Goal: Task Accomplishment & Management: Complete application form

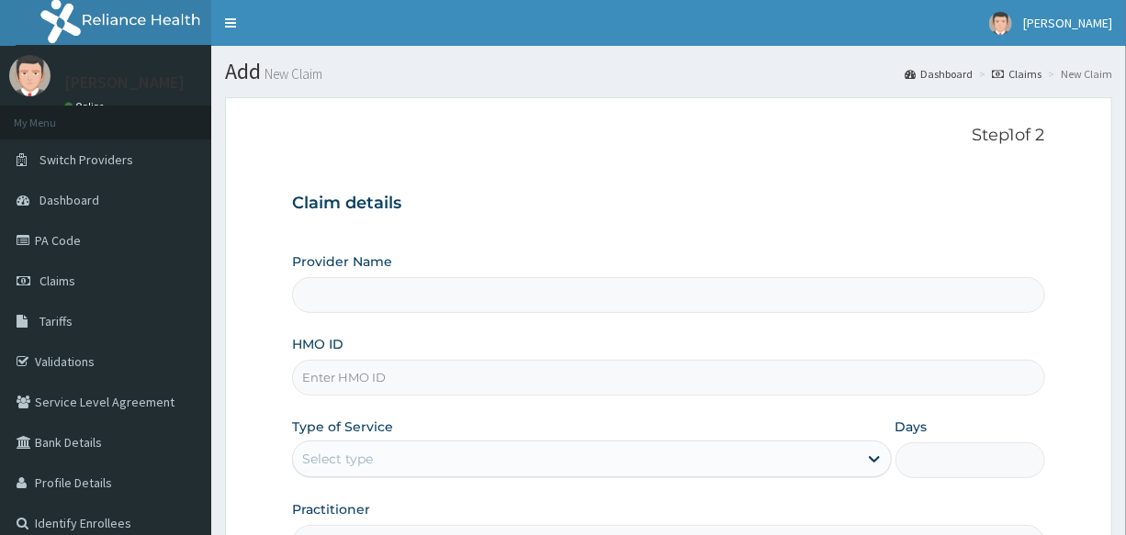
type input "International Clinics And Hospitals Ltd"
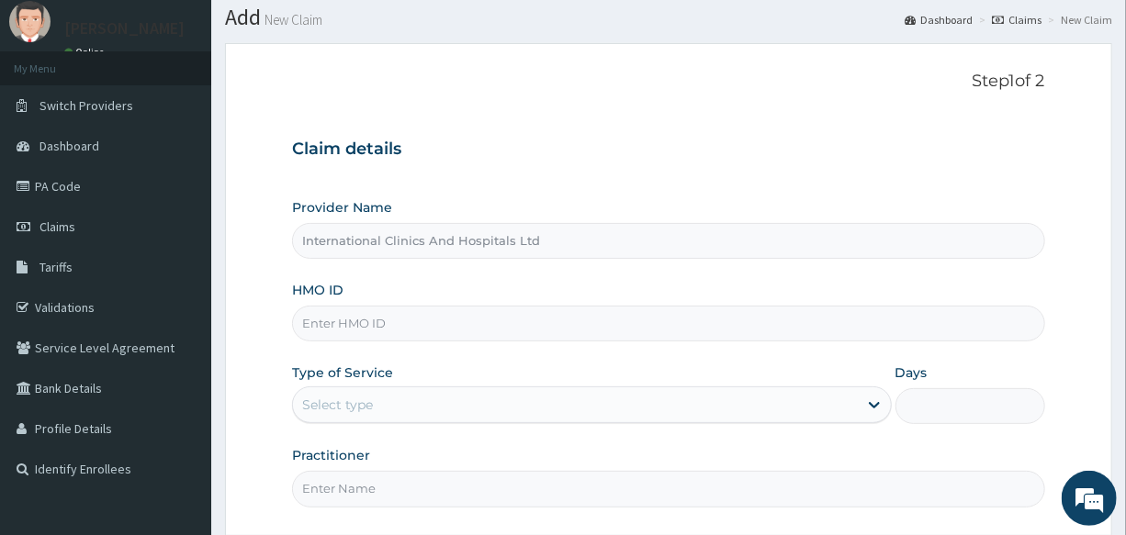
scroll to position [166, 0]
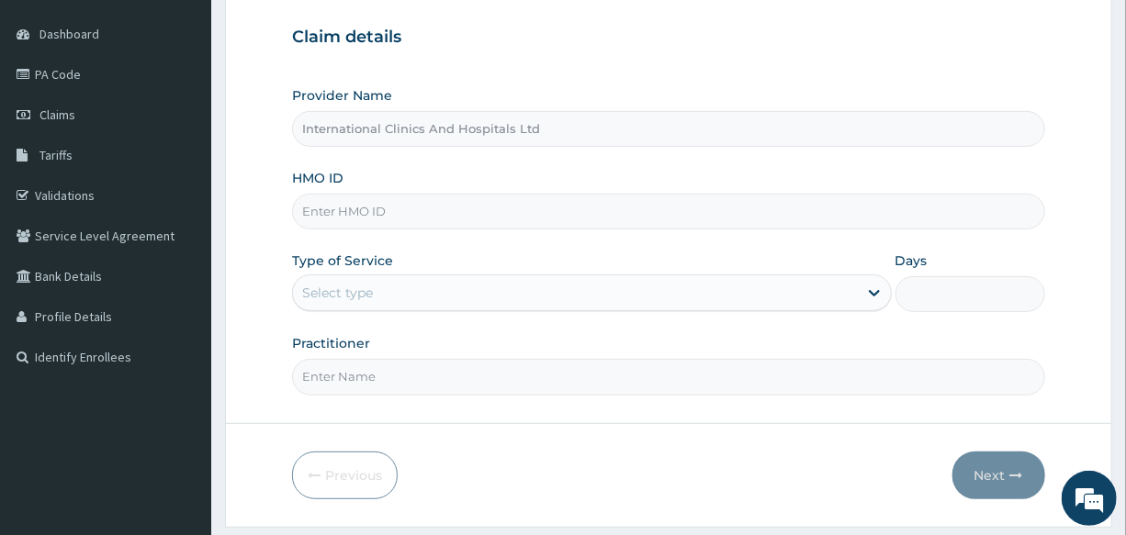
click at [444, 207] on input "HMO ID" at bounding box center [668, 212] width 752 height 36
click at [385, 207] on input "HMO ID" at bounding box center [668, 212] width 752 height 36
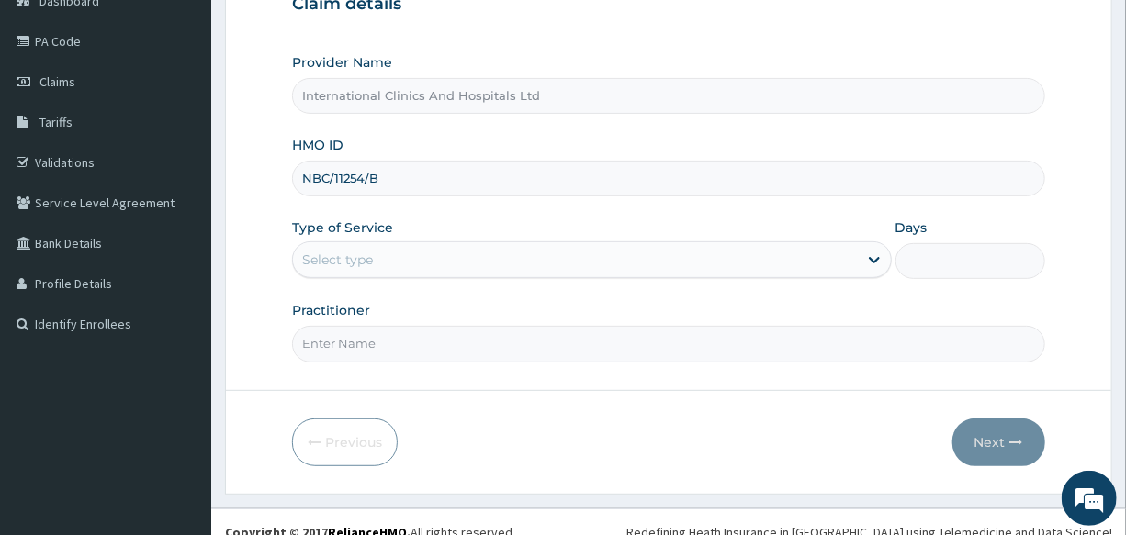
scroll to position [218, 0]
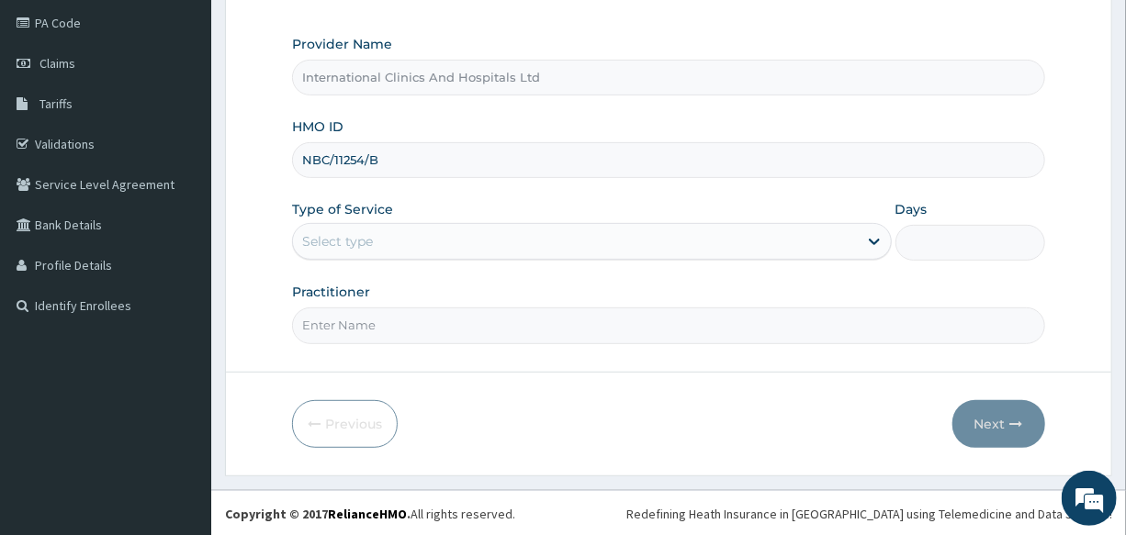
type input "NBC/11254/B"
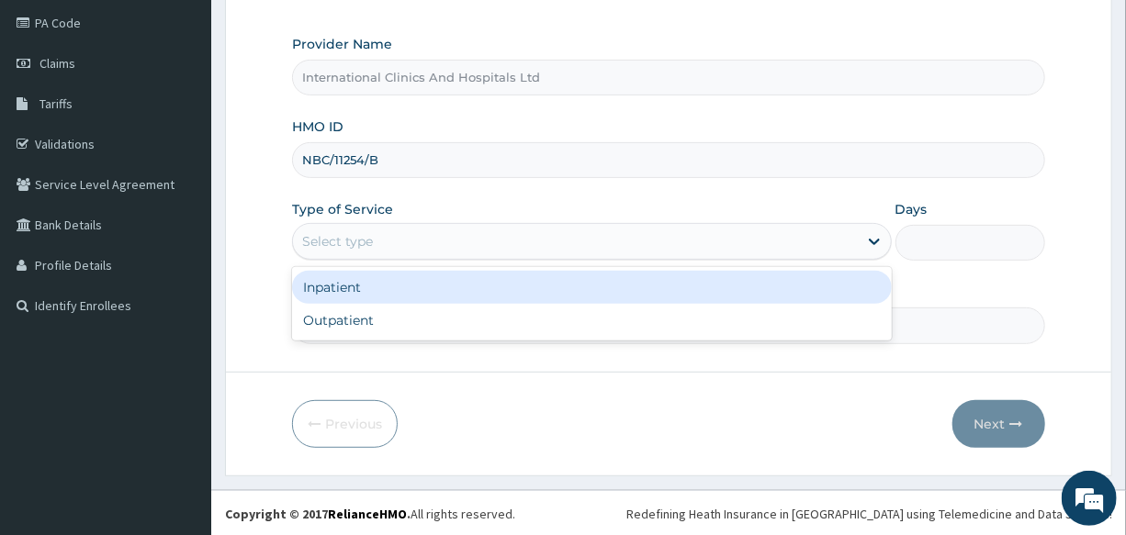
click at [394, 252] on div "Select type" at bounding box center [575, 241] width 564 height 29
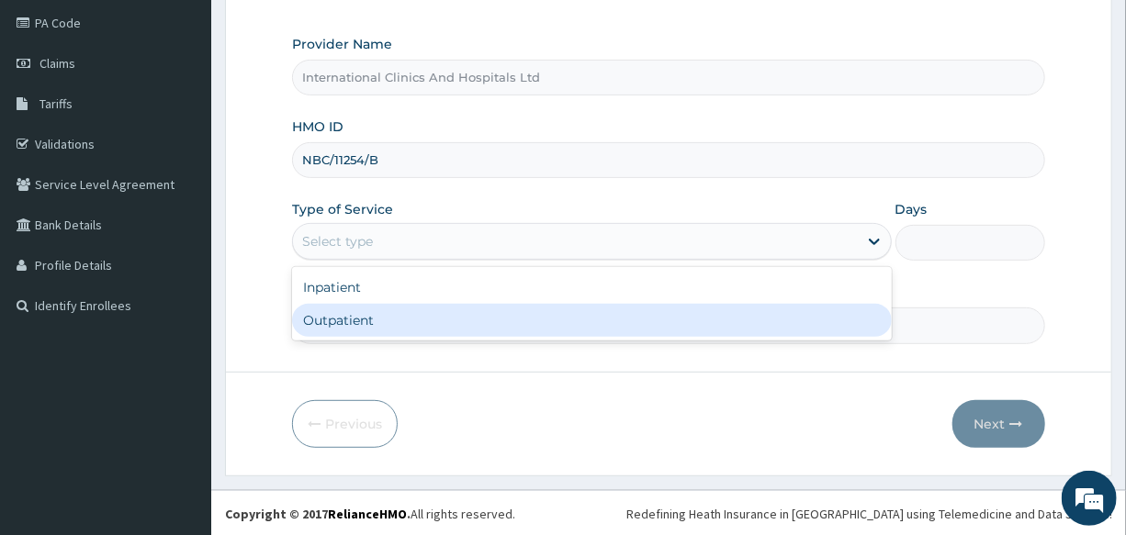
click at [393, 326] on div "Outpatient" at bounding box center [591, 320] width 599 height 33
type input "1"
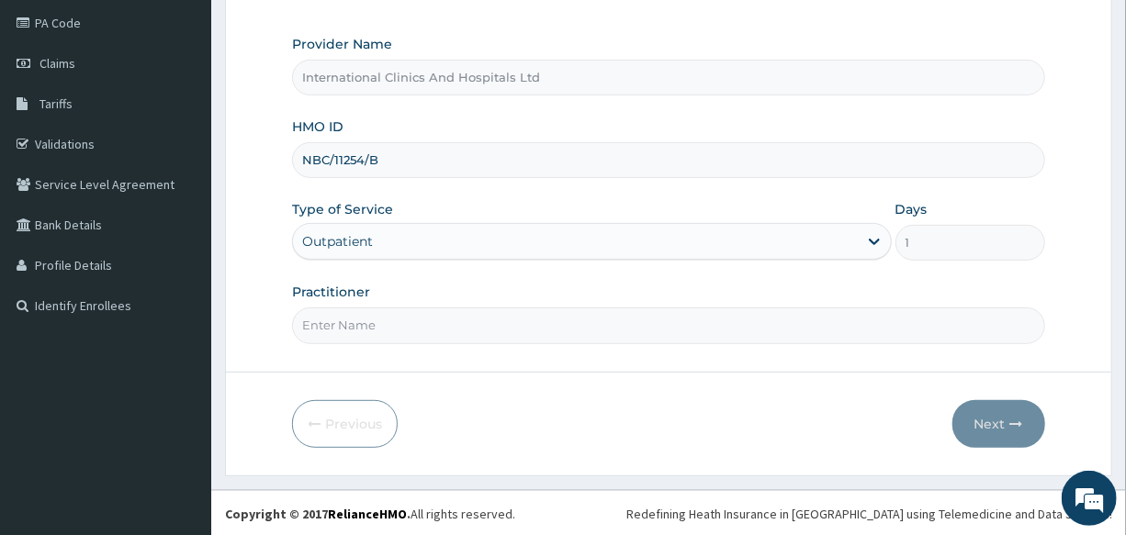
click at [428, 324] on input "Practitioner" at bounding box center [668, 326] width 752 height 36
type input "DR.NONSO"
click at [977, 418] on button "Next" at bounding box center [998, 424] width 93 height 48
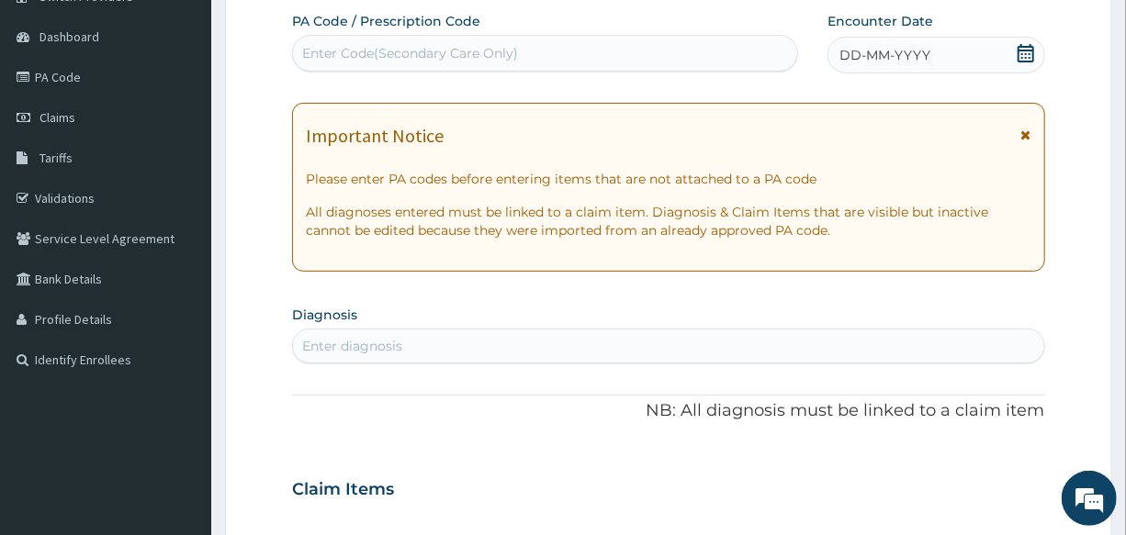
scroll to position [134, 0]
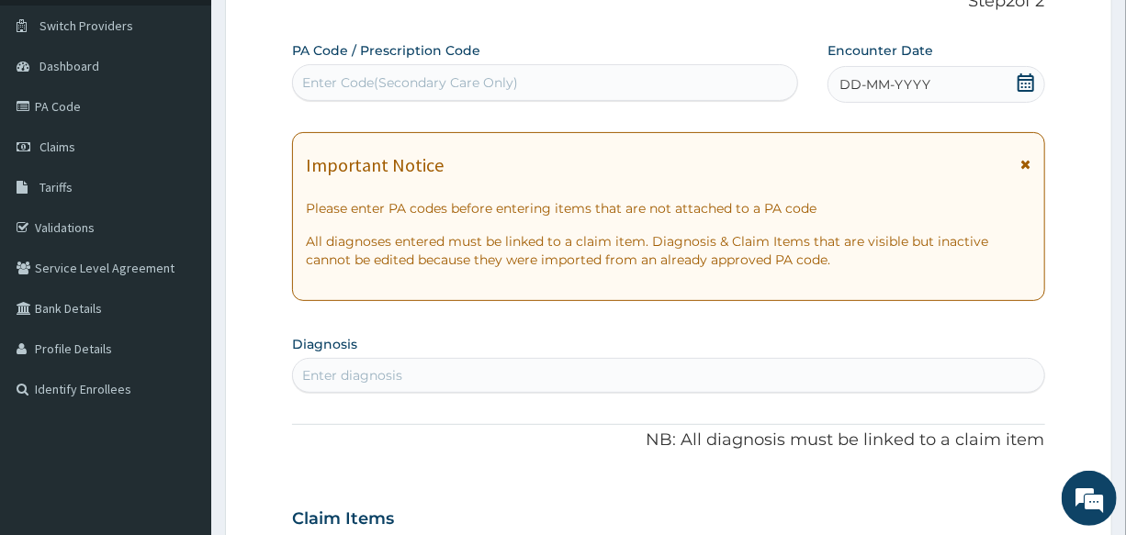
click at [882, 88] on span "DD-MM-YYYY" at bounding box center [884, 84] width 91 height 18
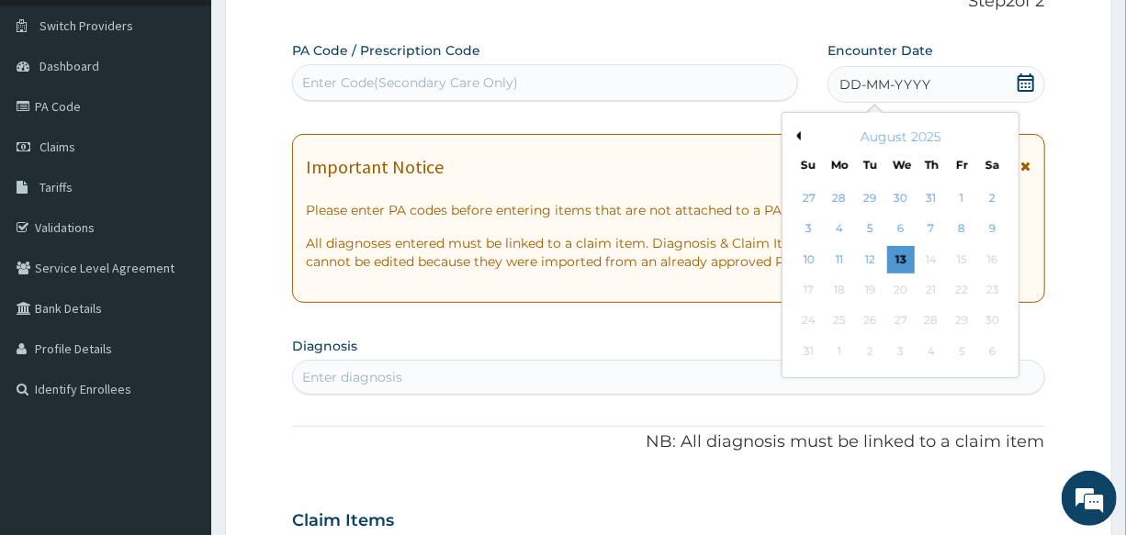
click at [796, 136] on button "Previous Month" at bounding box center [795, 135] width 9 height 9
click at [876, 291] on div "22" at bounding box center [871, 290] width 28 height 28
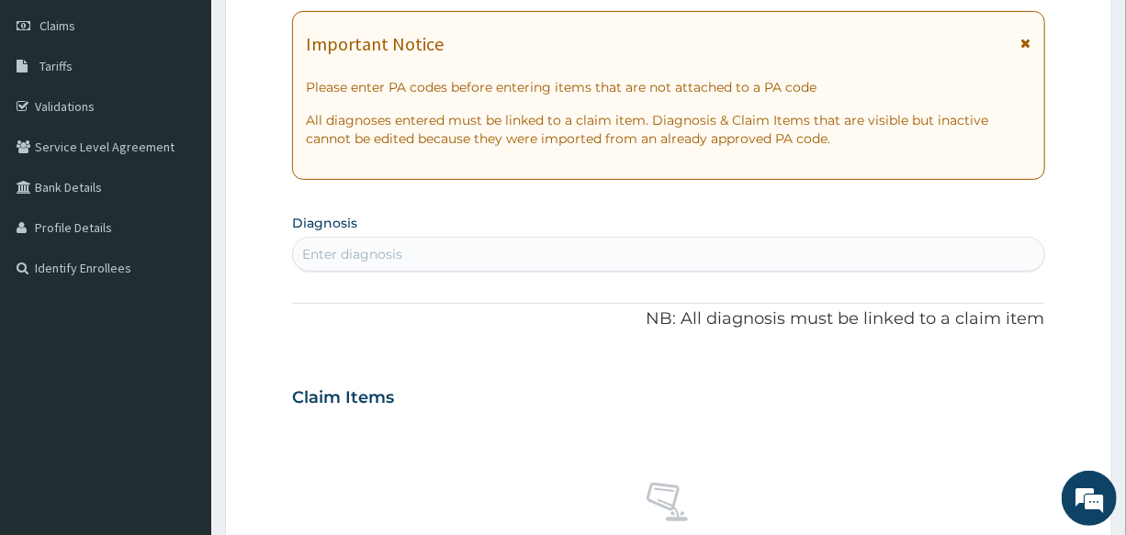
scroll to position [301, 0]
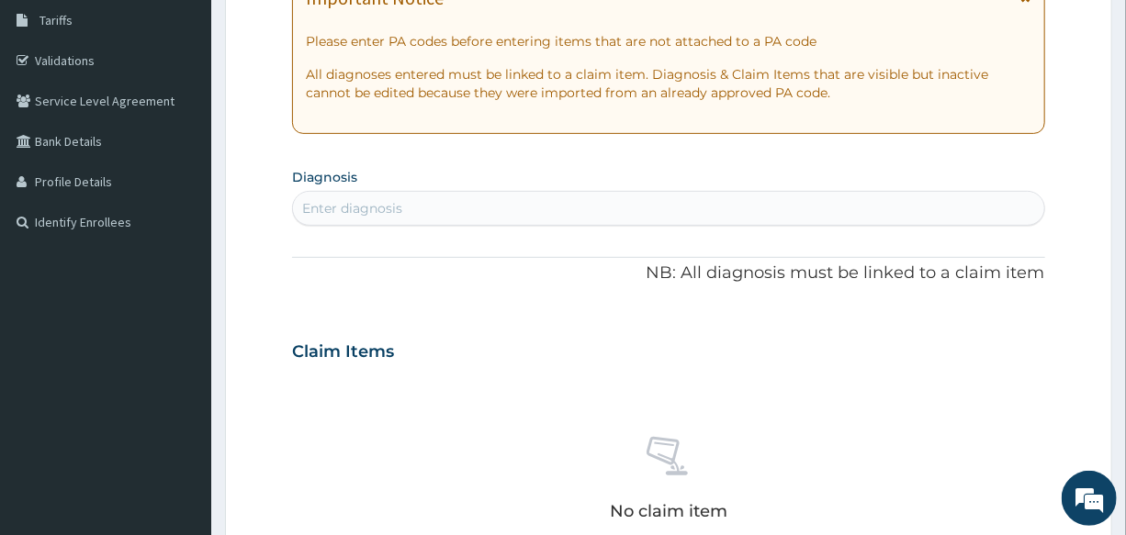
click at [404, 213] on div "Enter diagnosis" at bounding box center [668, 208] width 750 height 29
type input "[MEDICAL_DATA]"
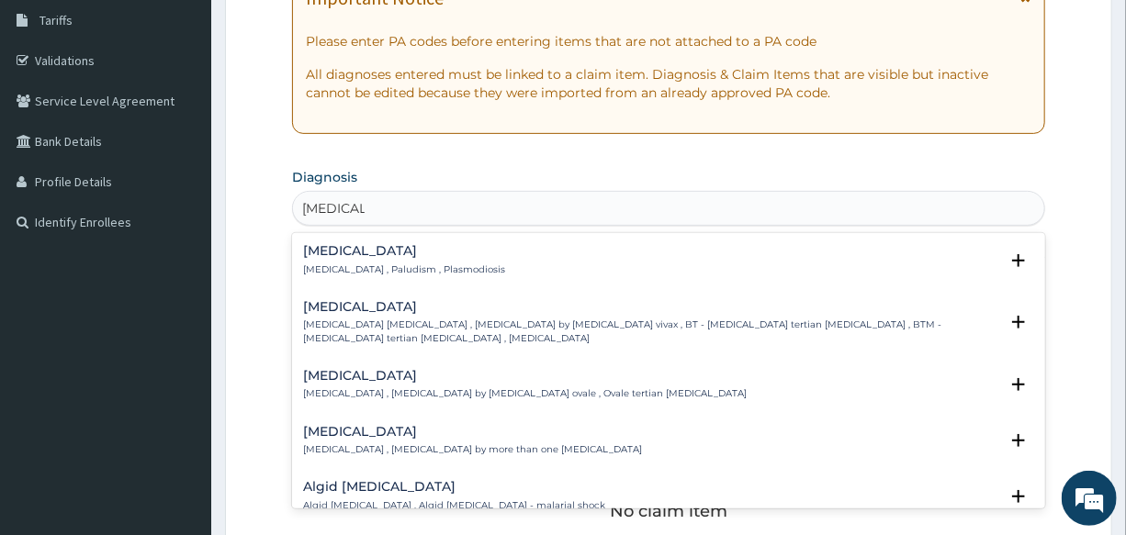
click at [349, 258] on div "Malaria Malaria , Paludism , Plasmodiosis" at bounding box center [404, 260] width 202 height 32
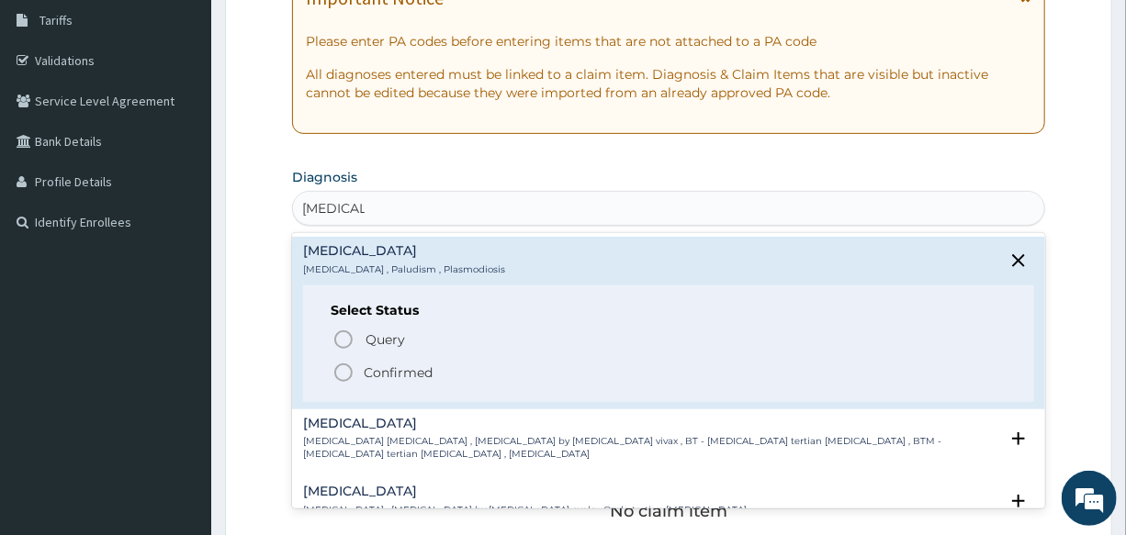
click at [333, 370] on icon "status option filled" at bounding box center [343, 373] width 22 height 22
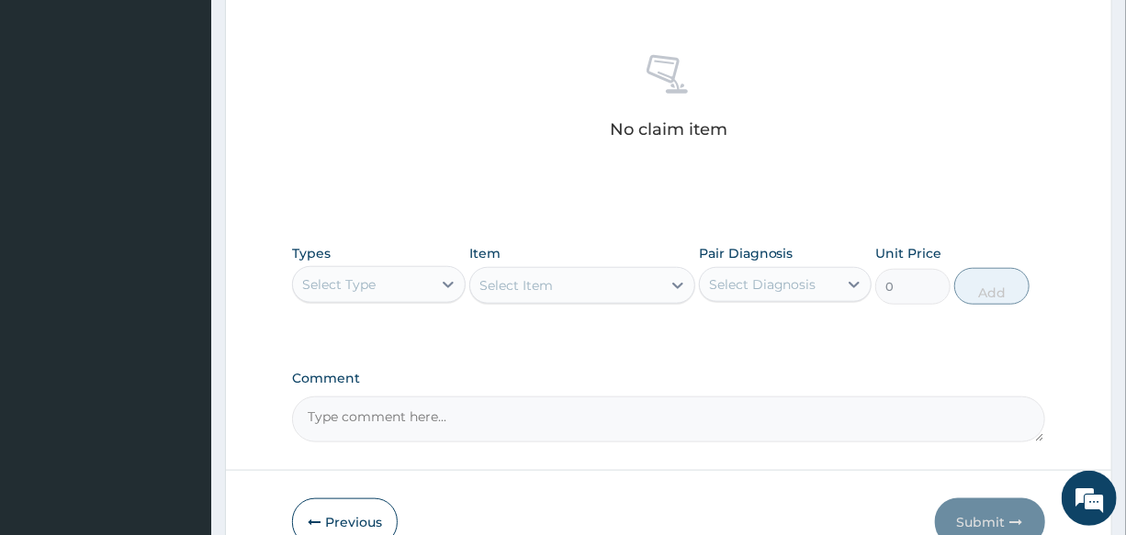
scroll to position [718, 0]
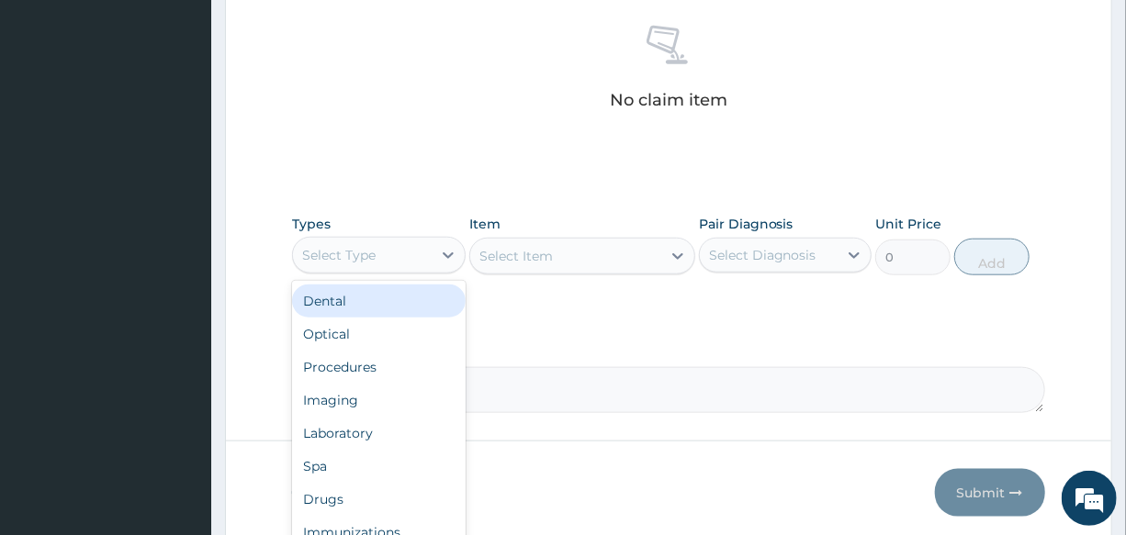
click at [362, 247] on div "Select Type" at bounding box center [338, 255] width 73 height 18
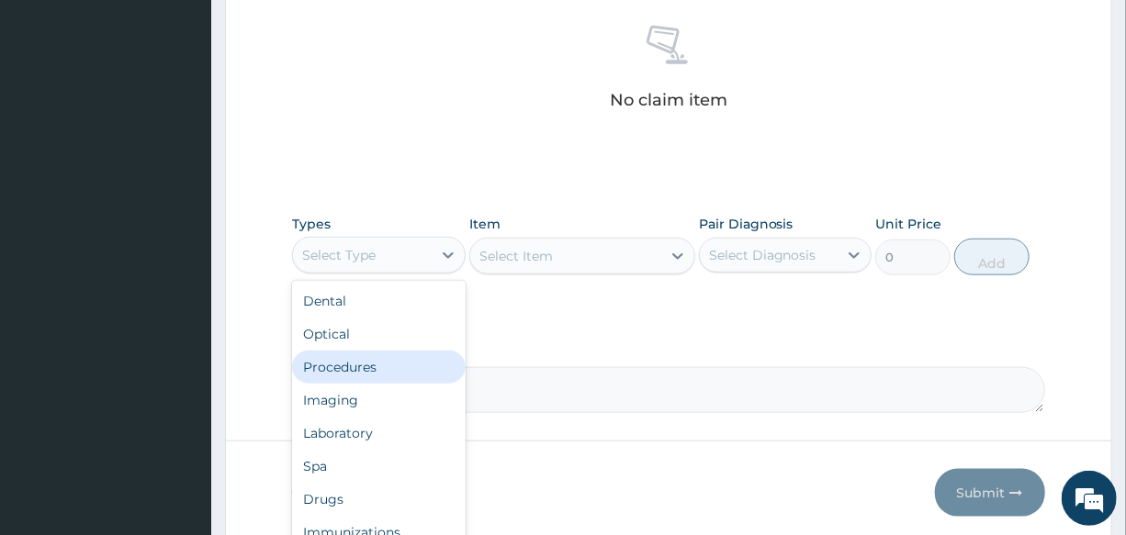
click at [394, 368] on div "Procedures" at bounding box center [378, 367] width 173 height 33
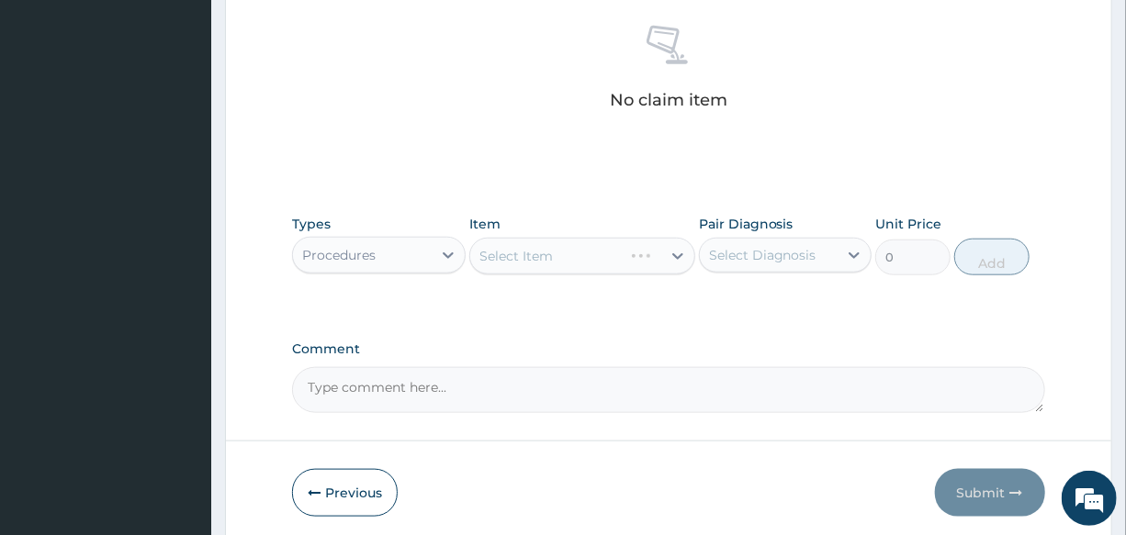
click at [564, 255] on div "Select Item" at bounding box center [582, 256] width 226 height 37
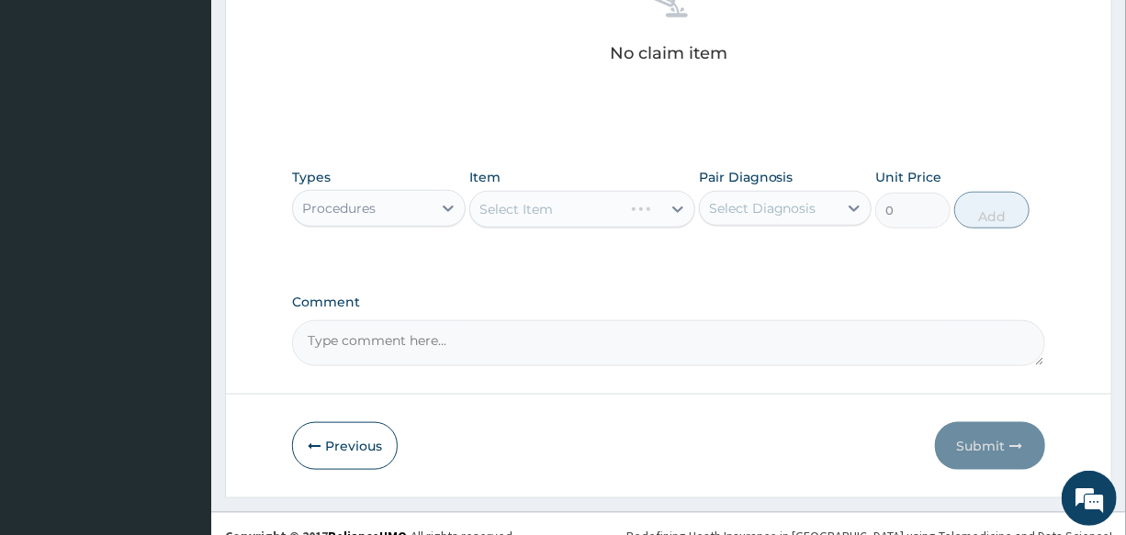
scroll to position [788, 0]
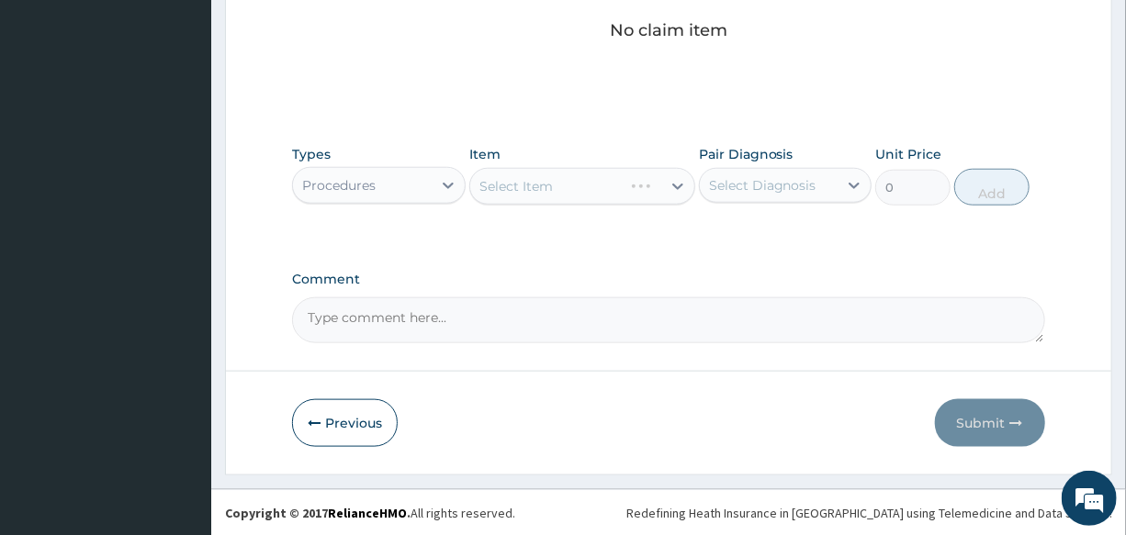
click at [566, 181] on div "Select Item" at bounding box center [582, 186] width 226 height 37
click at [566, 184] on div "Select Item" at bounding box center [582, 186] width 226 height 37
click at [560, 183] on div "Select Item" at bounding box center [565, 186] width 191 height 29
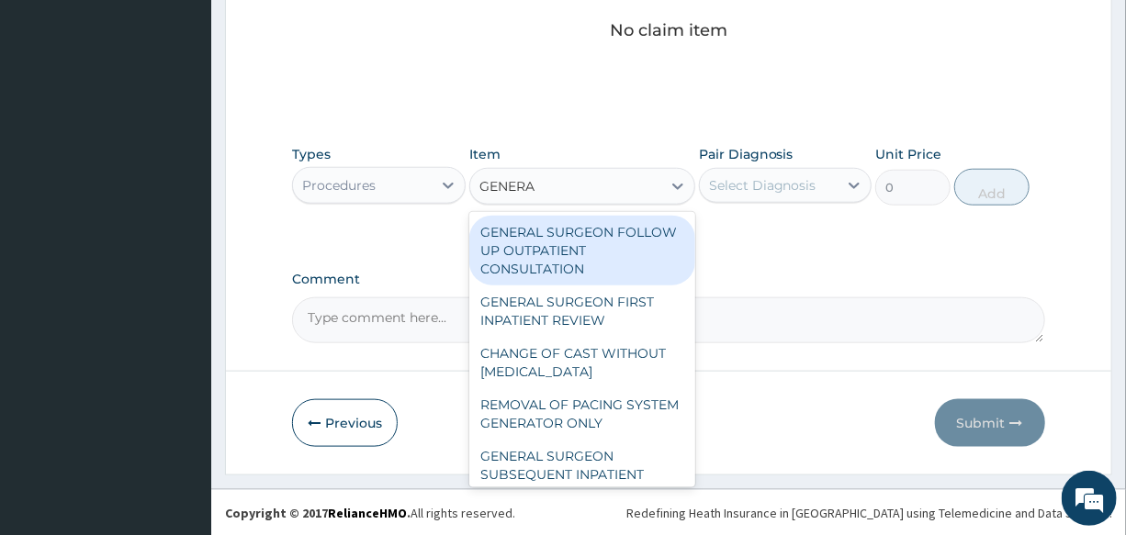
type input "GENERAL"
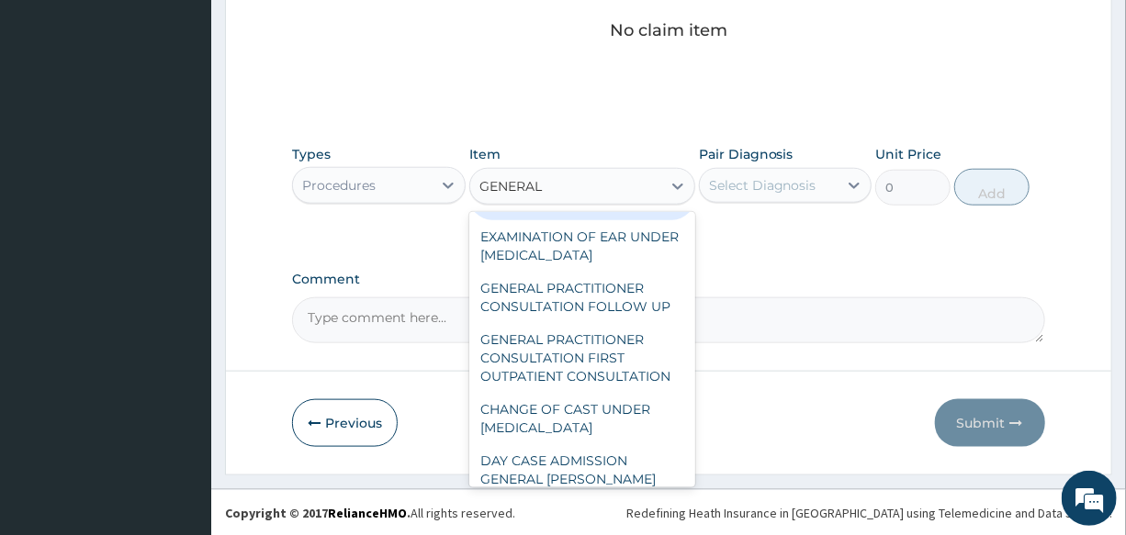
scroll to position [250, 0]
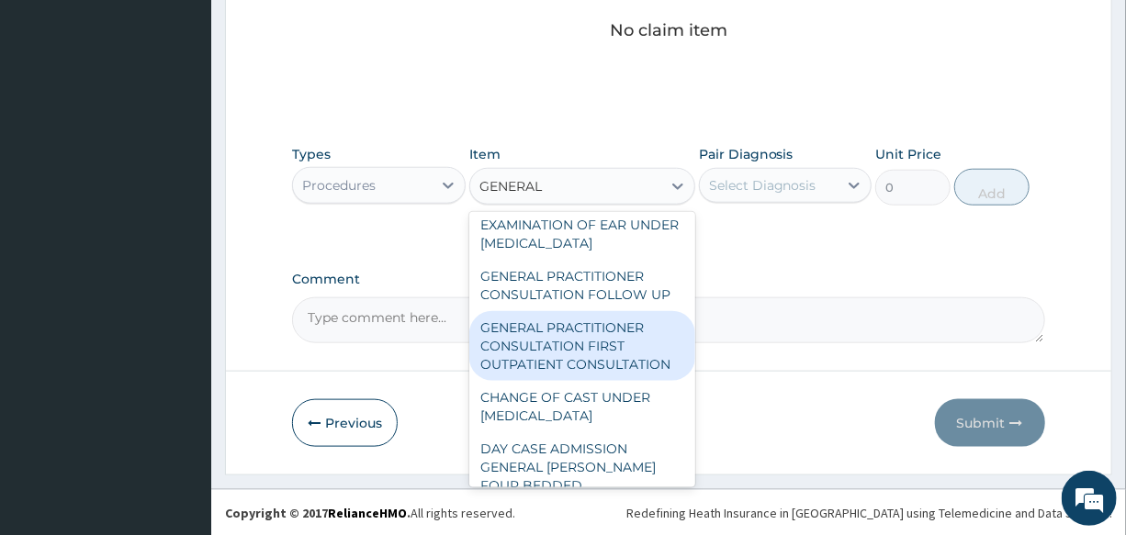
click at [590, 369] on div "GENERAL PRACTITIONER CONSULTATION FIRST OUTPATIENT CONSULTATION" at bounding box center [582, 346] width 226 height 70
type input "3000"
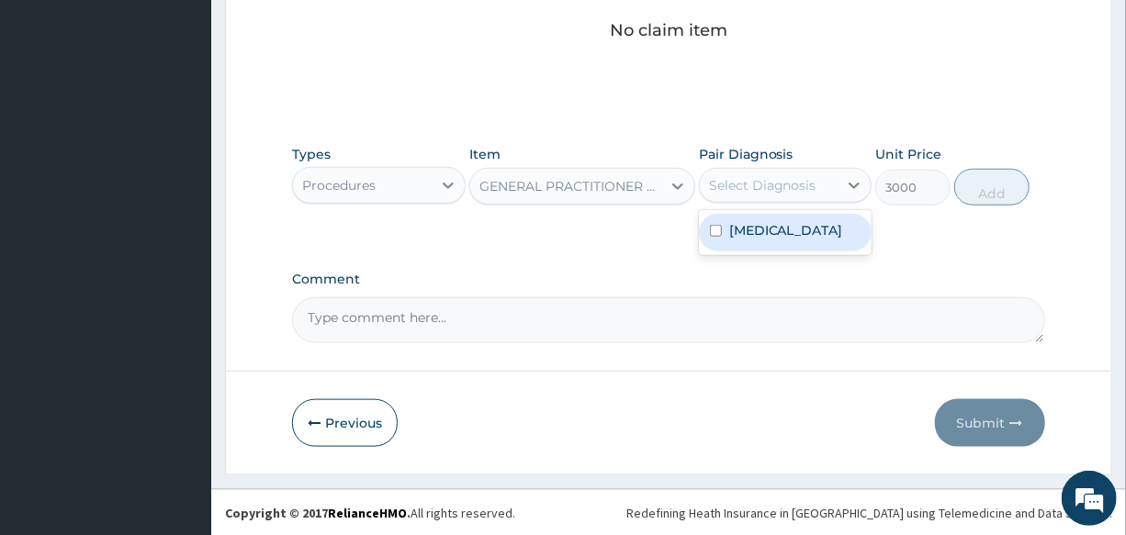
click at [762, 185] on div "Select Diagnosis" at bounding box center [762, 185] width 107 height 18
drag, startPoint x: 773, startPoint y: 222, endPoint x: 955, endPoint y: 214, distance: 182.0
click at [774, 222] on label "[MEDICAL_DATA]" at bounding box center [786, 230] width 114 height 18
checkbox input "true"
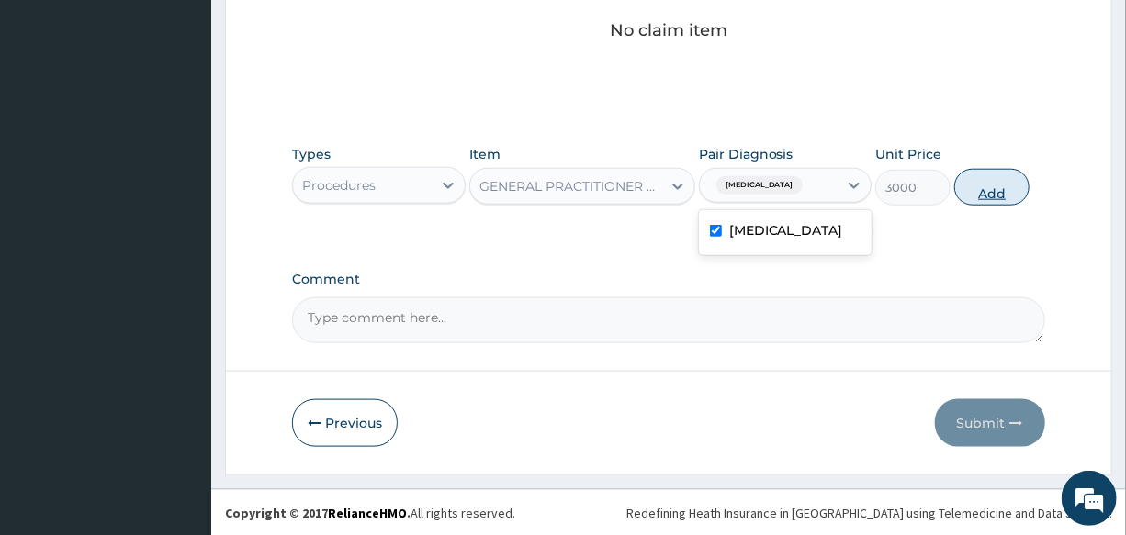
click at [1003, 191] on button "Add" at bounding box center [991, 187] width 75 height 37
type input "0"
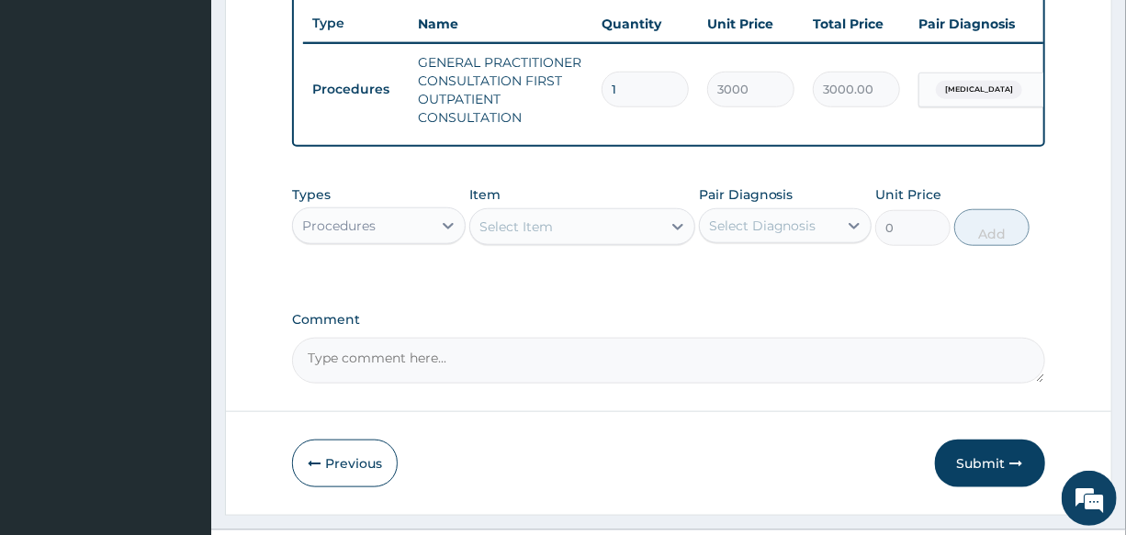
scroll to position [659, 0]
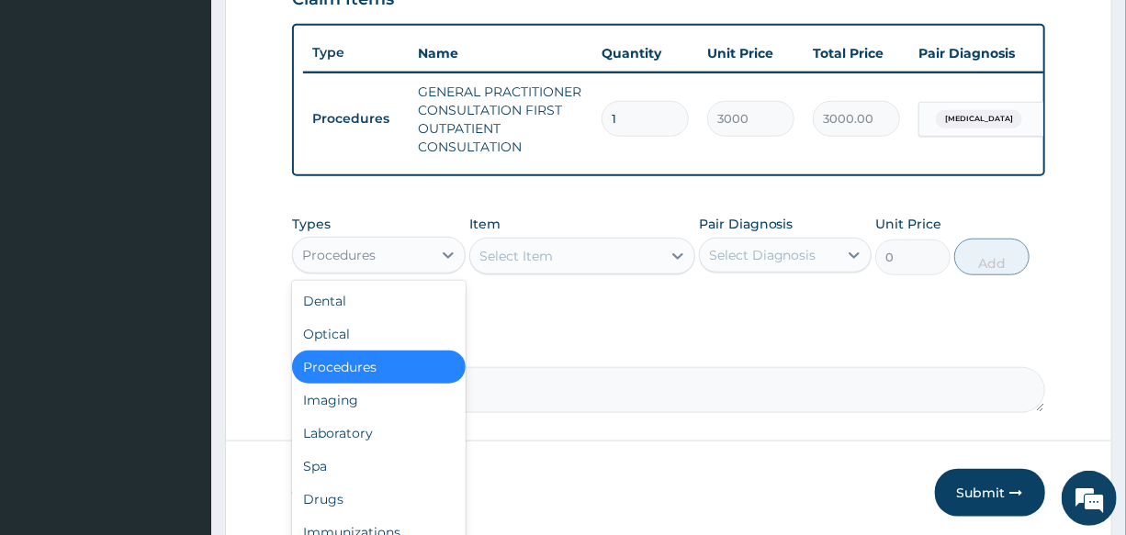
click at [366, 270] on div "Procedures" at bounding box center [362, 255] width 138 height 29
click at [411, 434] on div "Laboratory" at bounding box center [378, 433] width 173 height 33
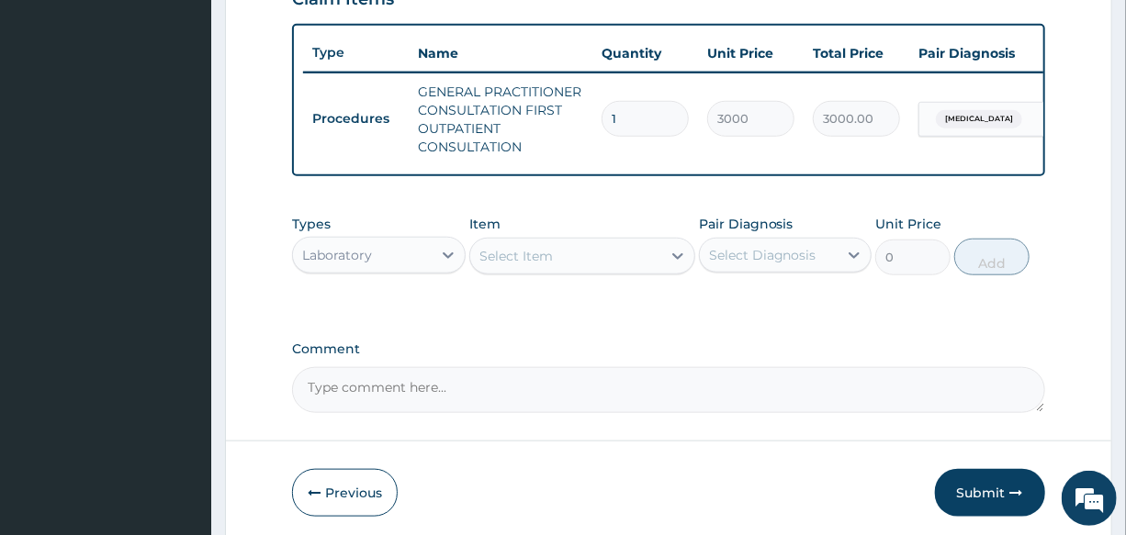
click at [542, 265] on div "Select Item" at bounding box center [515, 256] width 73 height 18
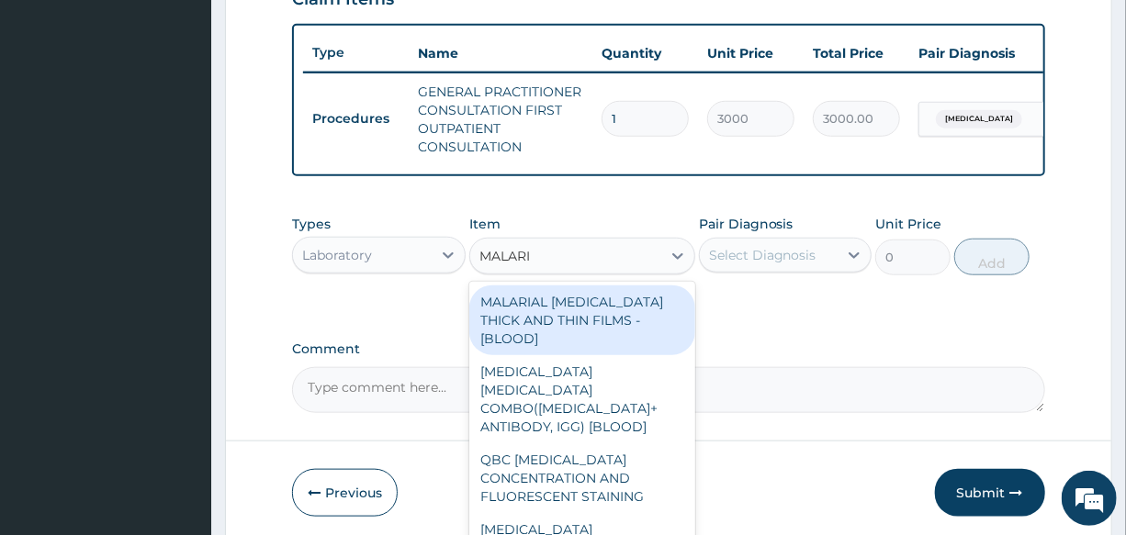
type input "[MEDICAL_DATA]"
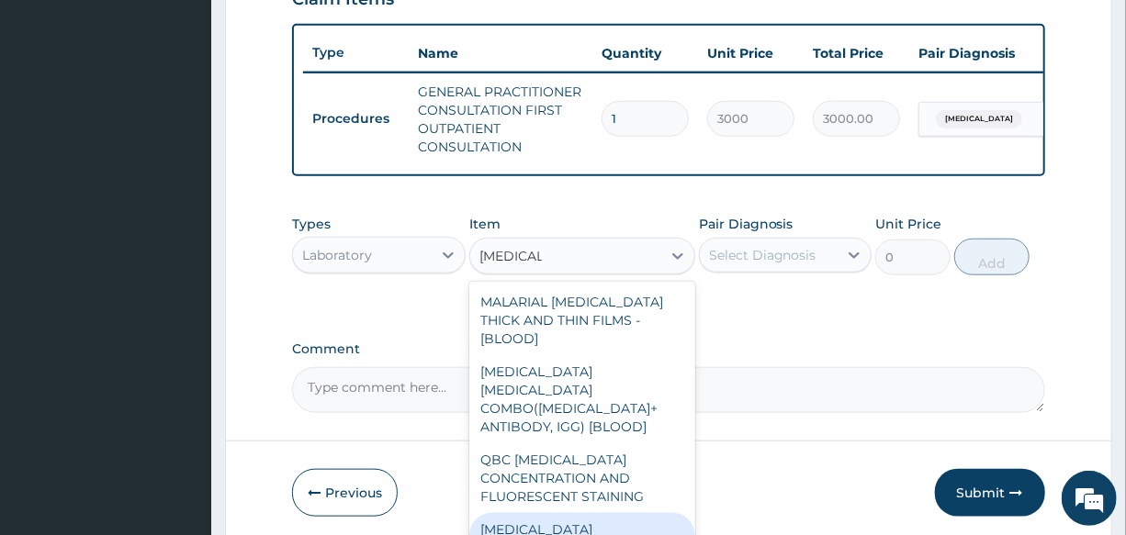
click at [574, 513] on div "[MEDICAL_DATA] [MEDICAL_DATA] (MP) RDT" at bounding box center [582, 538] width 226 height 51
type input "1500"
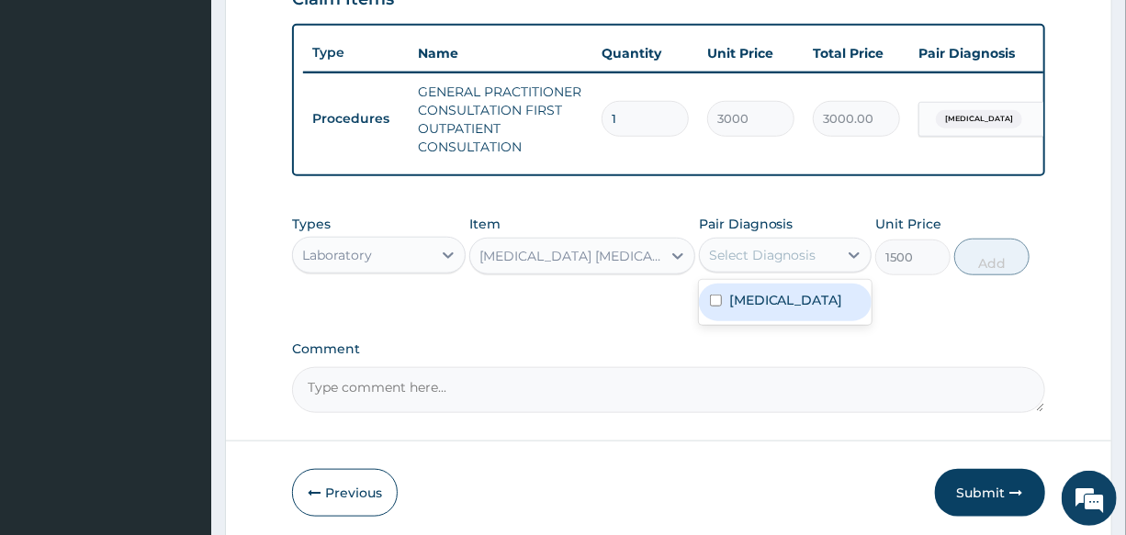
click at [769, 264] on div "Select Diagnosis" at bounding box center [762, 255] width 107 height 18
drag, startPoint x: 771, startPoint y: 317, endPoint x: 870, endPoint y: 314, distance: 99.2
click at [774, 309] on label "[MEDICAL_DATA]" at bounding box center [786, 300] width 114 height 18
checkbox input "true"
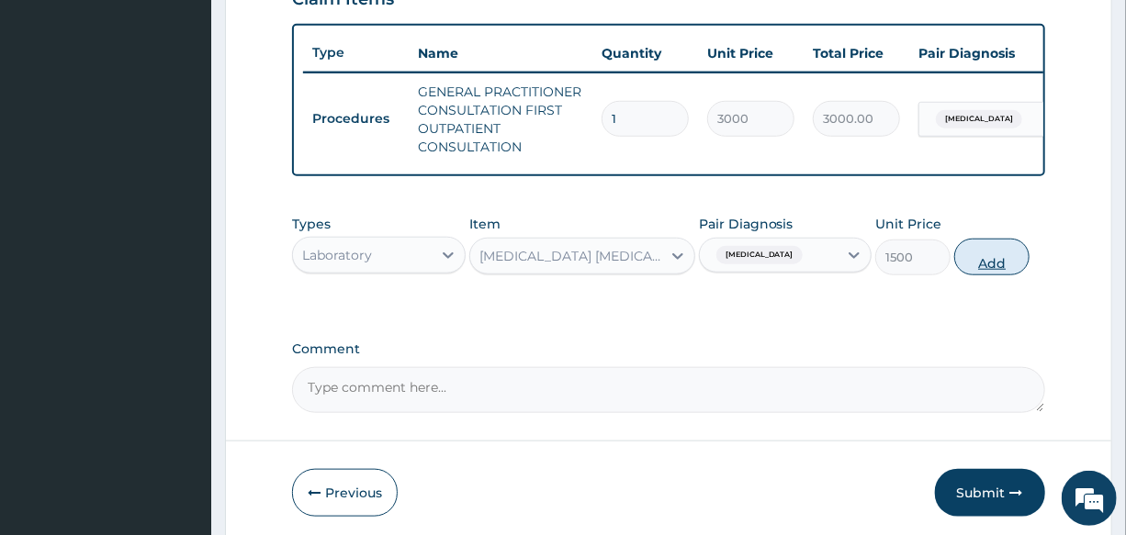
click at [975, 275] on button "Add" at bounding box center [991, 257] width 75 height 37
type input "0"
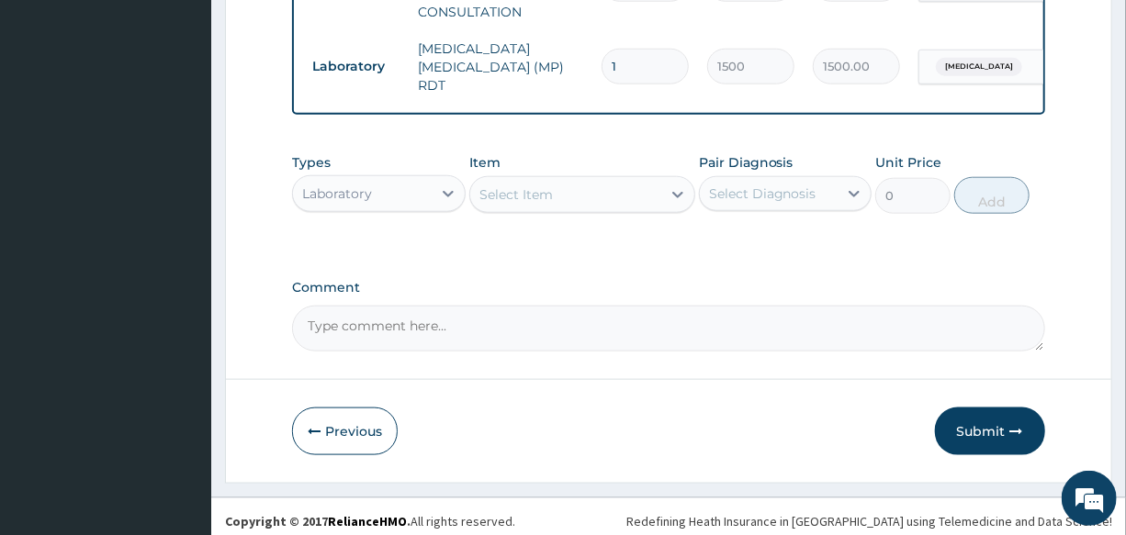
scroll to position [806, 0]
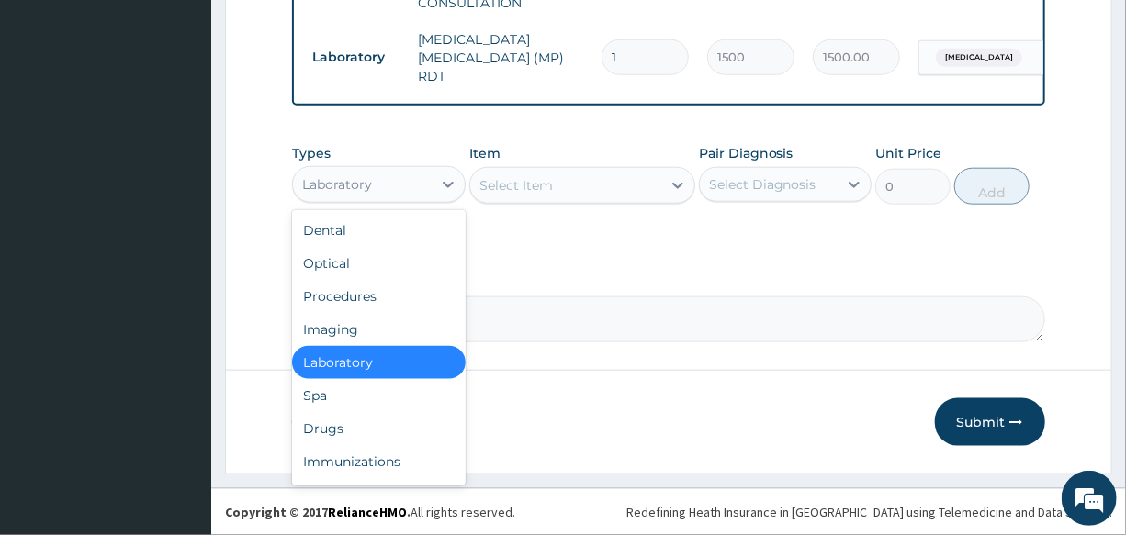
click at [367, 187] on div "Laboratory" at bounding box center [337, 184] width 70 height 18
drag, startPoint x: 399, startPoint y: 440, endPoint x: 499, endPoint y: 374, distance: 119.2
click at [399, 439] on div "Drugs" at bounding box center [378, 428] width 173 height 33
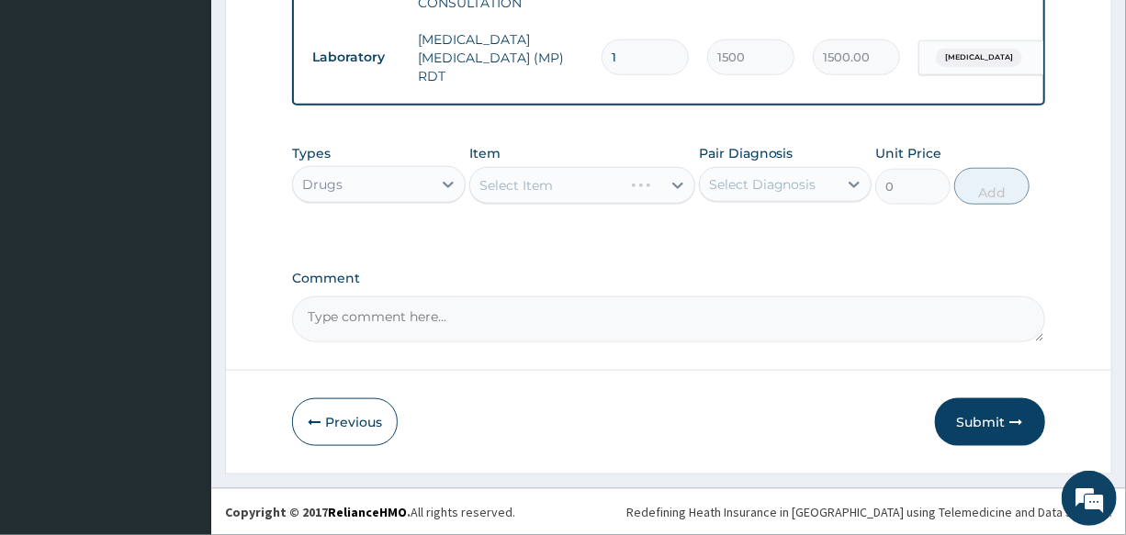
click at [535, 167] on div "Select Item" at bounding box center [582, 185] width 226 height 37
click at [543, 179] on div "Select Item" at bounding box center [582, 185] width 226 height 37
click at [543, 179] on div "Select Item" at bounding box center [515, 185] width 73 height 18
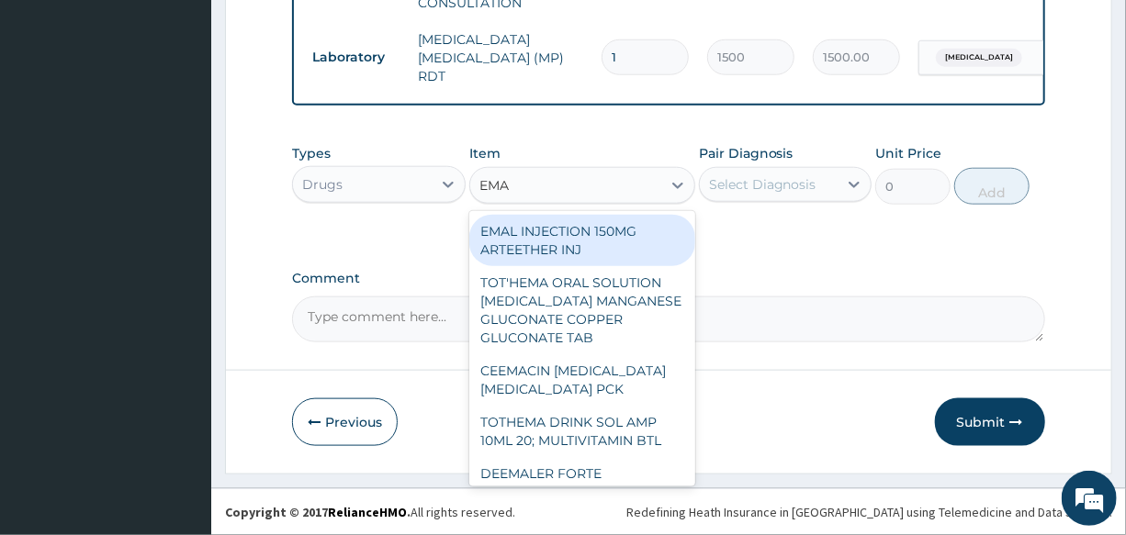
type input "EMAL"
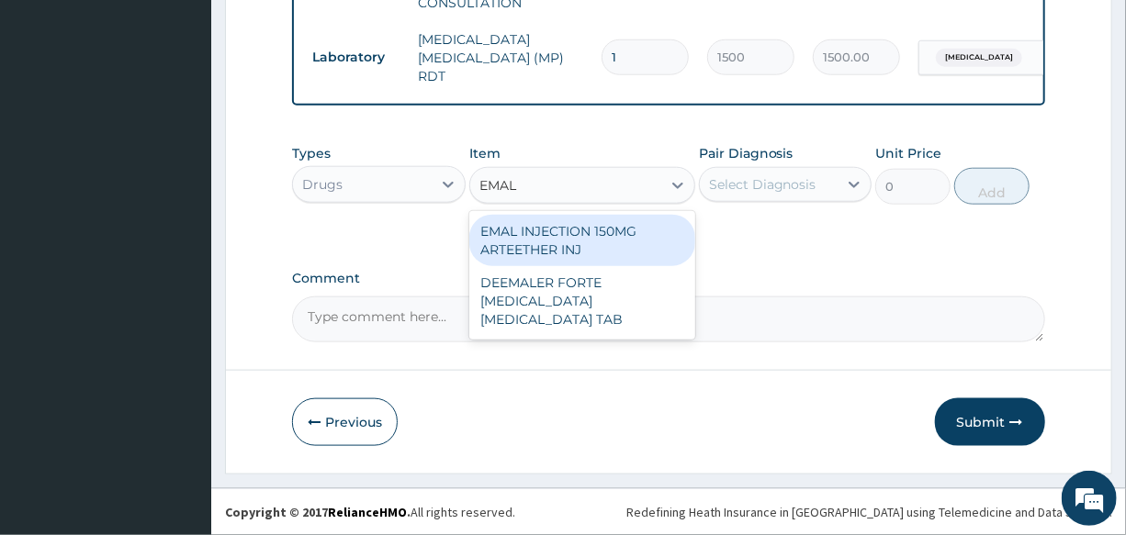
click at [622, 249] on div "EMAL INJECTION 150MG ARTEETHER INJ" at bounding box center [582, 240] width 226 height 51
type input "730"
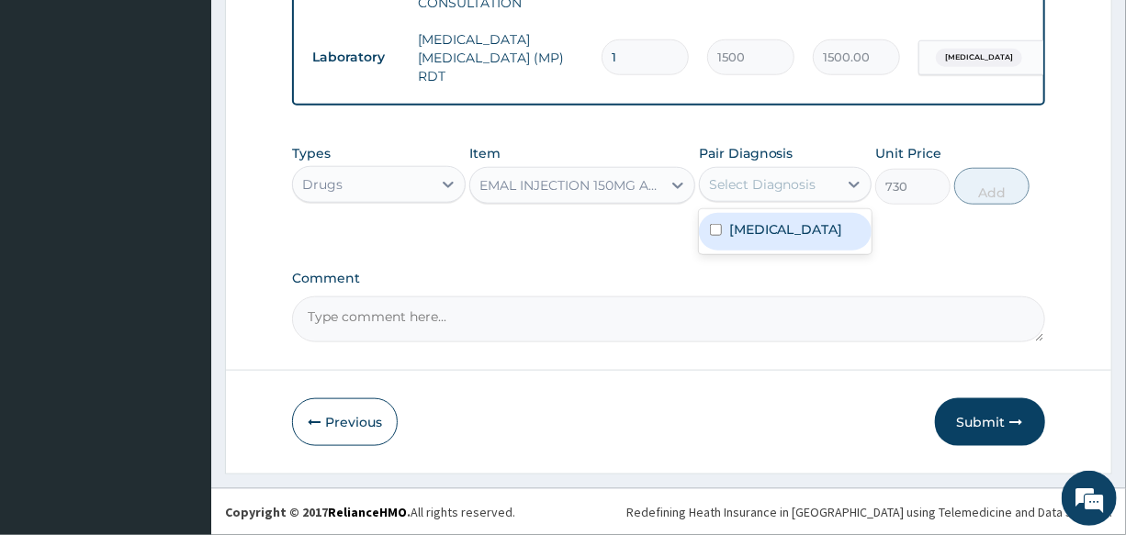
click at [809, 192] on div "Select Diagnosis" at bounding box center [762, 184] width 107 height 18
click at [807, 231] on div "[MEDICAL_DATA]" at bounding box center [785, 232] width 173 height 38
checkbox input "true"
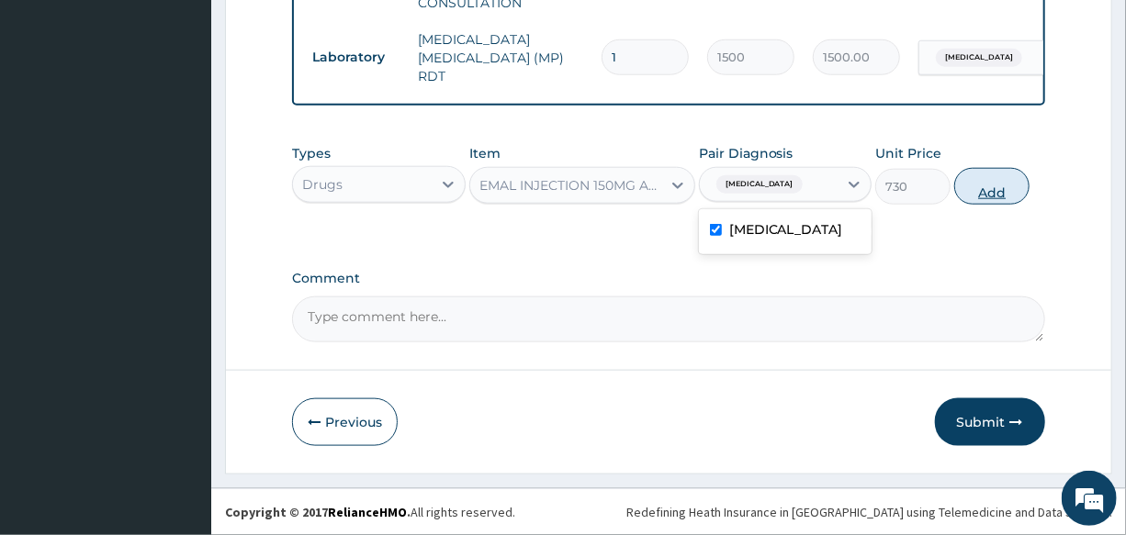
click at [980, 186] on button "Add" at bounding box center [991, 186] width 75 height 37
type input "0"
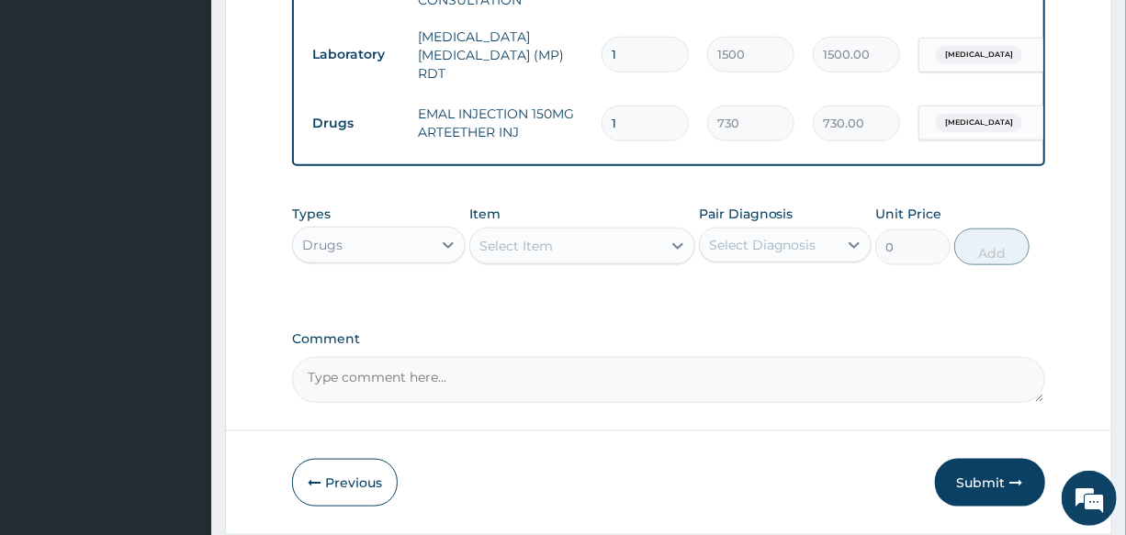
click at [572, 255] on div "Select Item" at bounding box center [565, 245] width 191 height 29
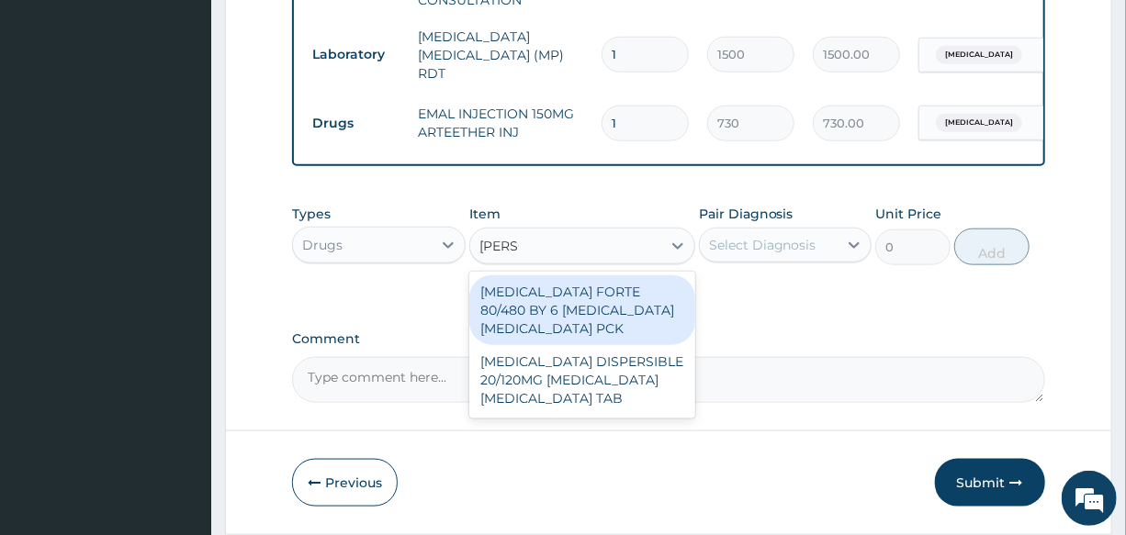
type input "COART"
click at [614, 308] on div "[MEDICAL_DATA] FORTE 80/480 BY 6 [MEDICAL_DATA] [MEDICAL_DATA] PCK" at bounding box center [582, 310] width 226 height 70
type input "2800"
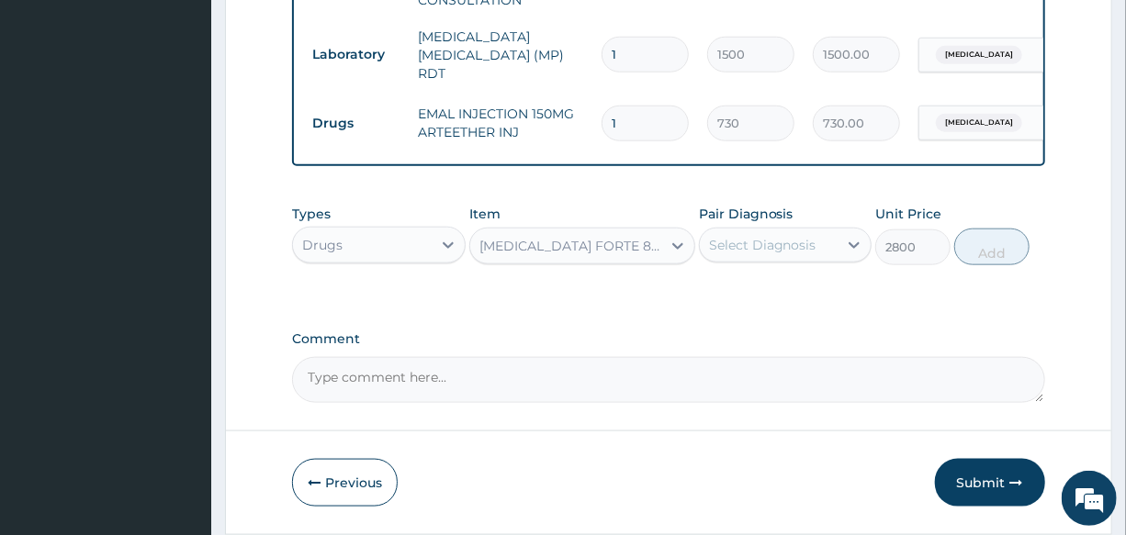
click at [786, 260] on div "Select Diagnosis" at bounding box center [769, 244] width 138 height 29
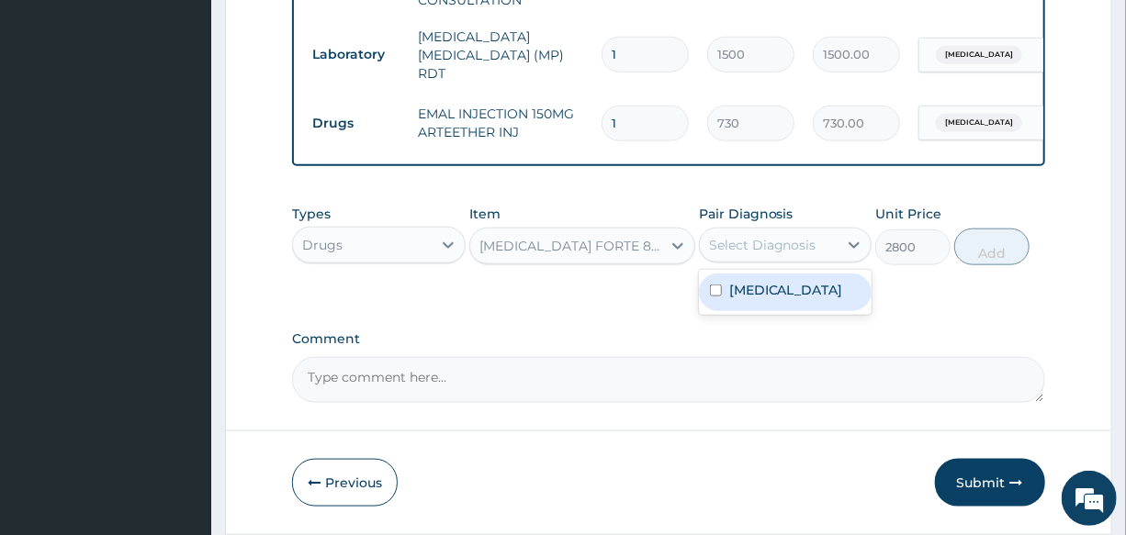
drag, startPoint x: 789, startPoint y: 301, endPoint x: 945, endPoint y: 270, distance: 159.2
click at [804, 299] on div "[MEDICAL_DATA]" at bounding box center [785, 293] width 173 height 38
checkbox input "true"
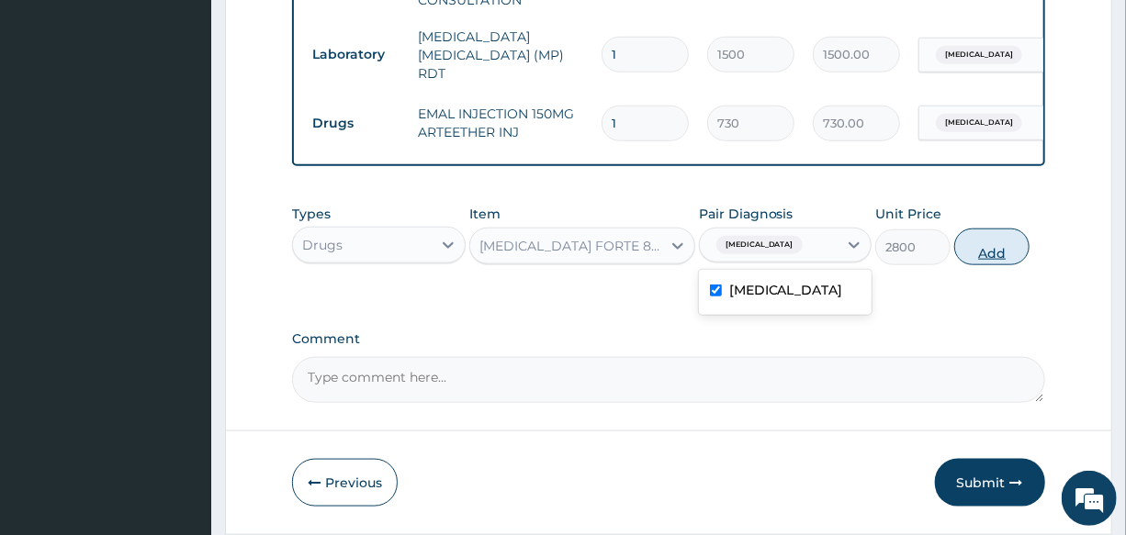
click at [1005, 250] on button "Add" at bounding box center [991, 247] width 75 height 37
type input "0"
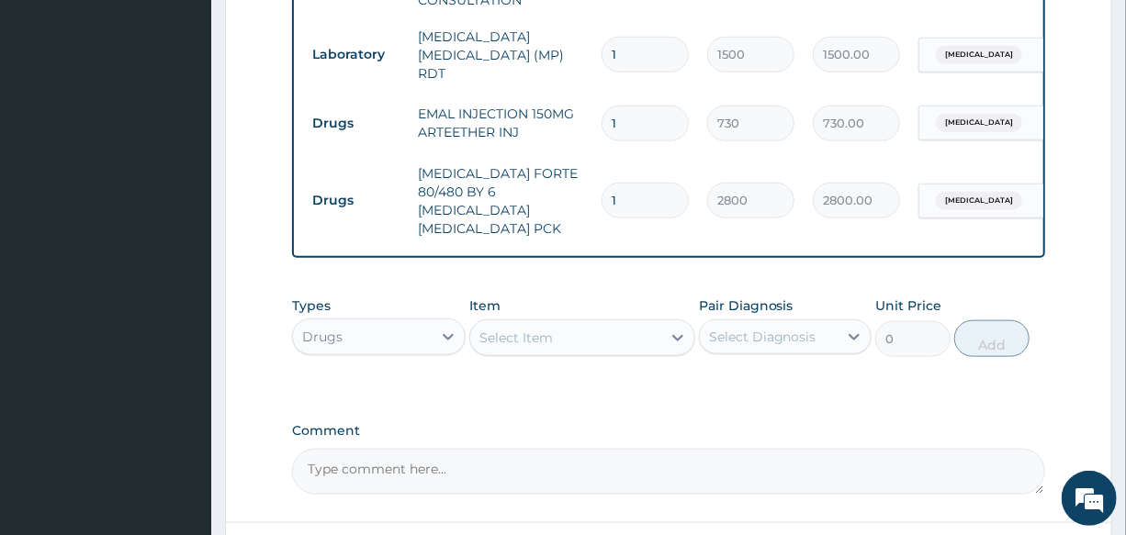
click at [555, 303] on div "Item Select Item" at bounding box center [582, 327] width 226 height 61
click at [555, 323] on div "Select Item" at bounding box center [565, 337] width 191 height 29
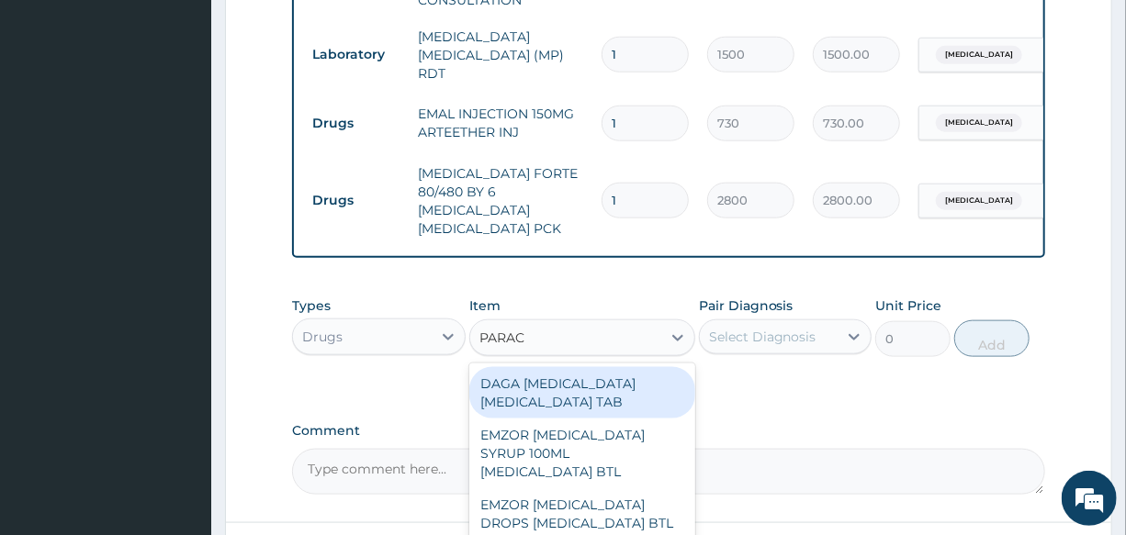
type input "PARACE"
click at [592, 370] on div "DAGA [MEDICAL_DATA] [MEDICAL_DATA] TAB" at bounding box center [582, 392] width 226 height 51
type input "20"
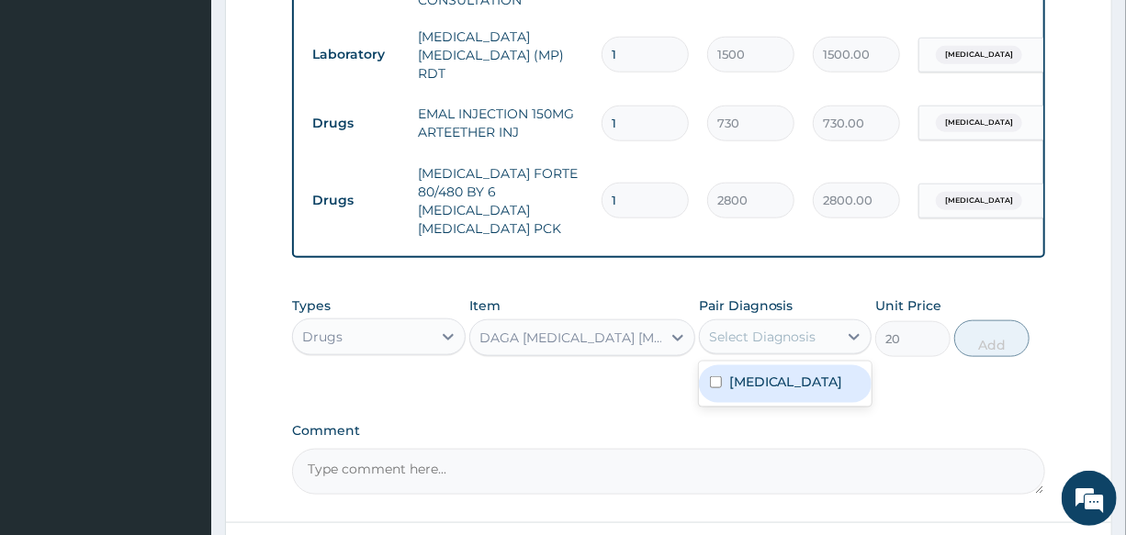
click at [775, 328] on div "Select Diagnosis" at bounding box center [762, 337] width 107 height 18
drag, startPoint x: 801, startPoint y: 371, endPoint x: 923, endPoint y: 346, distance: 124.6
click at [802, 371] on div "[MEDICAL_DATA]" at bounding box center [785, 384] width 173 height 38
checkbox input "true"
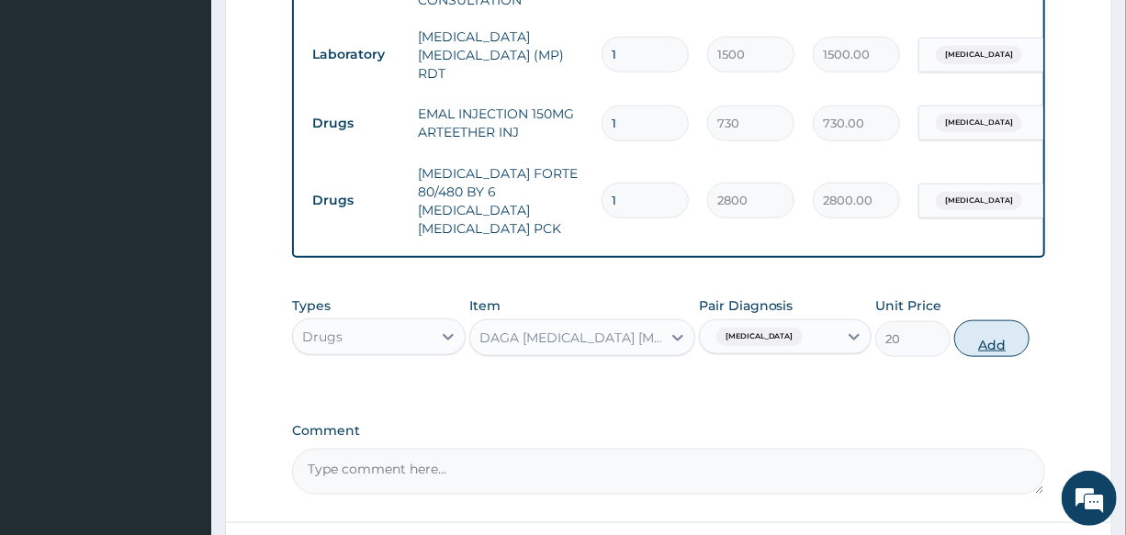
click at [1011, 335] on button "Add" at bounding box center [991, 338] width 75 height 37
type input "0"
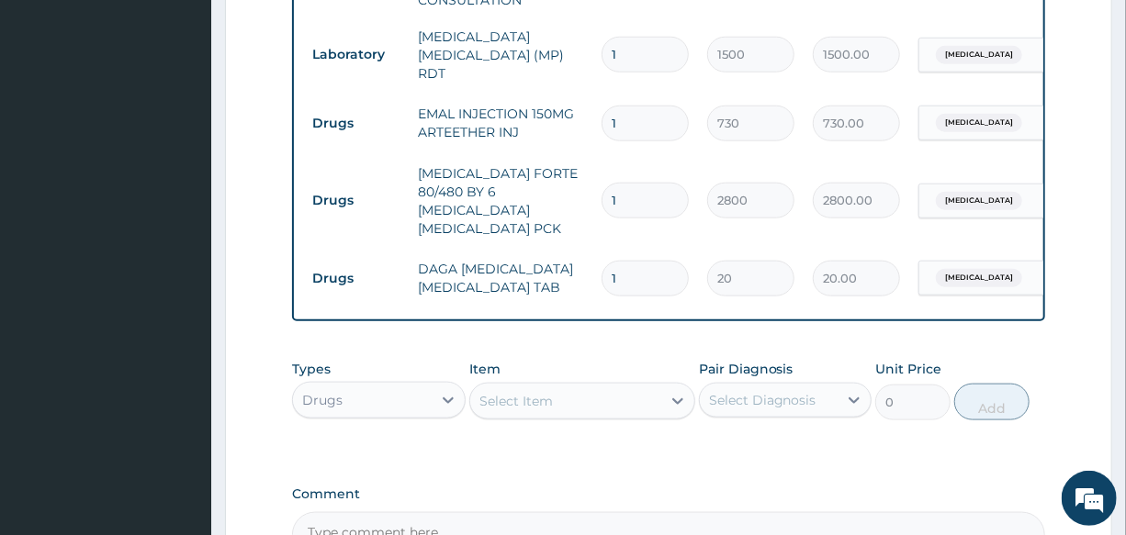
drag, startPoint x: 660, startPoint y: 257, endPoint x: 541, endPoint y: 257, distance: 119.3
click at [546, 257] on tr "Drugs DAGA [MEDICAL_DATA] [MEDICAL_DATA] TAB 1 20 20.00 [MEDICAL_DATA] Delete" at bounding box center [753, 278] width 900 height 63
type input "2"
type input "40.00"
type input "24"
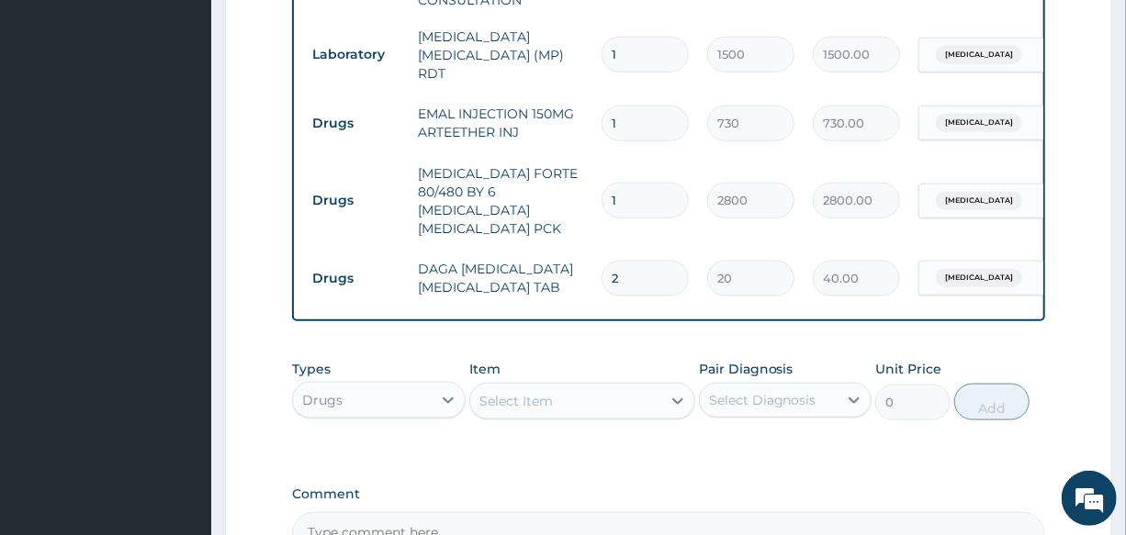
type input "480.00"
type input "24"
drag, startPoint x: 659, startPoint y: 123, endPoint x: 501, endPoint y: 121, distance: 157.9
click at [501, 121] on tr "Drugs EMAL INJECTION 150MG ARTEETHER INJ 1 730 730.00 [MEDICAL_DATA] Delete" at bounding box center [753, 123] width 900 height 63
type input "3"
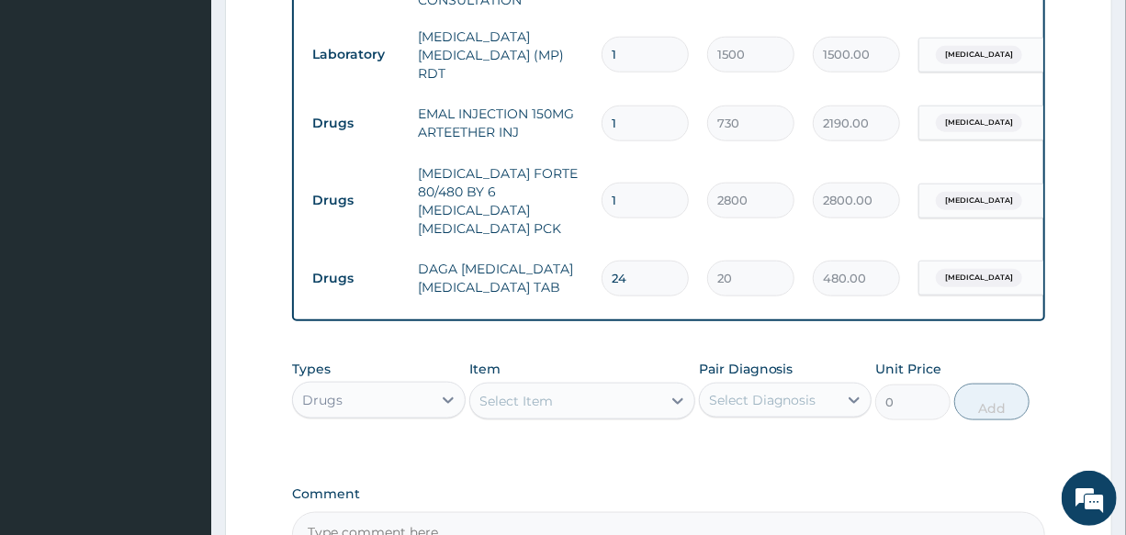
type input "2190.00"
type input "3"
click at [624, 409] on div "Types Drugs Item Select Item Pair Diagnosis Select Diagnosis Unit Price 0 Add" at bounding box center [668, 390] width 752 height 79
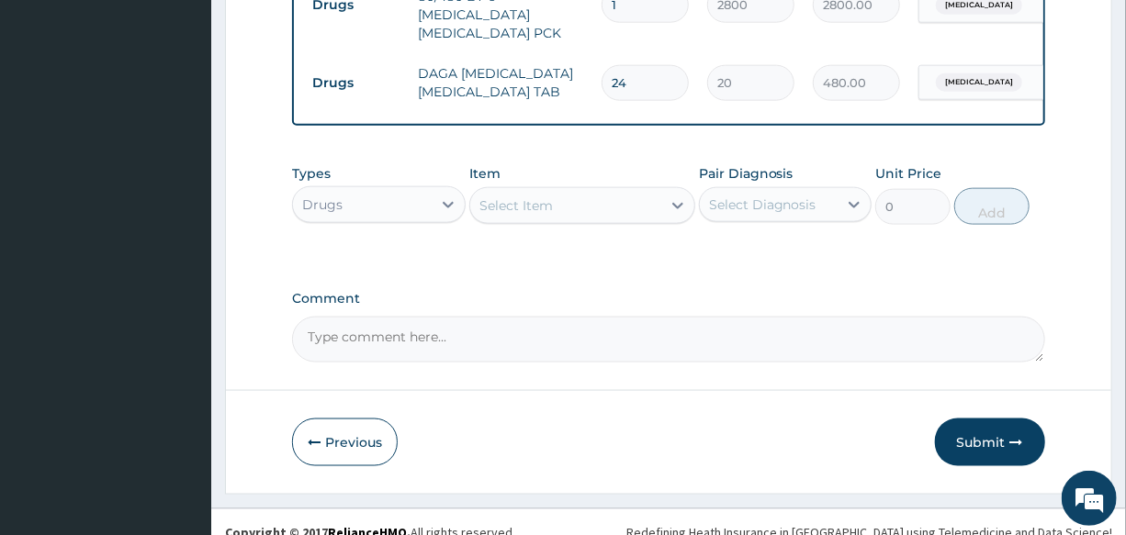
scroll to position [1007, 0]
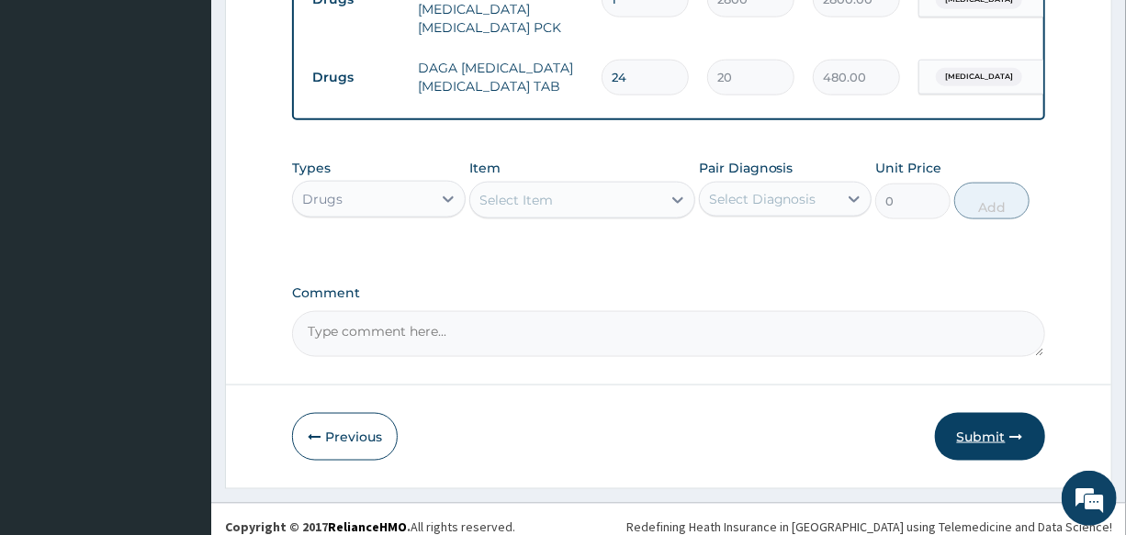
click at [973, 425] on button "Submit" at bounding box center [990, 437] width 110 height 48
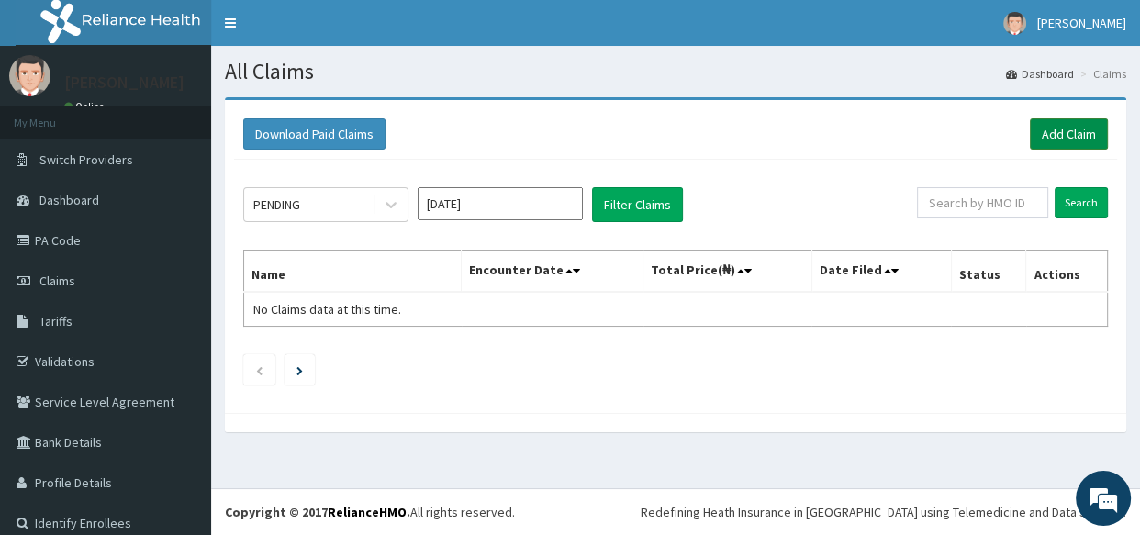
click at [1049, 118] on link "Add Claim" at bounding box center [1069, 133] width 78 height 31
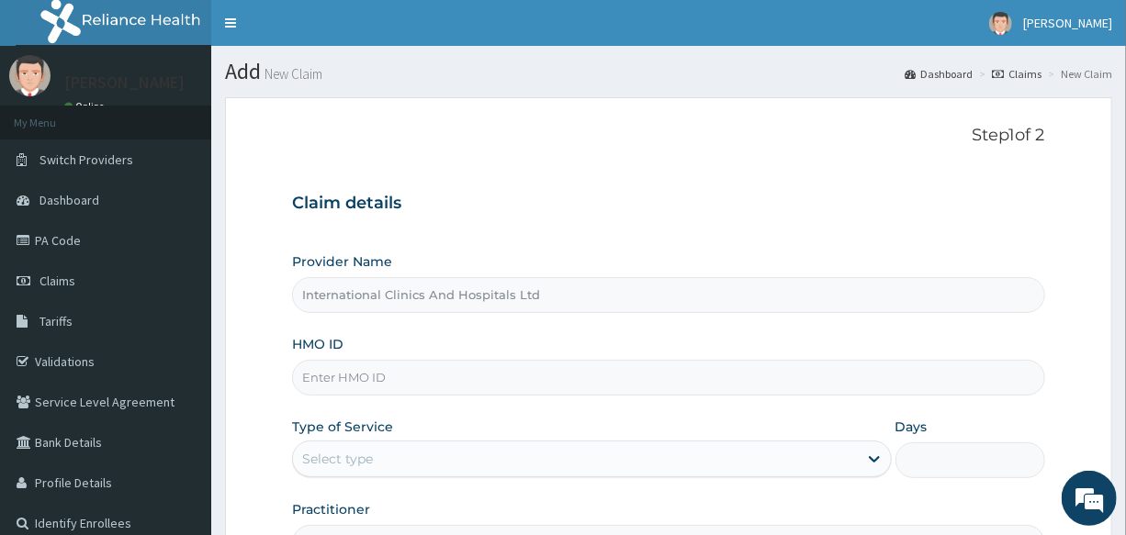
click at [431, 376] on input "HMO ID" at bounding box center [668, 378] width 752 height 36
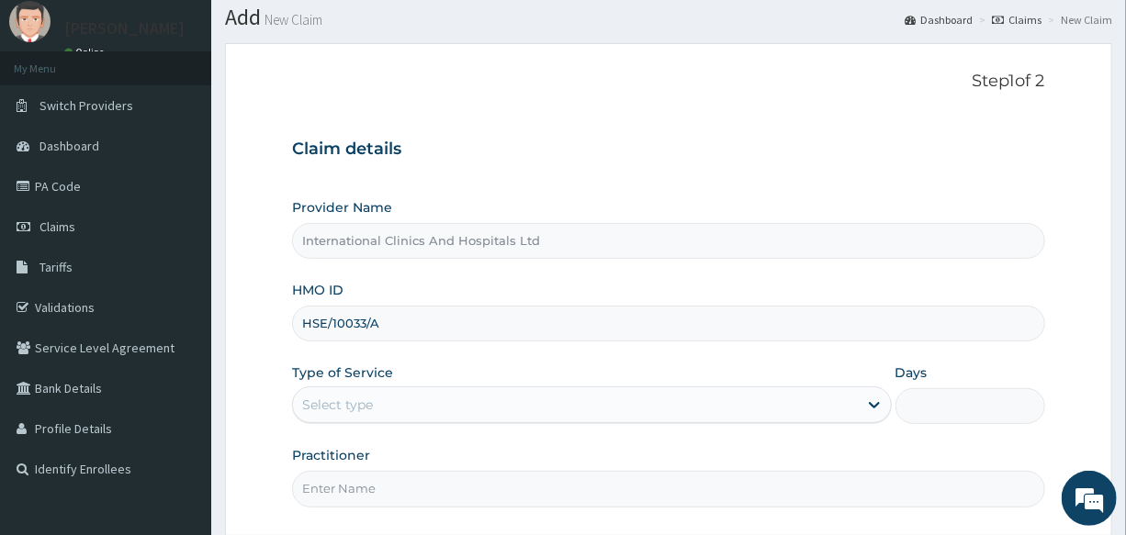
scroll to position [83, 0]
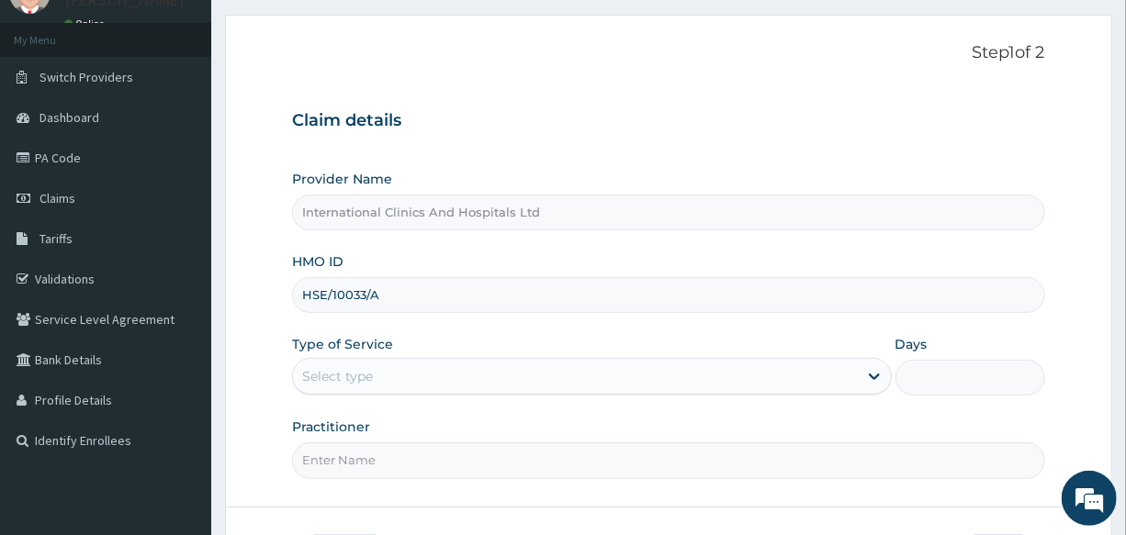
type input "HSE/10033/A"
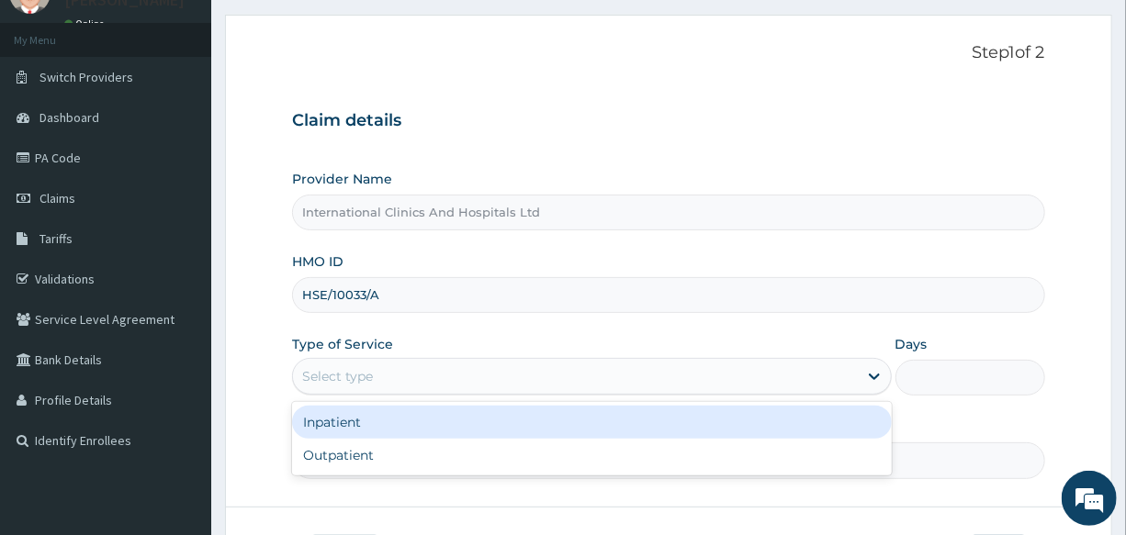
click at [372, 376] on div "Select type" at bounding box center [337, 376] width 71 height 18
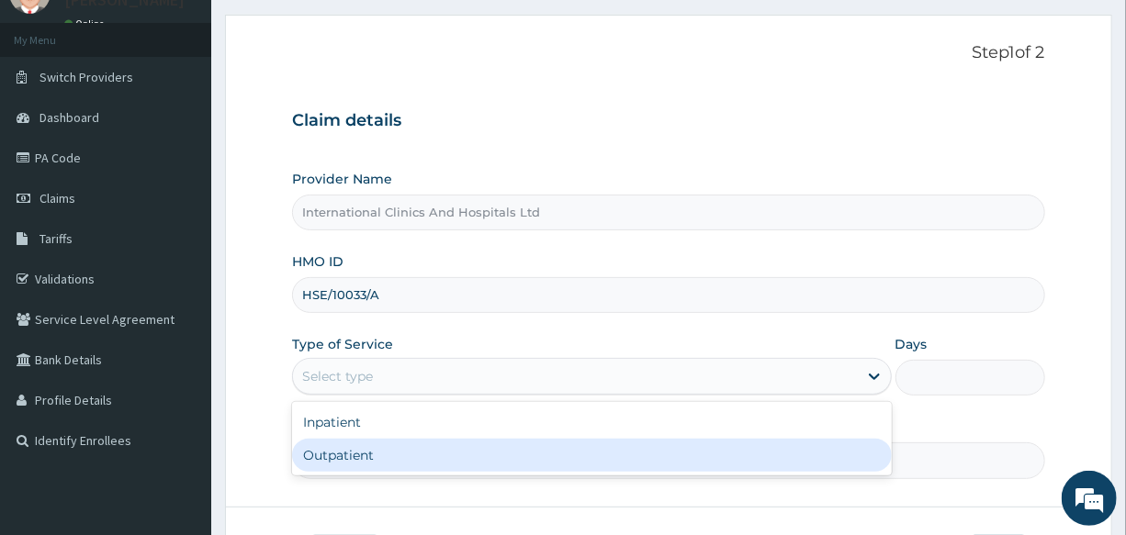
click at [391, 449] on div "Outpatient" at bounding box center [591, 455] width 599 height 33
type input "1"
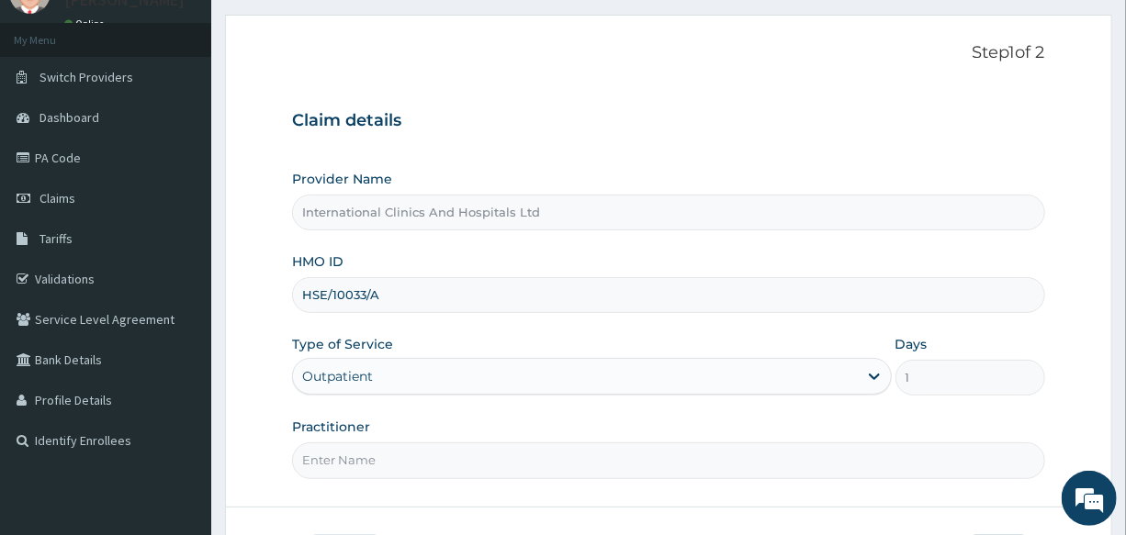
click at [379, 455] on input "Practitioner" at bounding box center [668, 461] width 752 height 36
type input "DR.NONSO"
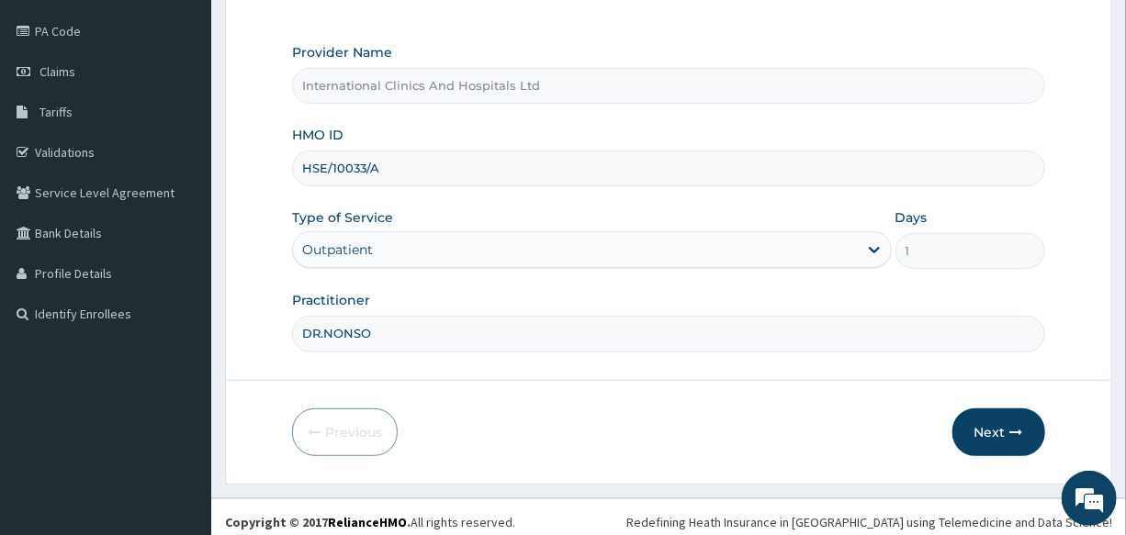
scroll to position [218, 0]
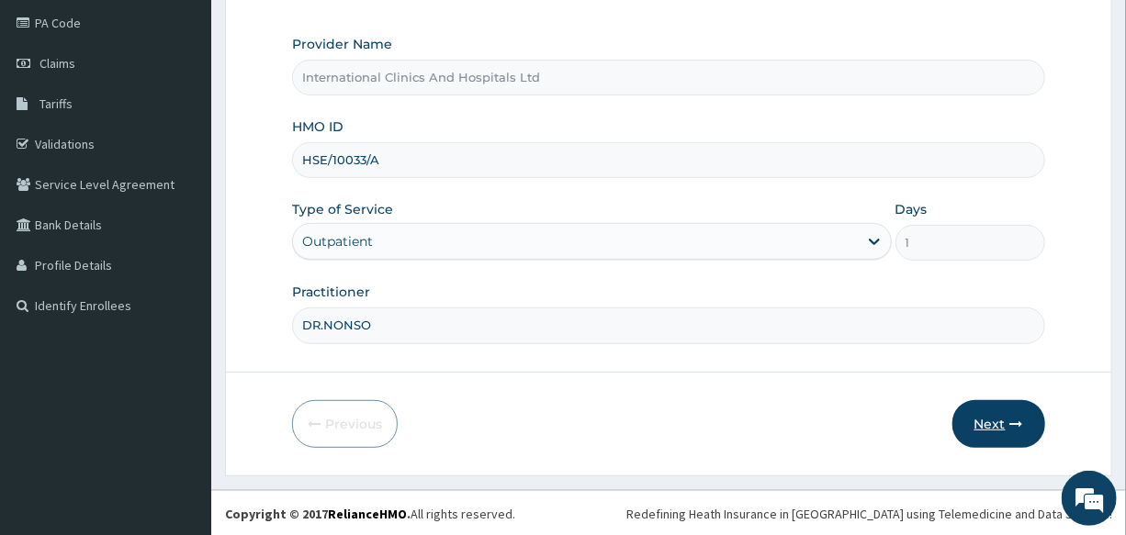
click at [997, 425] on button "Next" at bounding box center [998, 424] width 93 height 48
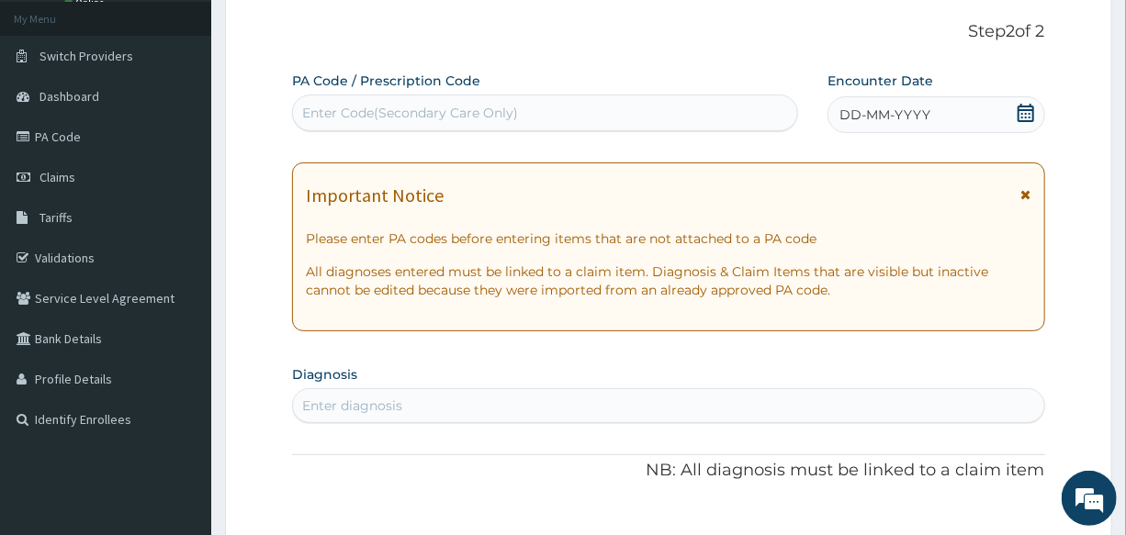
scroll to position [0, 0]
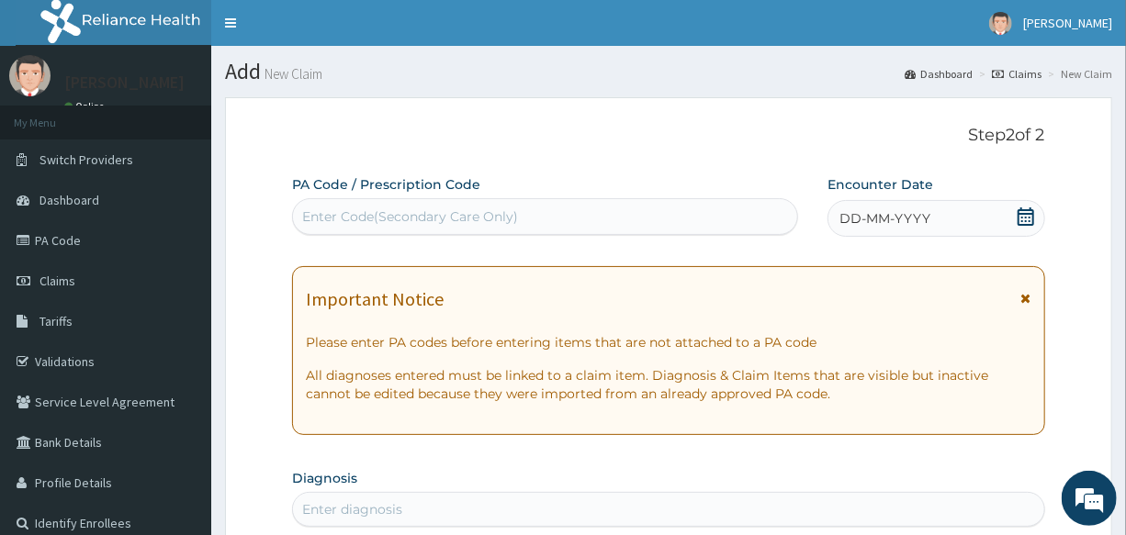
click at [924, 219] on span "DD-MM-YYYY" at bounding box center [884, 218] width 91 height 18
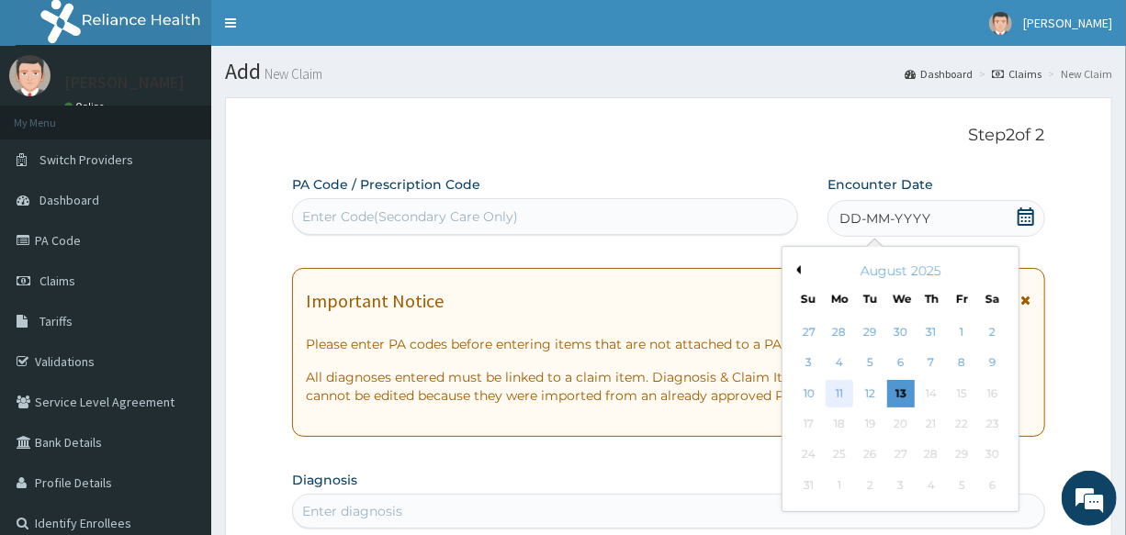
click at [835, 395] on div "11" at bounding box center [839, 394] width 28 height 28
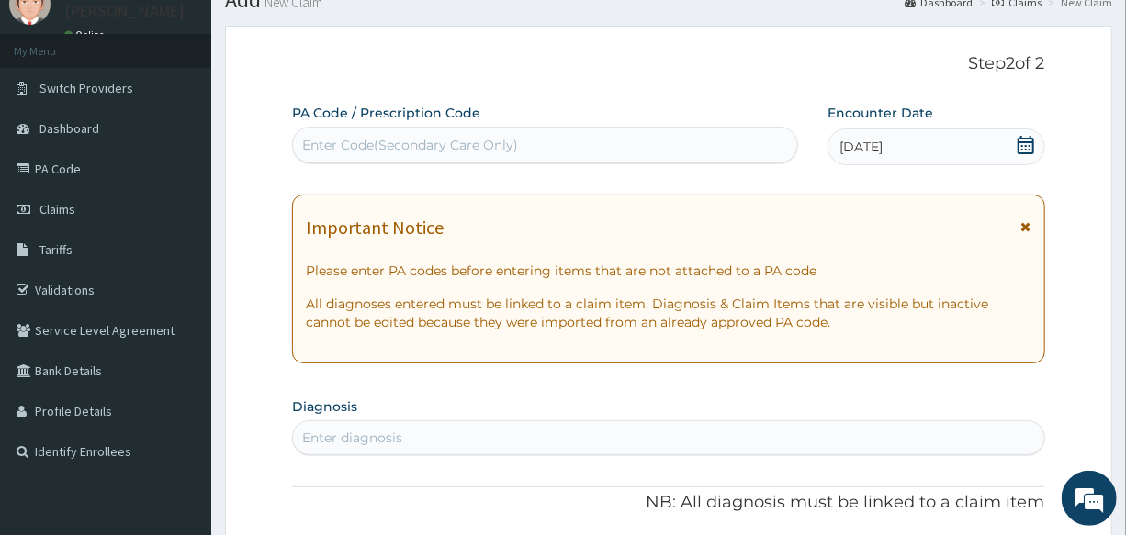
scroll to position [166, 0]
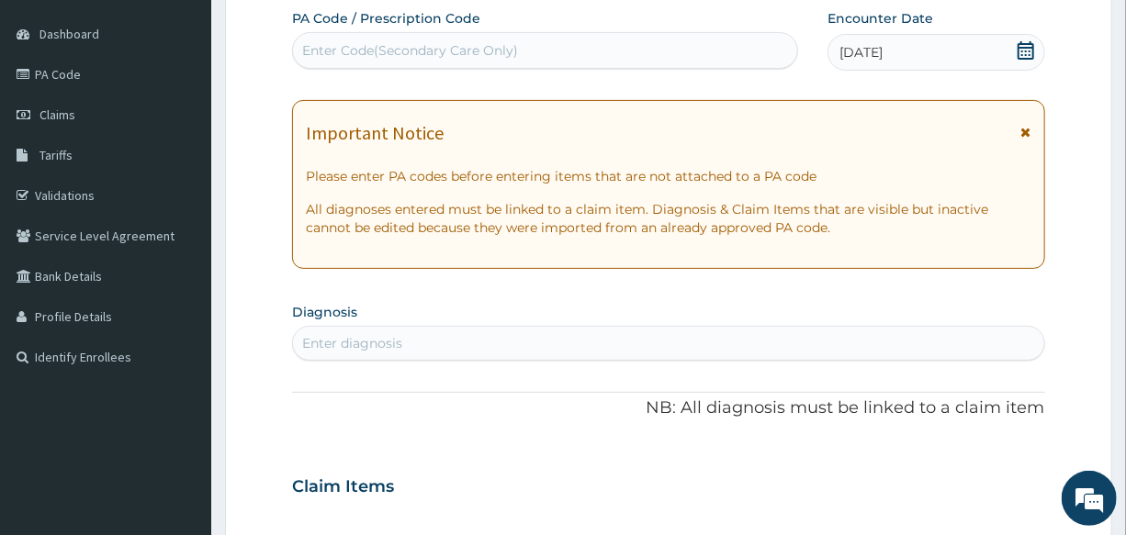
click at [408, 343] on div "Enter diagnosis" at bounding box center [668, 343] width 750 height 29
type input "[MEDICAL_DATA]"
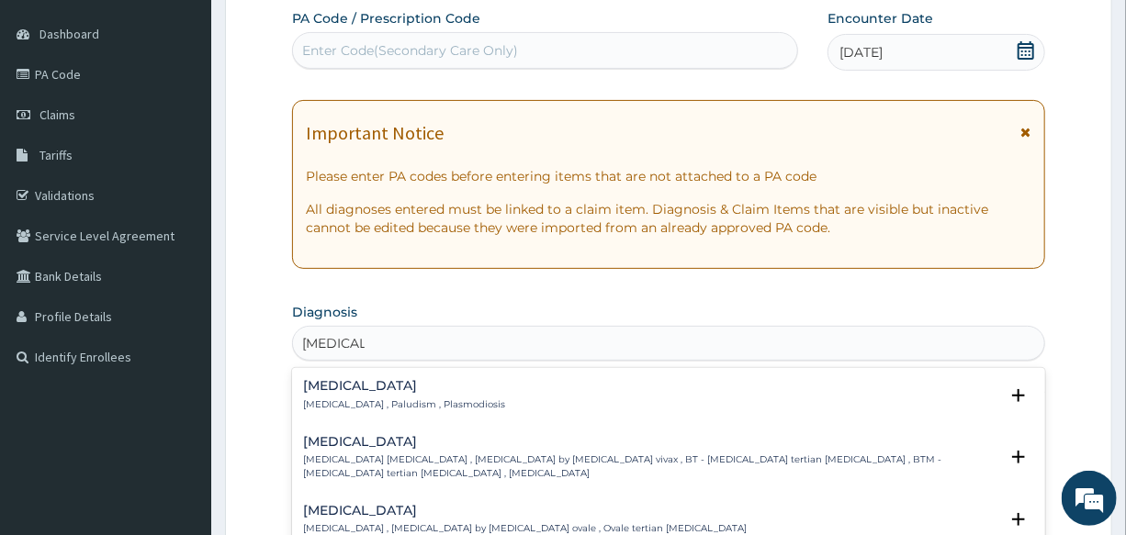
click at [357, 392] on h4 "[MEDICAL_DATA]" at bounding box center [404, 386] width 202 height 14
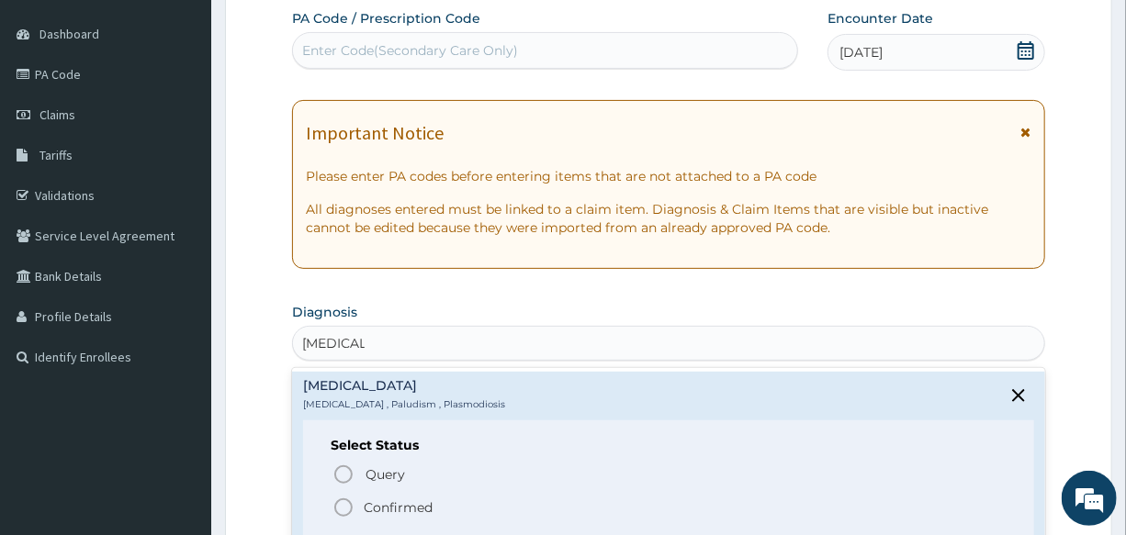
scroll to position [83, 0]
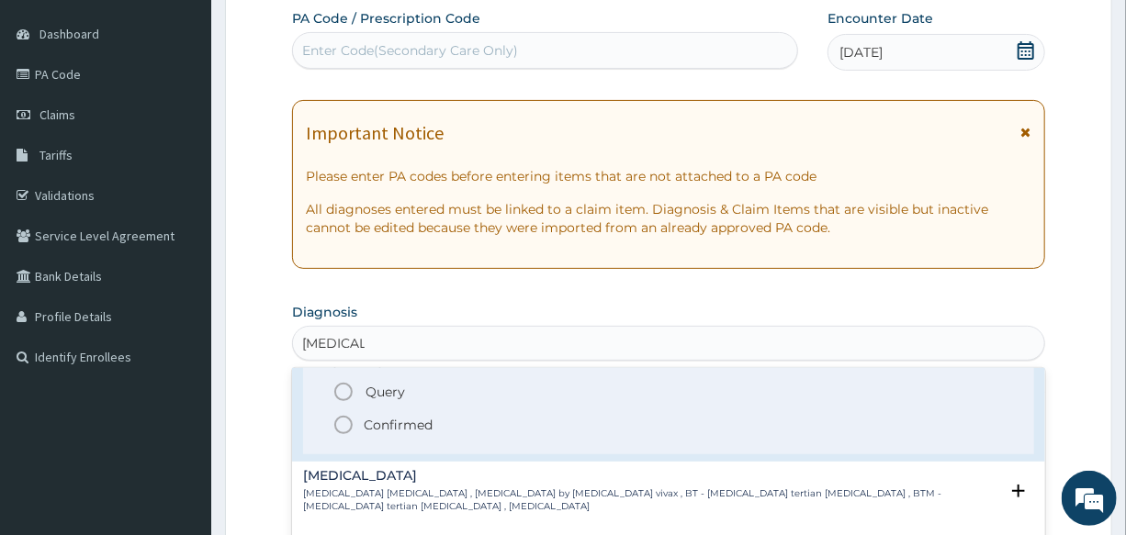
click at [342, 421] on icon "status option filled" at bounding box center [343, 425] width 22 height 22
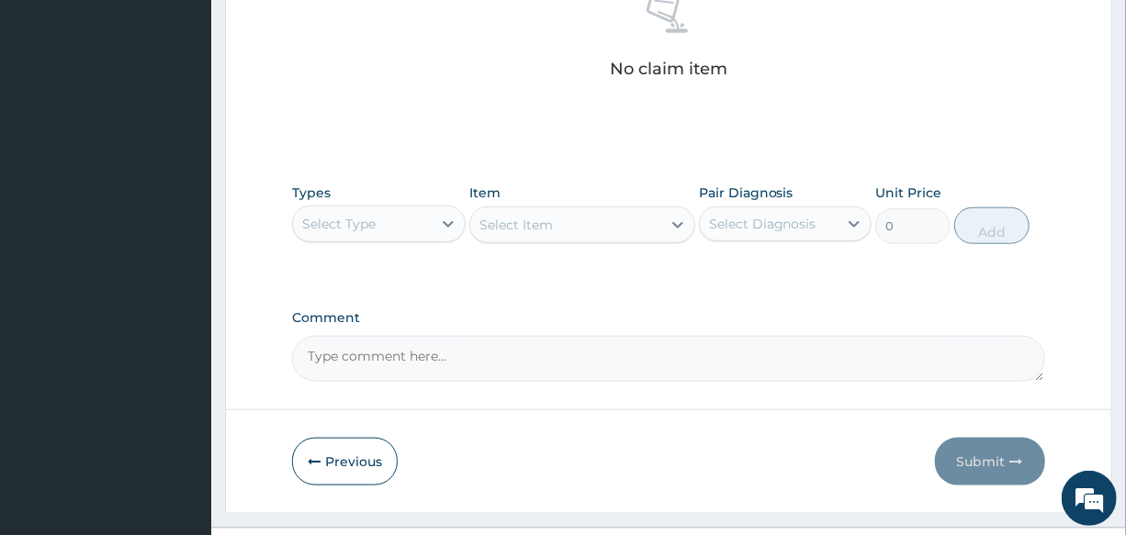
scroll to position [751, 0]
click at [357, 228] on div "Select Type" at bounding box center [338, 222] width 73 height 18
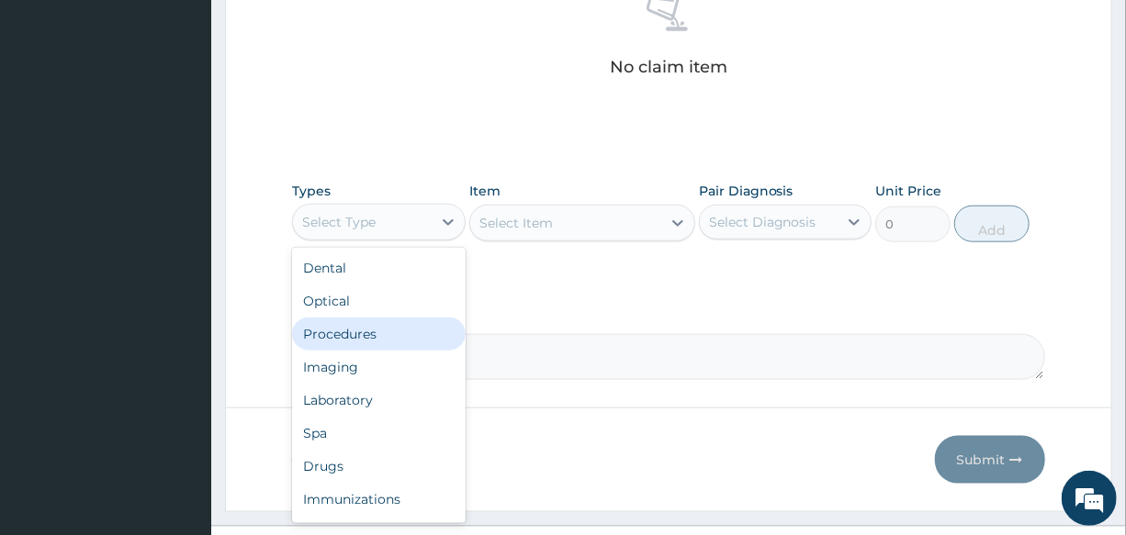
click at [393, 329] on div "Procedures" at bounding box center [378, 334] width 173 height 33
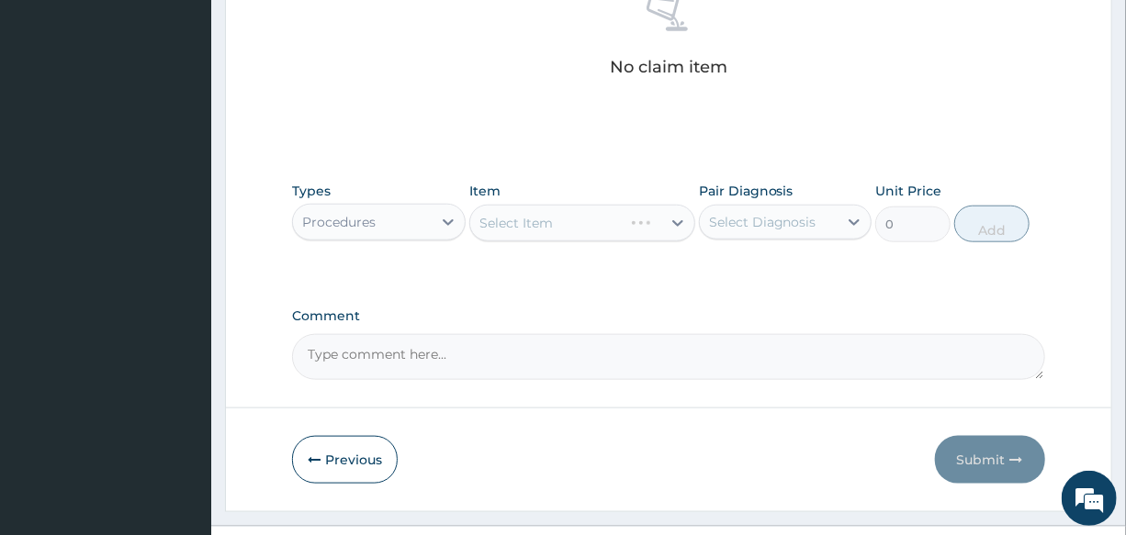
click at [536, 224] on div "Select Item" at bounding box center [582, 223] width 226 height 37
click at [535, 224] on div "Select Item" at bounding box center [515, 223] width 73 height 18
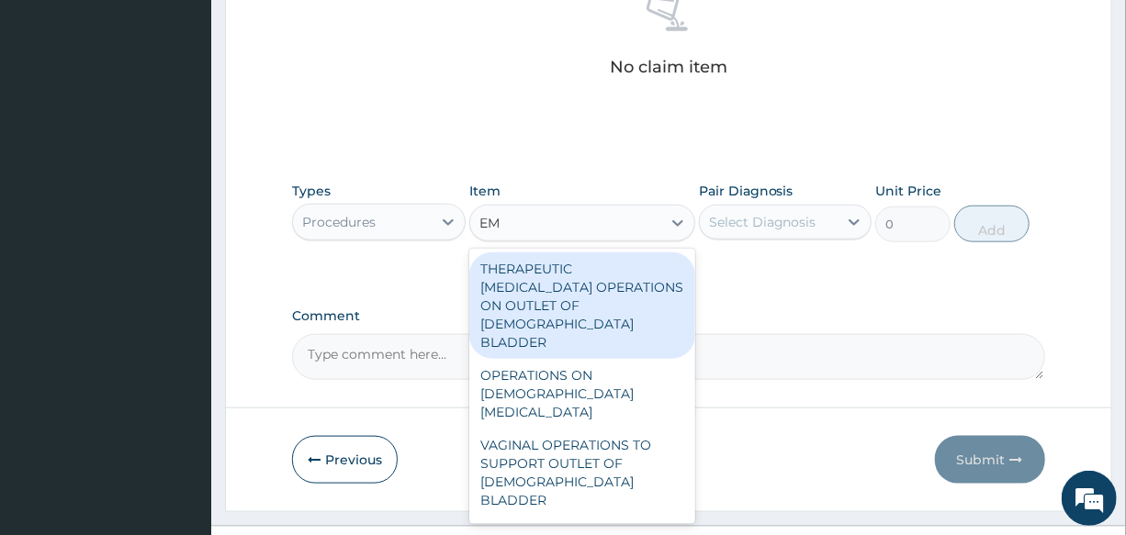
type input "E"
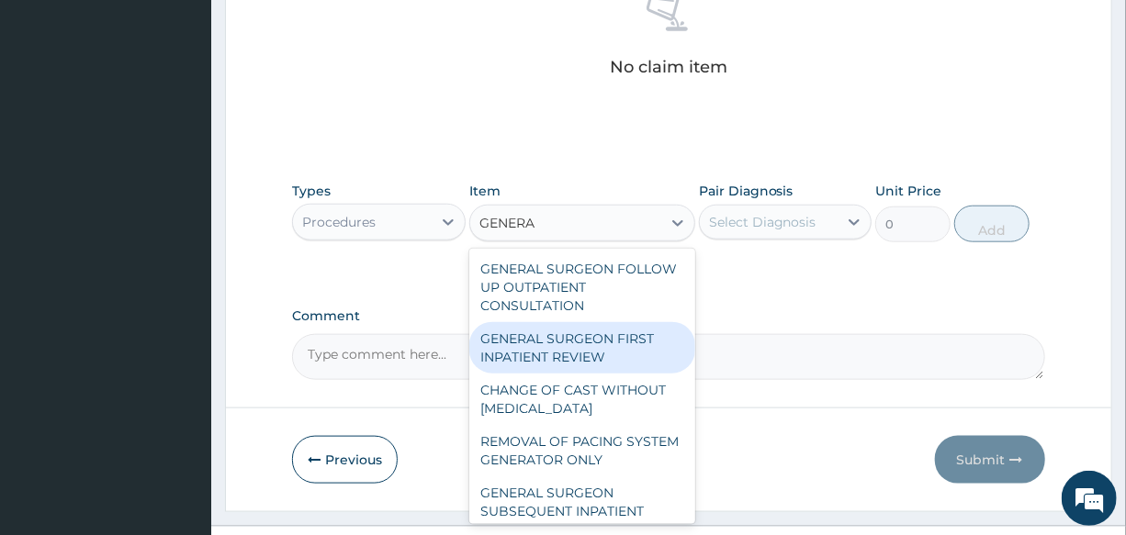
type input "GENERAL"
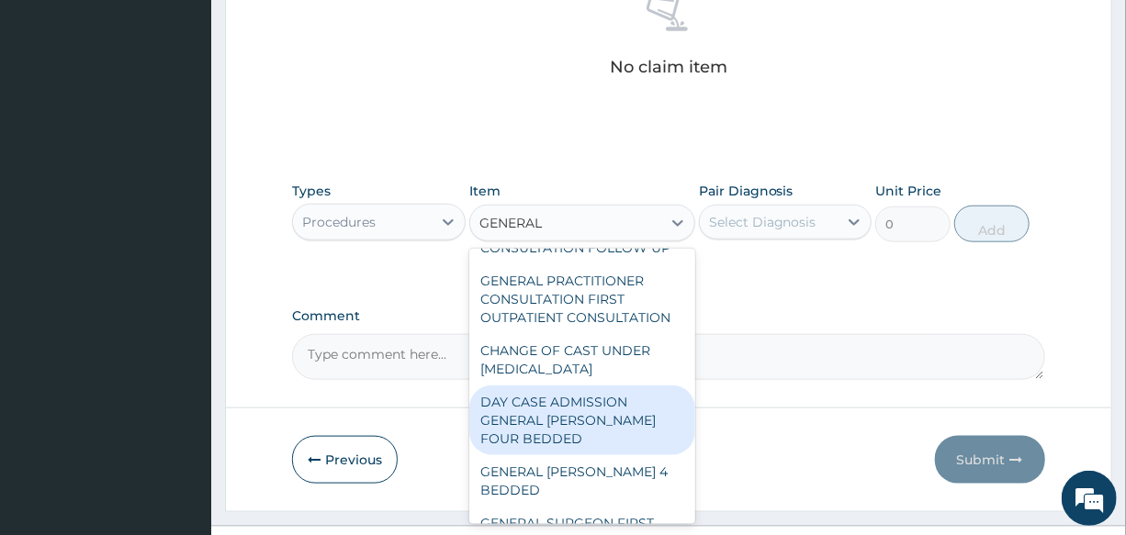
scroll to position [370, 0]
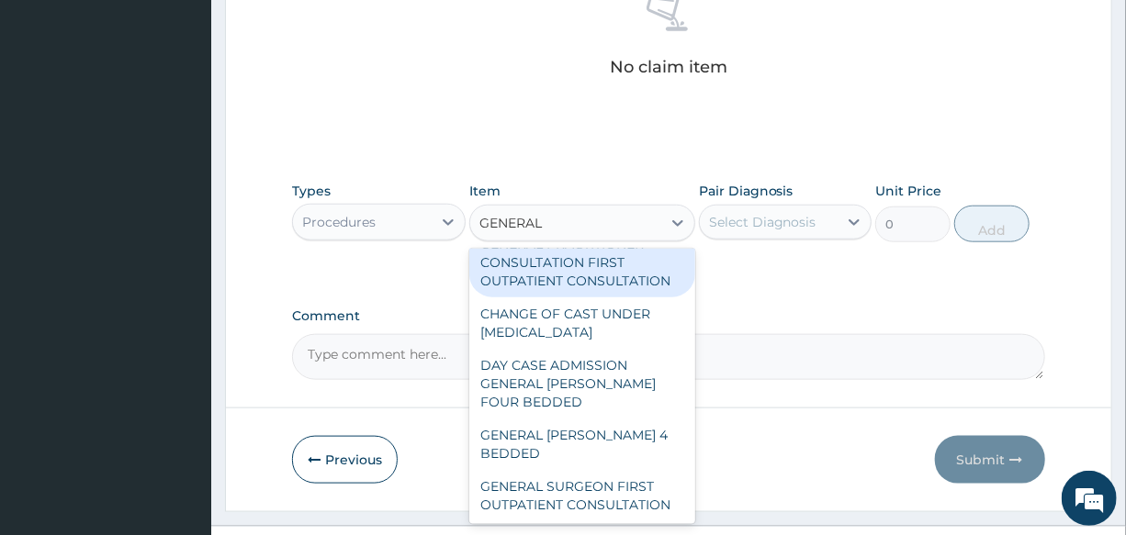
click at [559, 280] on div "GENERAL PRACTITIONER CONSULTATION FIRST OUTPATIENT CONSULTATION" at bounding box center [582, 263] width 226 height 70
type input "3000"
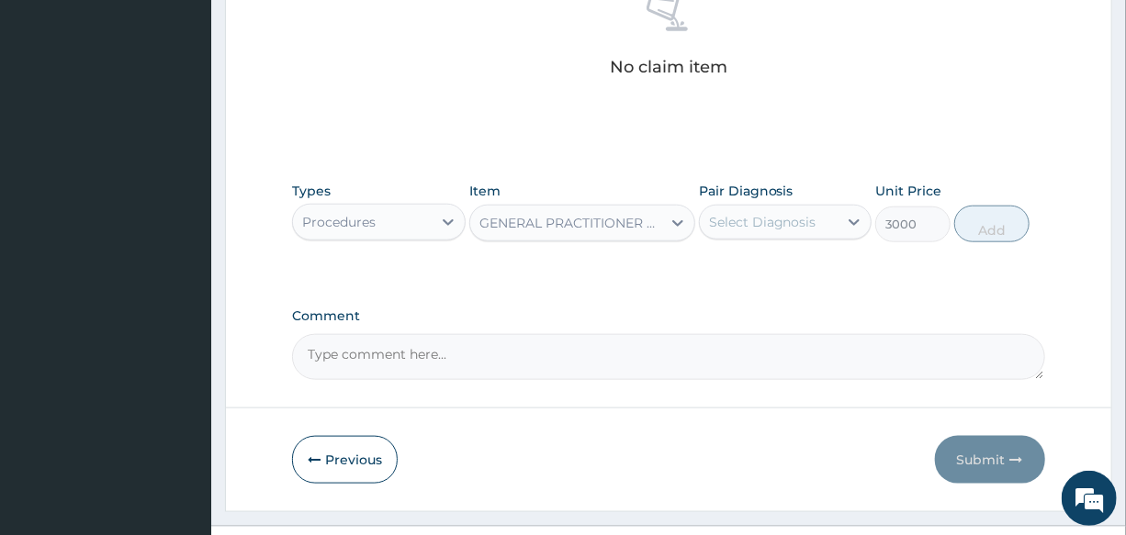
click at [750, 202] on div "Pair Diagnosis Select Diagnosis" at bounding box center [785, 212] width 173 height 61
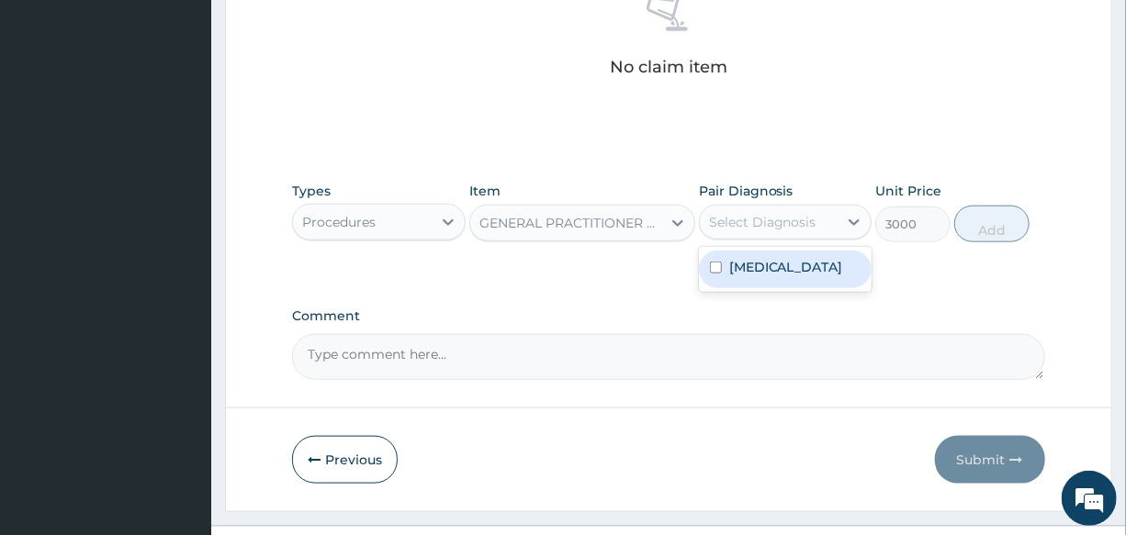
click at [769, 221] on div "Select Diagnosis" at bounding box center [762, 222] width 107 height 18
click at [791, 271] on div "[MEDICAL_DATA]" at bounding box center [785, 270] width 173 height 38
checkbox input "true"
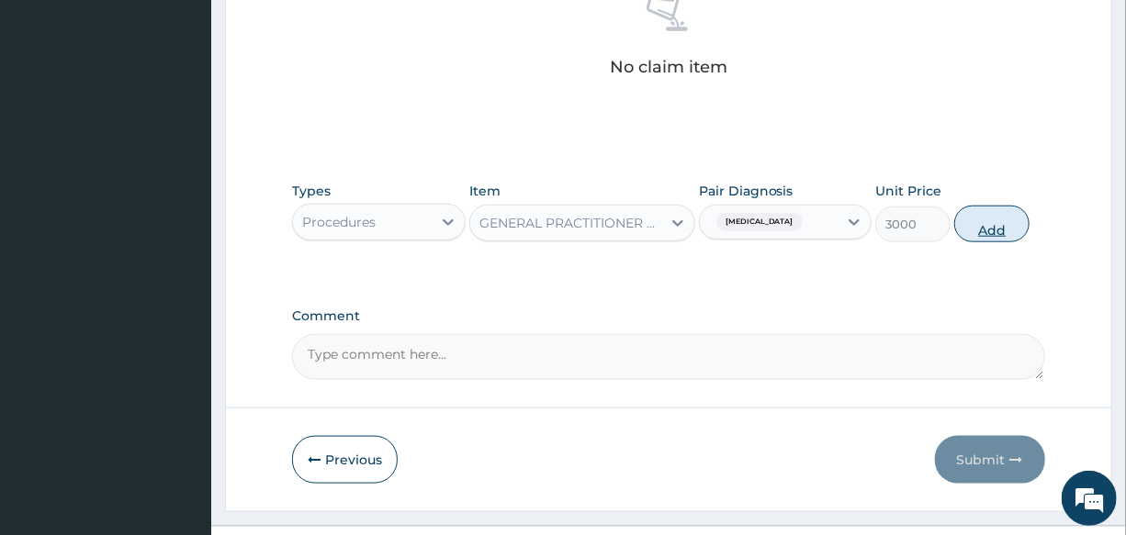
click at [994, 230] on button "Add" at bounding box center [991, 224] width 75 height 37
type input "0"
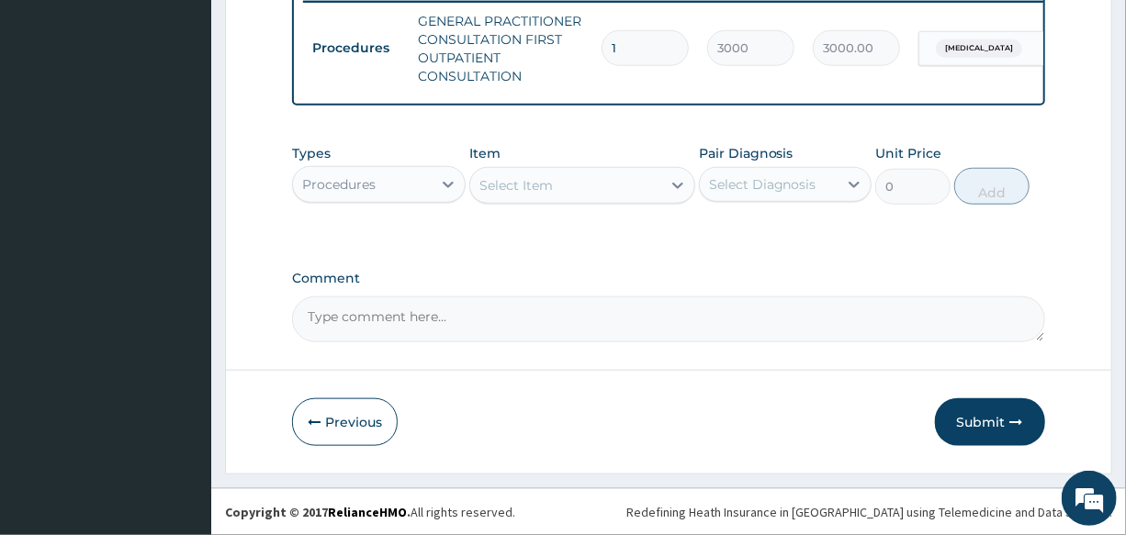
scroll to position [743, 0]
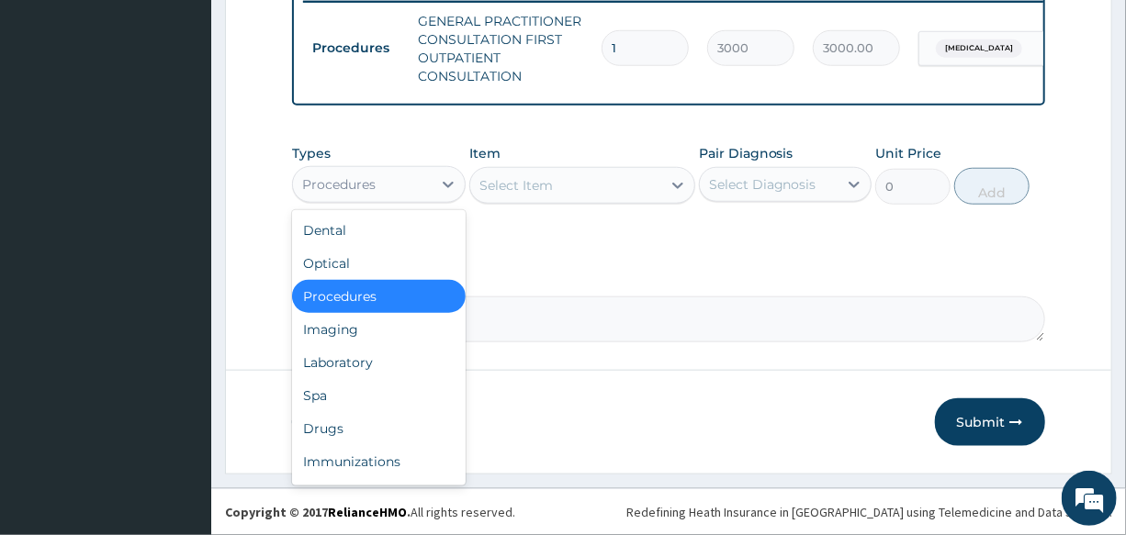
click at [352, 184] on div "Procedures" at bounding box center [338, 184] width 73 height 18
drag, startPoint x: 385, startPoint y: 366, endPoint x: 522, endPoint y: 241, distance: 186.5
click at [386, 365] on div "Laboratory" at bounding box center [378, 362] width 173 height 33
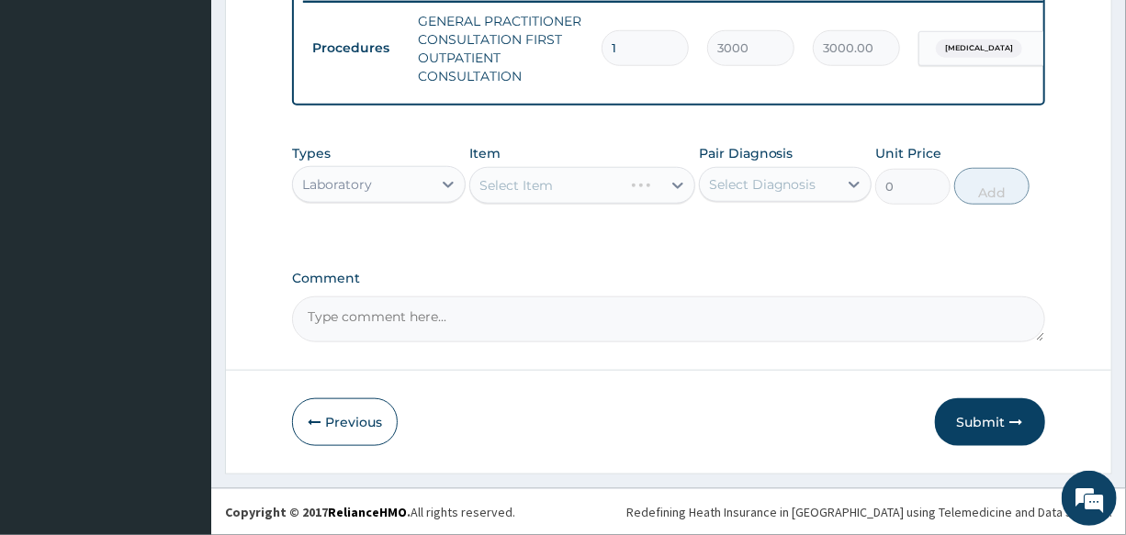
click at [531, 185] on div "Select Item" at bounding box center [582, 185] width 226 height 37
click at [531, 185] on div "Select Item" at bounding box center [515, 185] width 73 height 18
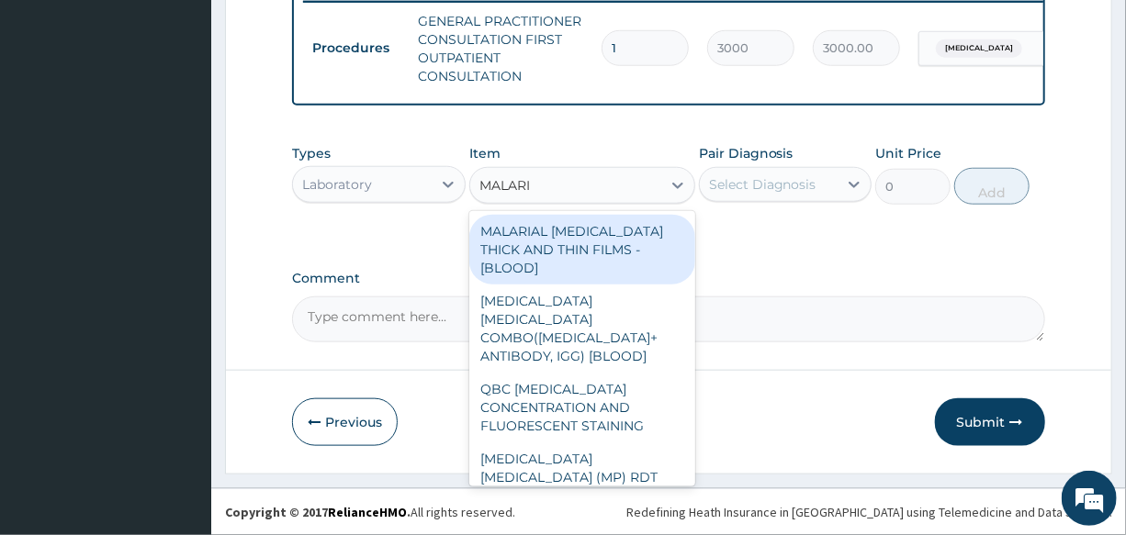
type input "[MEDICAL_DATA]"
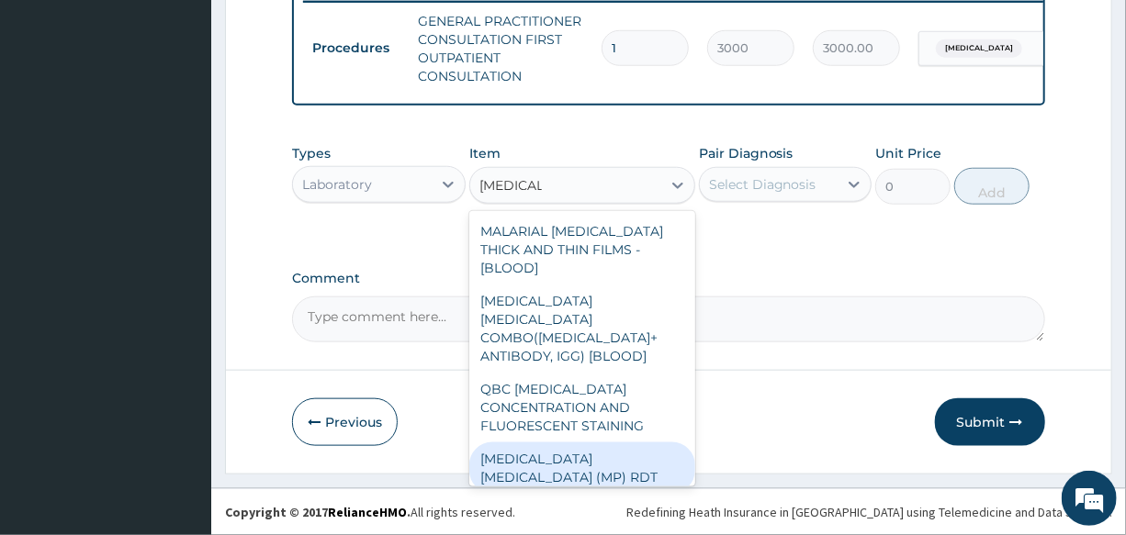
click at [555, 443] on div "[MEDICAL_DATA] [MEDICAL_DATA] (MP) RDT" at bounding box center [582, 468] width 226 height 51
type input "1500"
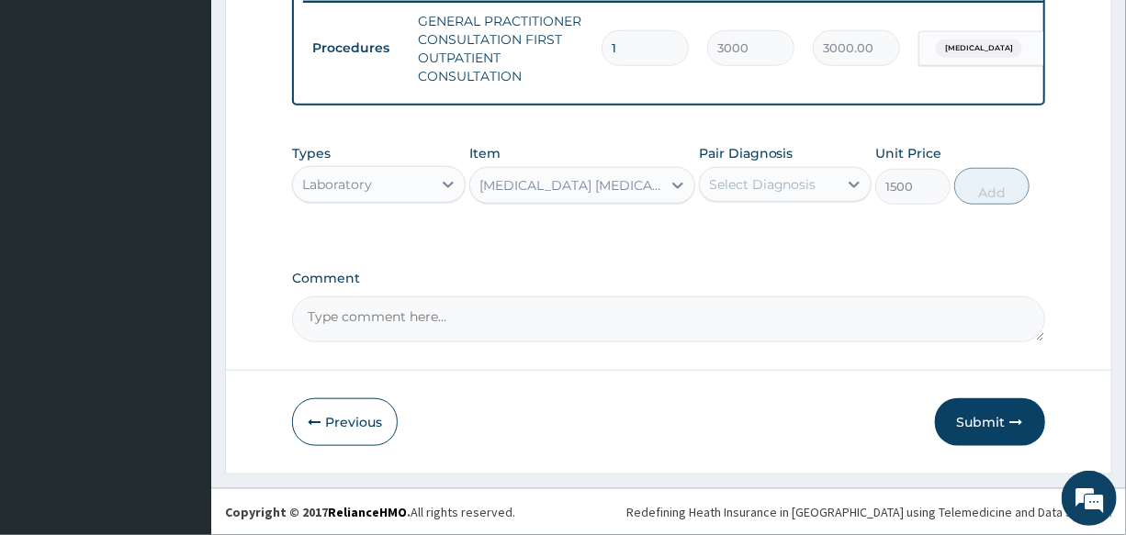
click at [785, 185] on div "Select Diagnosis" at bounding box center [762, 184] width 107 height 18
drag, startPoint x: 791, startPoint y: 229, endPoint x: 936, endPoint y: 229, distance: 144.1
click at [792, 229] on div "[MEDICAL_DATA]" at bounding box center [785, 232] width 173 height 38
checkbox input "true"
click at [978, 192] on button "Add" at bounding box center [991, 186] width 75 height 37
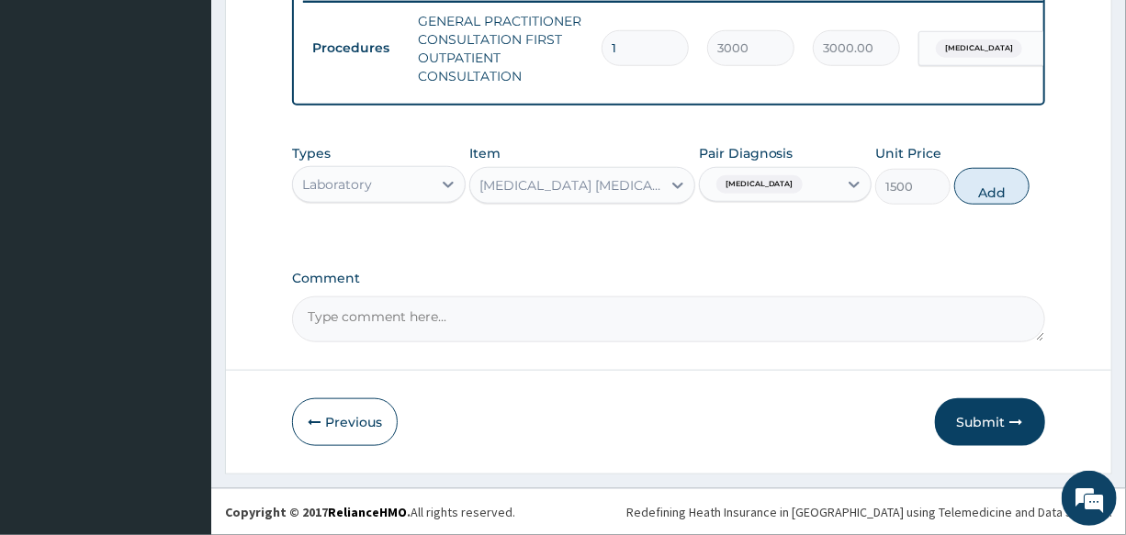
type input "0"
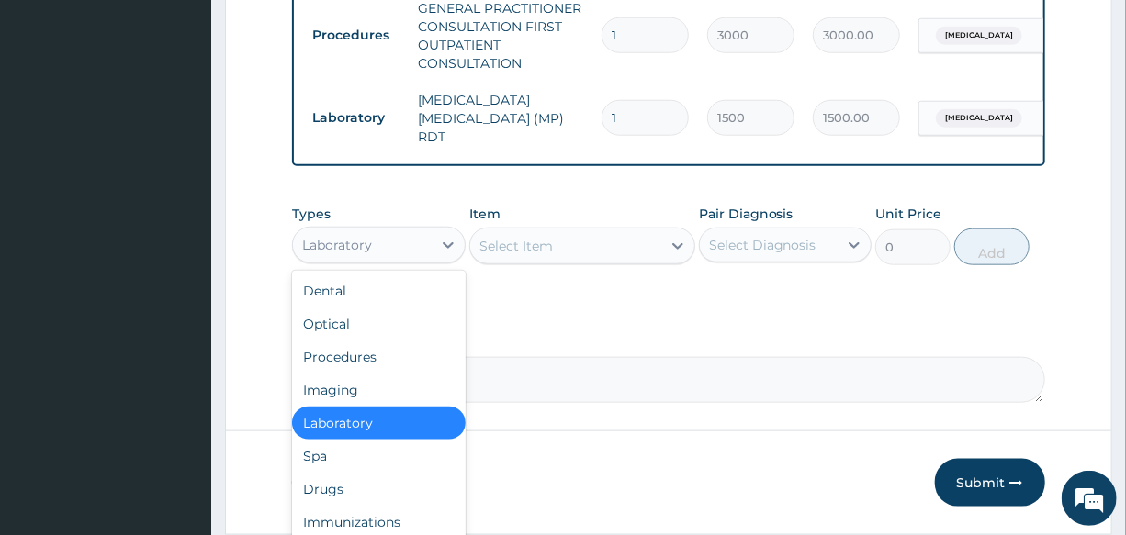
click at [349, 248] on div "Laboratory" at bounding box center [337, 245] width 70 height 18
click at [375, 500] on div "Drugs" at bounding box center [378, 489] width 173 height 33
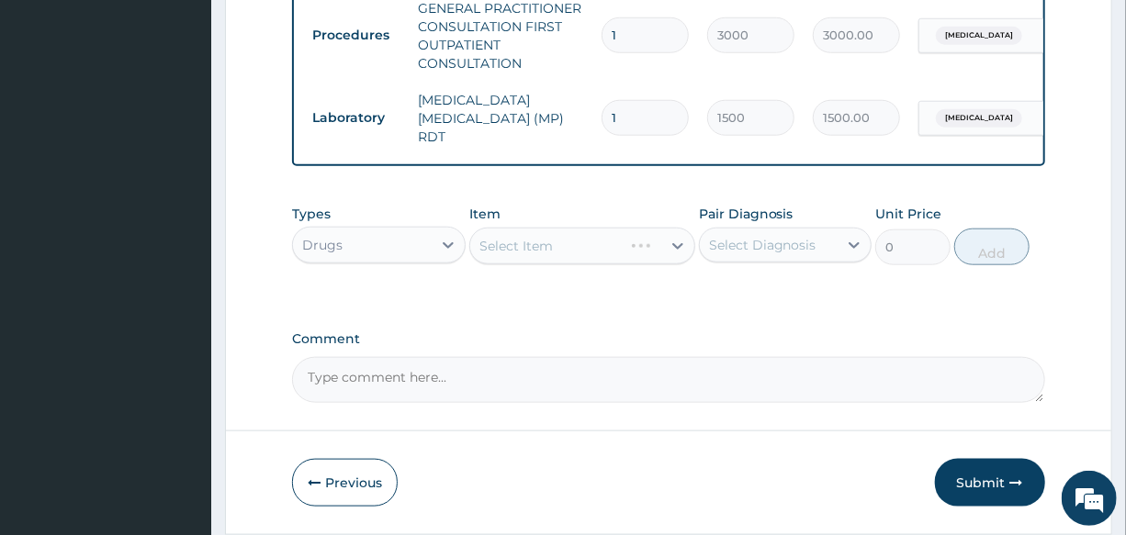
click at [541, 242] on div "Select Item" at bounding box center [582, 246] width 226 height 37
click at [597, 241] on div "Select Item" at bounding box center [582, 246] width 226 height 37
click at [574, 242] on div "Select Item" at bounding box center [582, 246] width 226 height 37
click at [574, 242] on div "Select Item" at bounding box center [565, 245] width 191 height 29
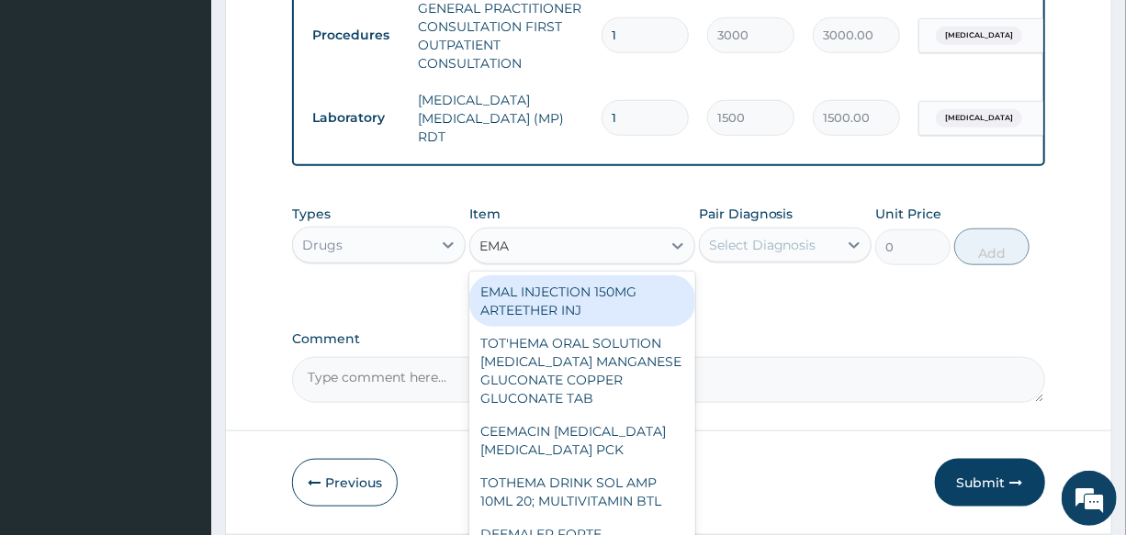
type input "EMAL"
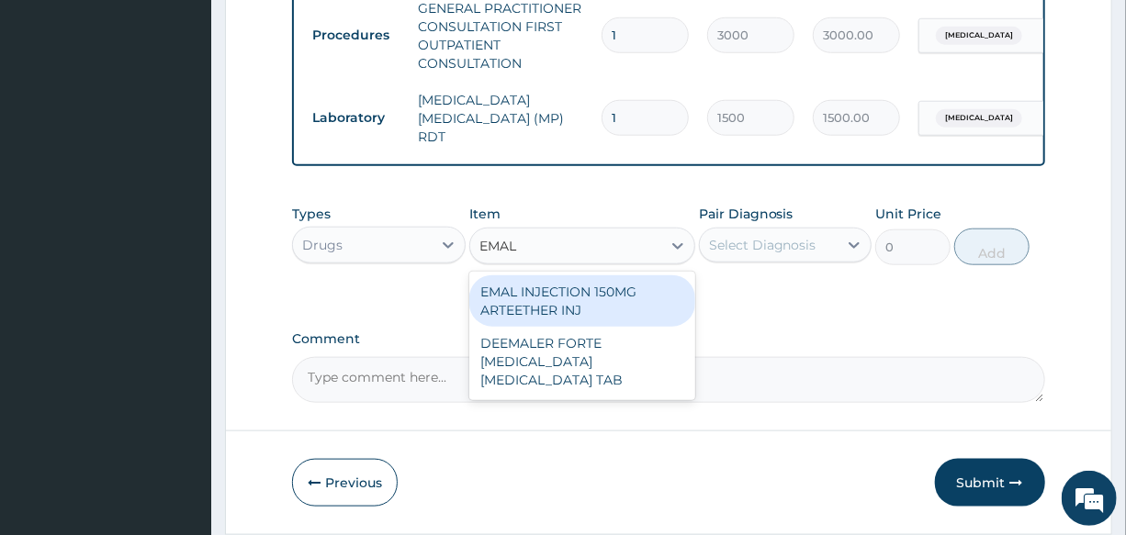
drag, startPoint x: 588, startPoint y: 293, endPoint x: 764, endPoint y: 268, distance: 177.1
click at [595, 293] on div "EMAL INJECTION 150MG ARTEETHER INJ" at bounding box center [582, 300] width 226 height 51
type input "730"
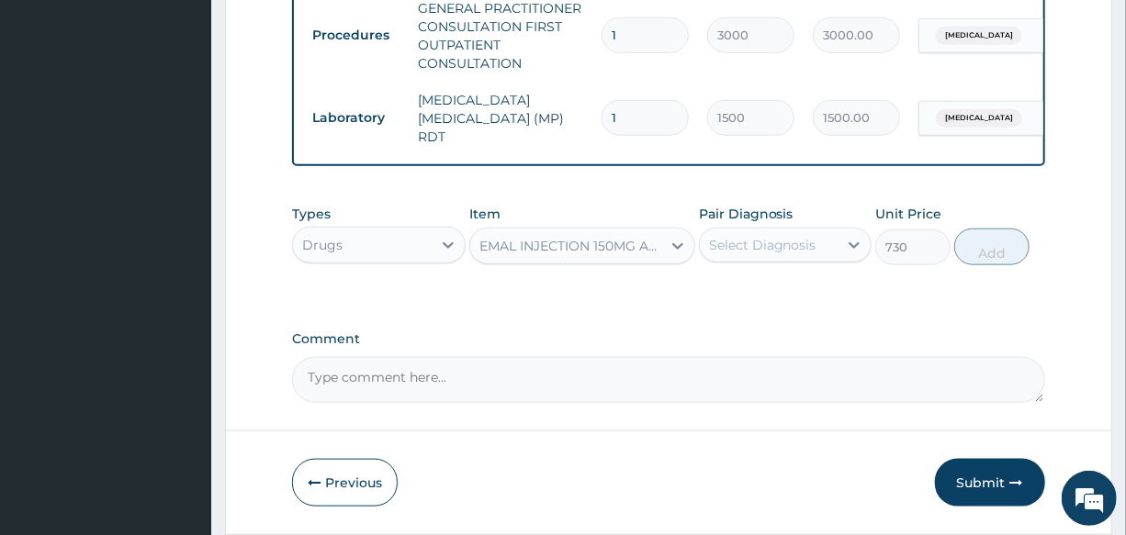
click at [806, 241] on div "Select Diagnosis" at bounding box center [762, 245] width 107 height 18
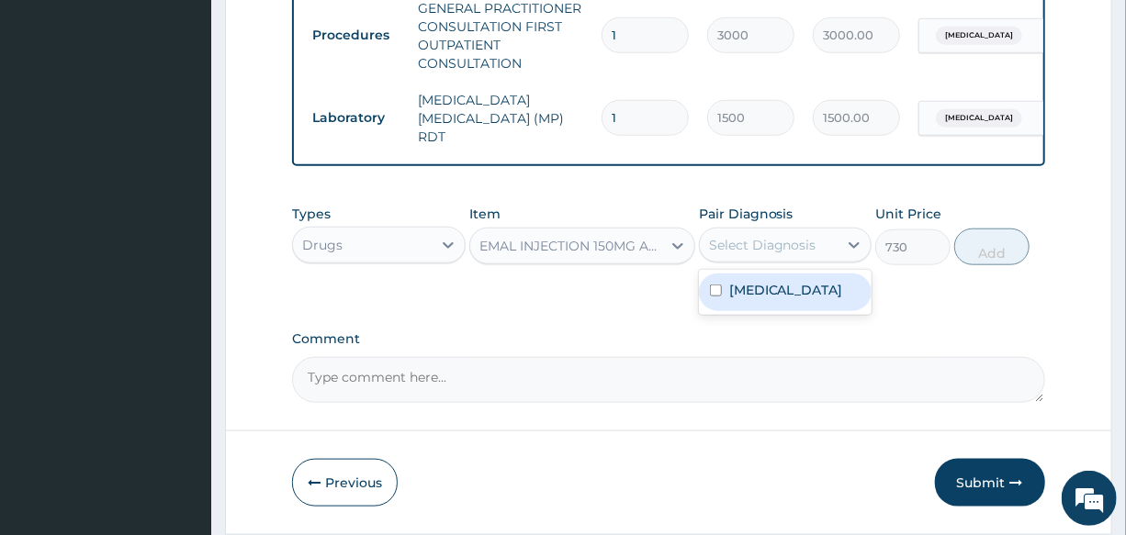
click at [789, 279] on div "[MEDICAL_DATA]" at bounding box center [785, 293] width 173 height 38
checkbox input "true"
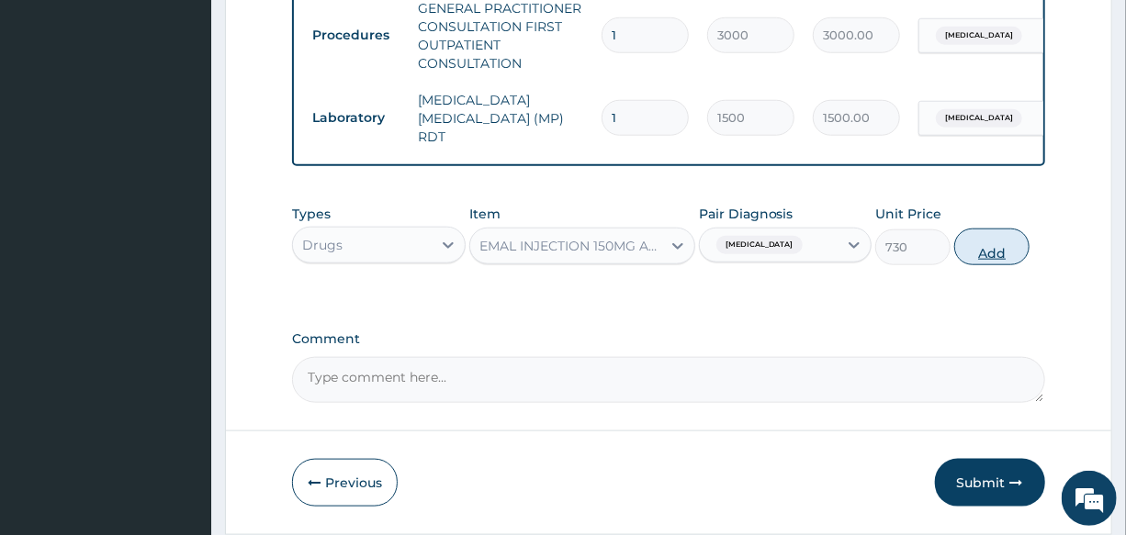
click at [977, 251] on button "Add" at bounding box center [991, 247] width 75 height 37
type input "0"
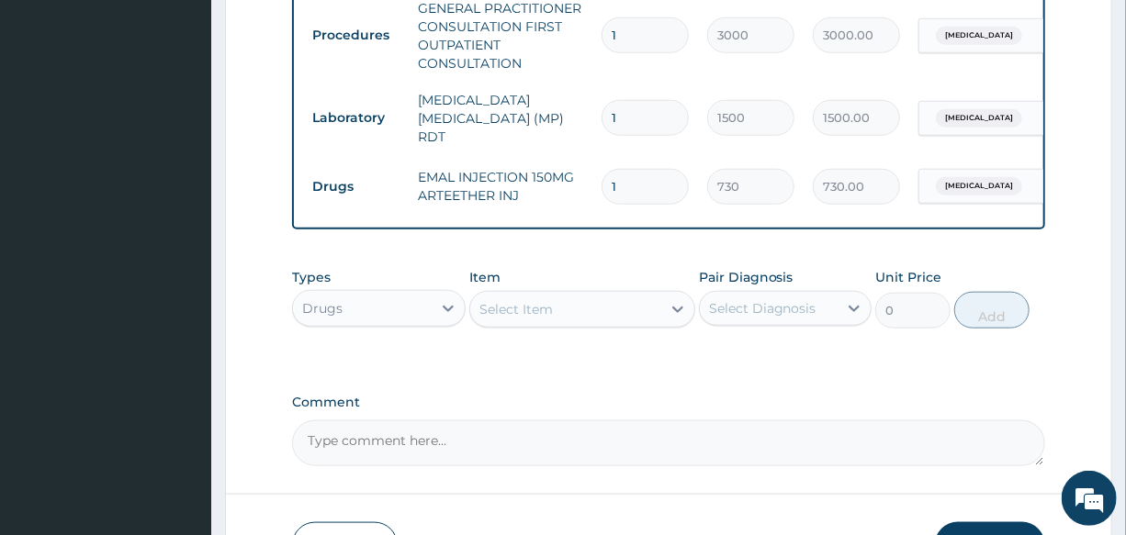
click at [532, 303] on div "Select Item" at bounding box center [515, 309] width 73 height 18
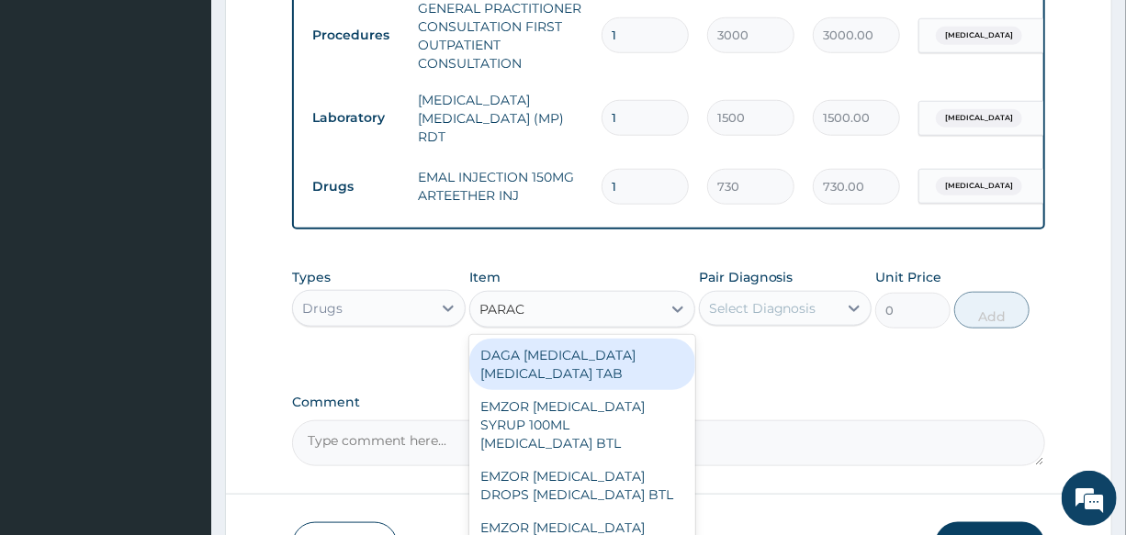
type input "PARACE"
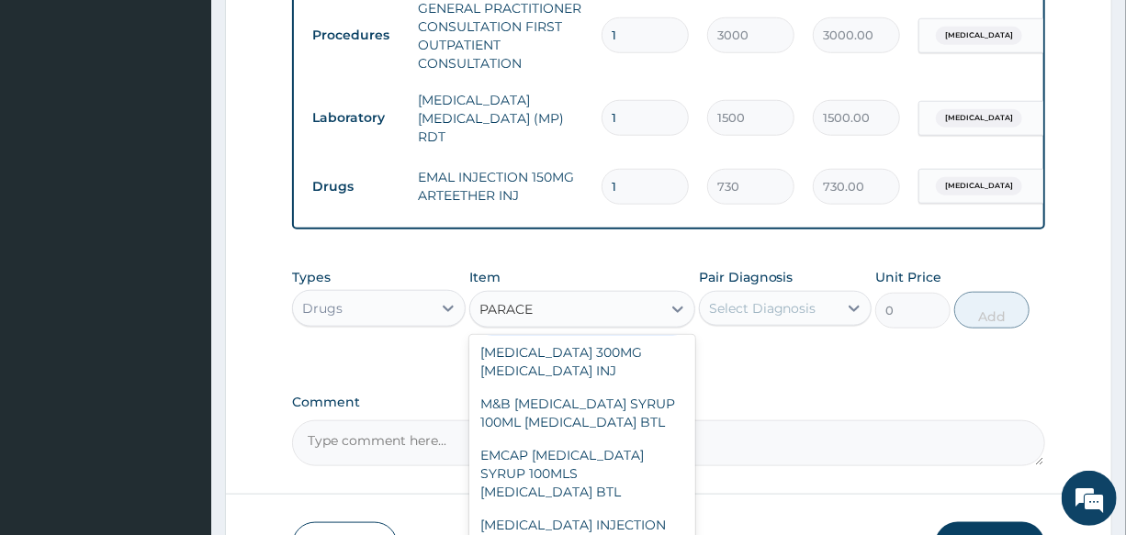
scroll to position [250, 0]
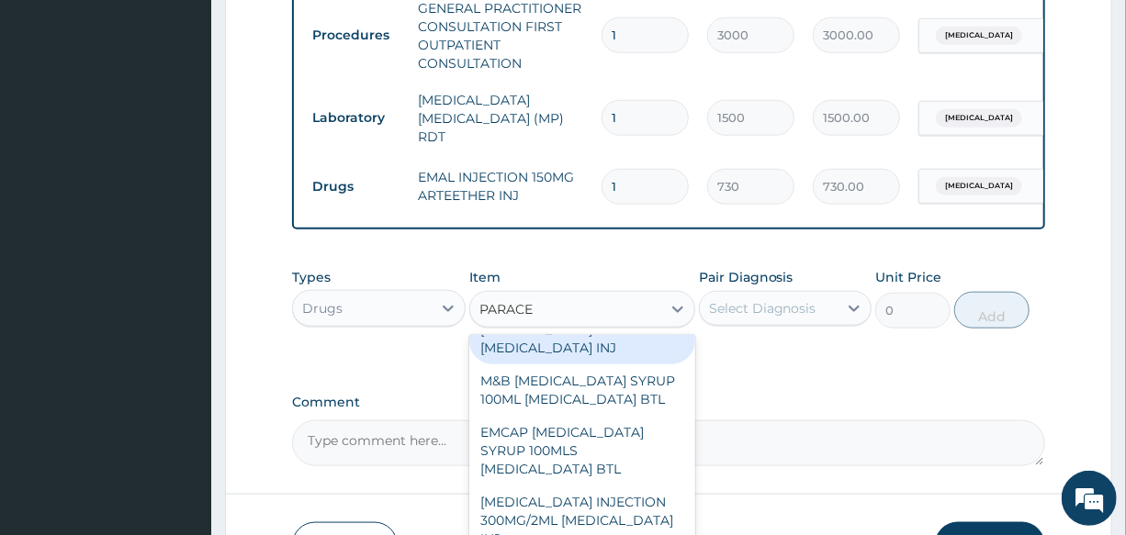
click at [626, 364] on div "[MEDICAL_DATA] 300MG [MEDICAL_DATA] INJ" at bounding box center [582, 338] width 226 height 51
type input "200"
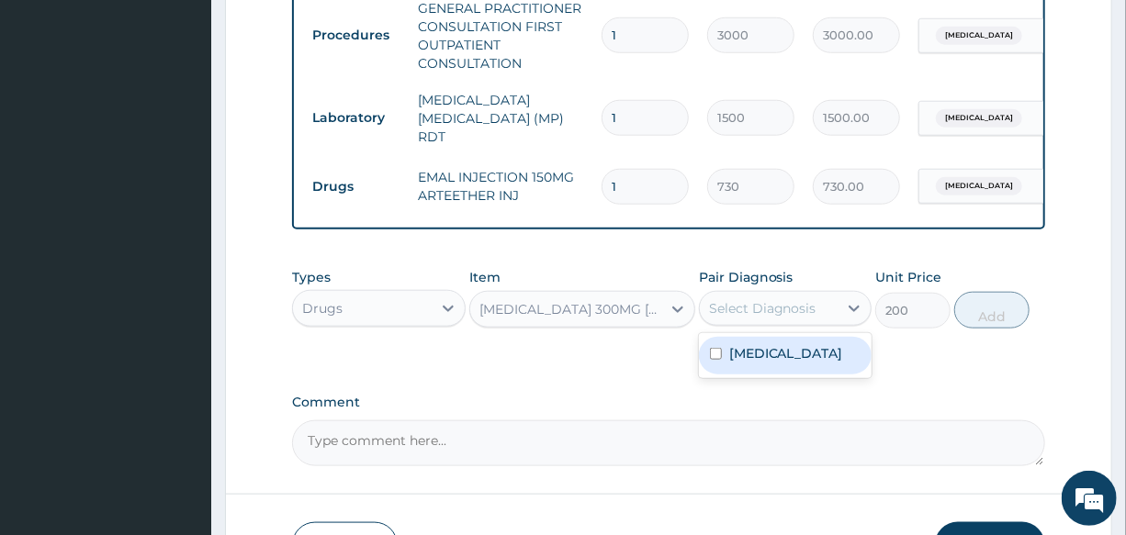
click at [778, 307] on div "Select Diagnosis" at bounding box center [762, 308] width 107 height 18
drag, startPoint x: 785, startPoint y: 364, endPoint x: 941, endPoint y: 319, distance: 162.4
click at [789, 364] on div "[MEDICAL_DATA]" at bounding box center [785, 356] width 173 height 38
checkbox input "true"
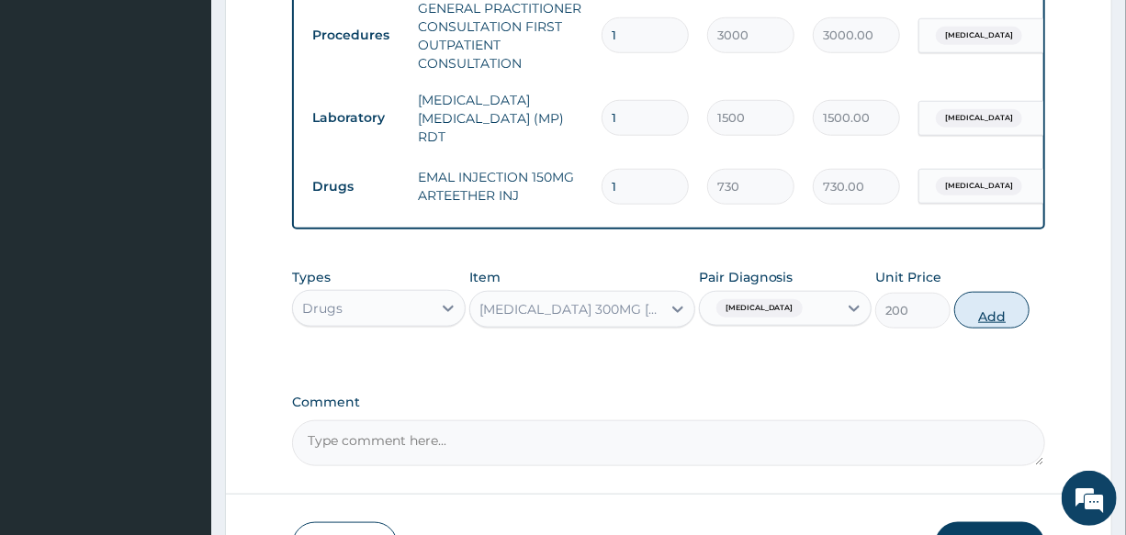
click at [978, 312] on button "Add" at bounding box center [991, 310] width 75 height 37
type input "0"
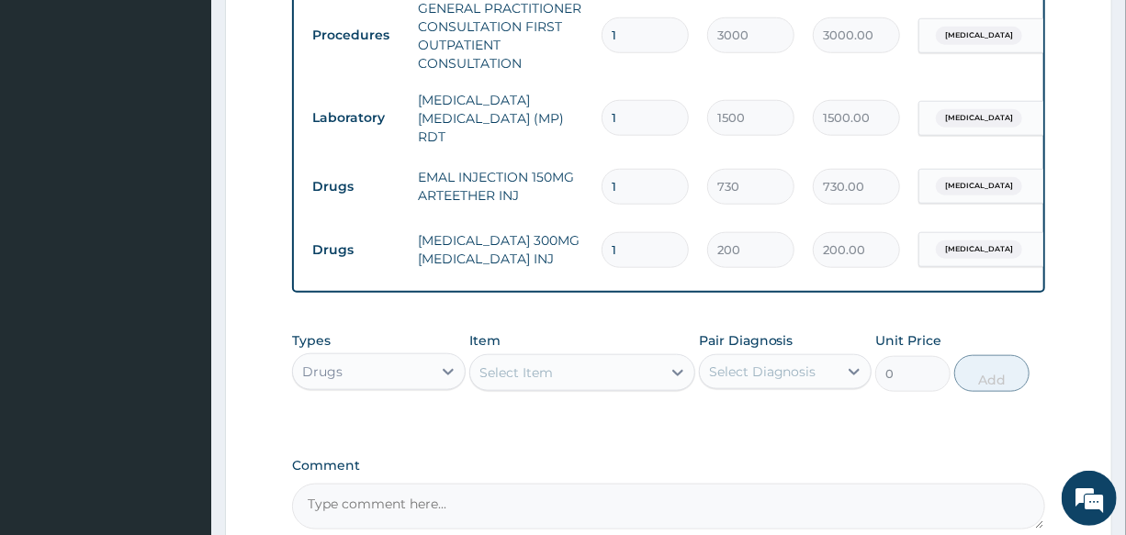
click at [545, 369] on div "Select Item" at bounding box center [515, 373] width 73 height 18
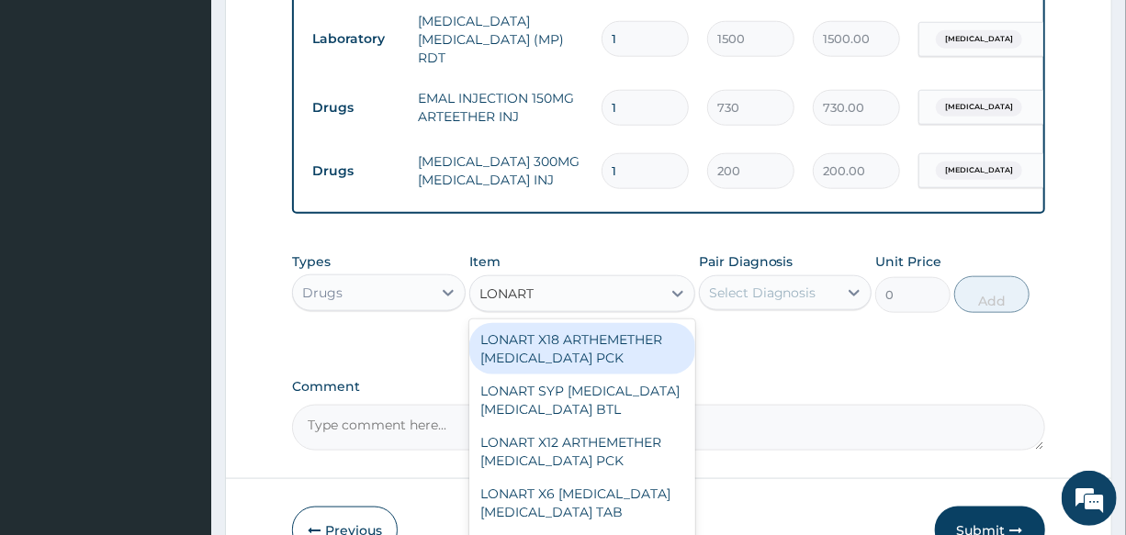
scroll to position [826, 0]
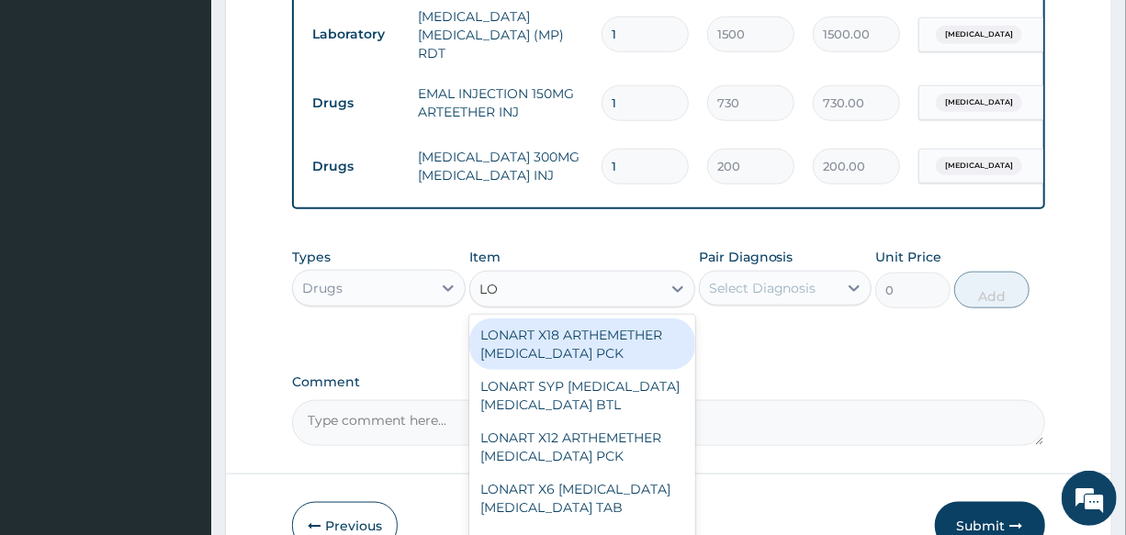
type input "L"
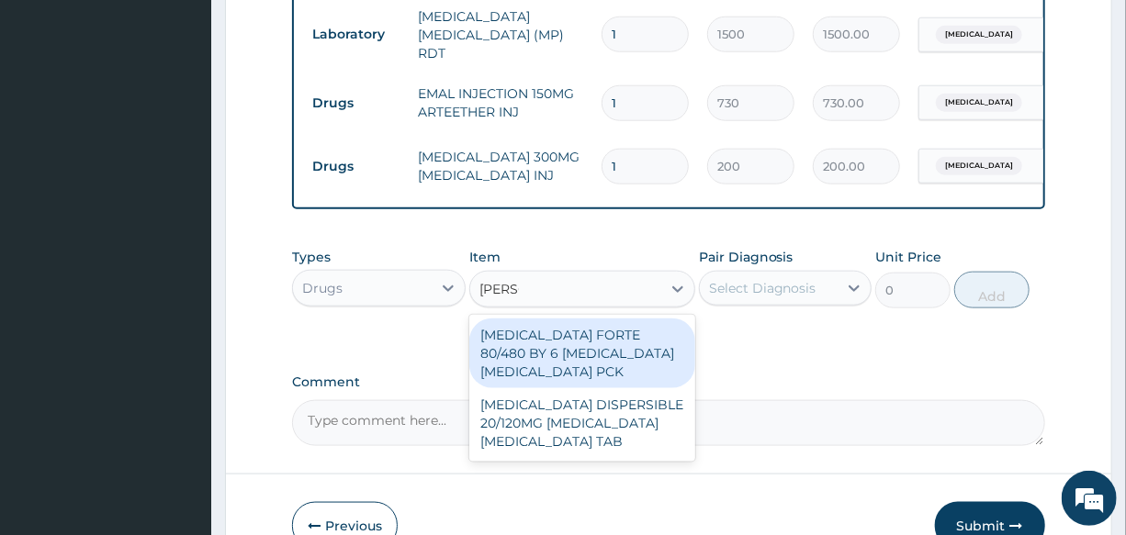
type input "COART"
drag, startPoint x: 586, startPoint y: 347, endPoint x: 821, endPoint y: 316, distance: 237.1
click at [599, 347] on div "[MEDICAL_DATA] FORTE 80/480 BY 6 [MEDICAL_DATA] [MEDICAL_DATA] PCK" at bounding box center [582, 354] width 226 height 70
type input "2800"
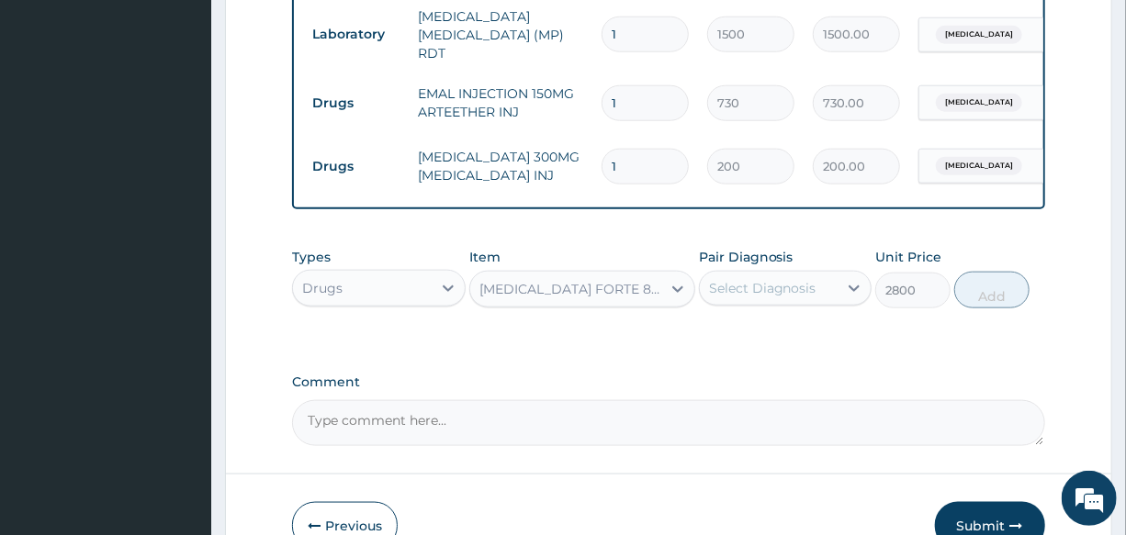
click at [786, 294] on div "Select Diagnosis" at bounding box center [762, 288] width 107 height 18
click at [783, 333] on div "[MEDICAL_DATA]" at bounding box center [785, 336] width 173 height 38
checkbox input "true"
click at [986, 298] on button "Add" at bounding box center [991, 290] width 75 height 37
type input "0"
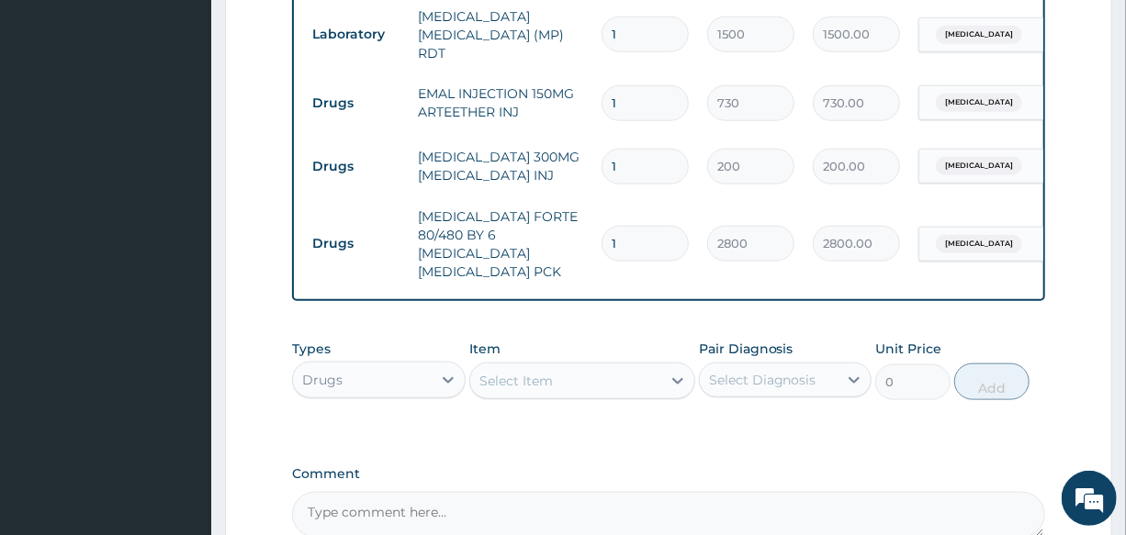
click at [543, 377] on div "Select Item" at bounding box center [565, 380] width 191 height 29
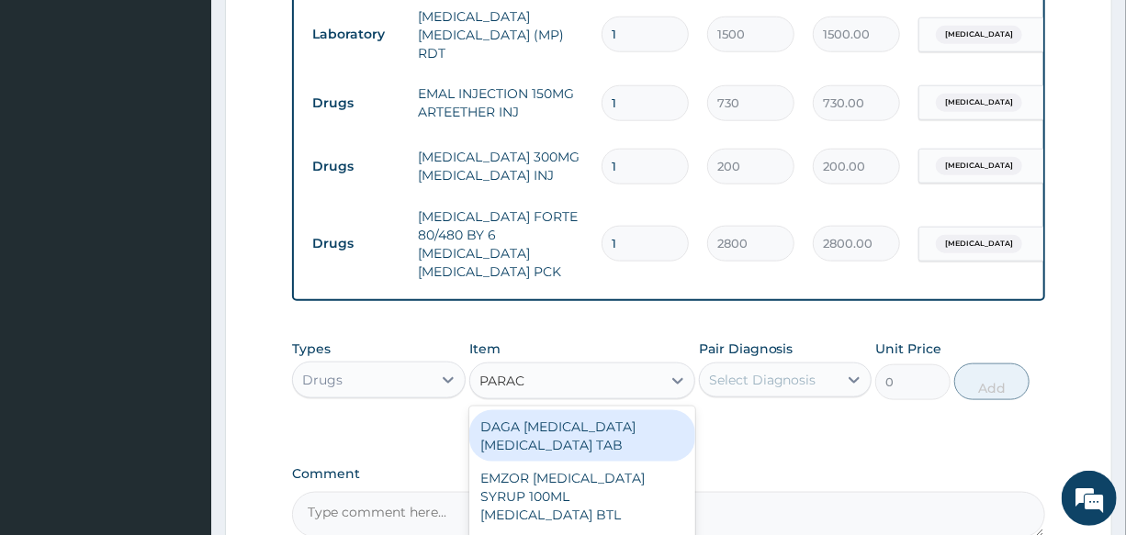
type input "PARACE"
click at [622, 427] on div "DAGA [MEDICAL_DATA] [MEDICAL_DATA] TAB" at bounding box center [582, 435] width 226 height 51
type input "20"
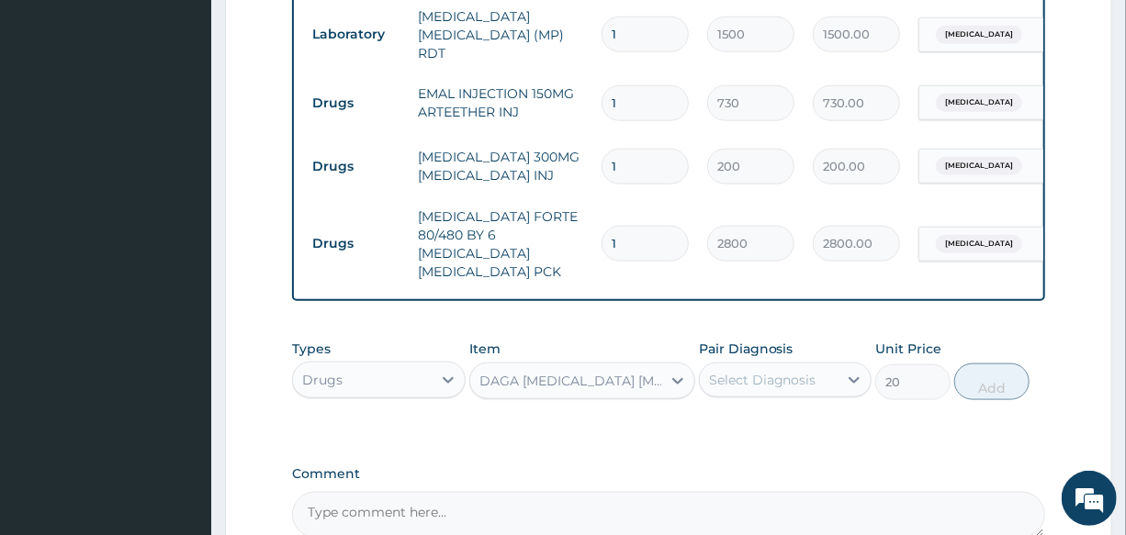
click at [765, 371] on div "Select Diagnosis" at bounding box center [762, 380] width 107 height 18
click at [773, 416] on label "[MEDICAL_DATA]" at bounding box center [786, 425] width 114 height 18
checkbox input "true"
click at [988, 371] on button "Add" at bounding box center [991, 382] width 75 height 37
type input "0"
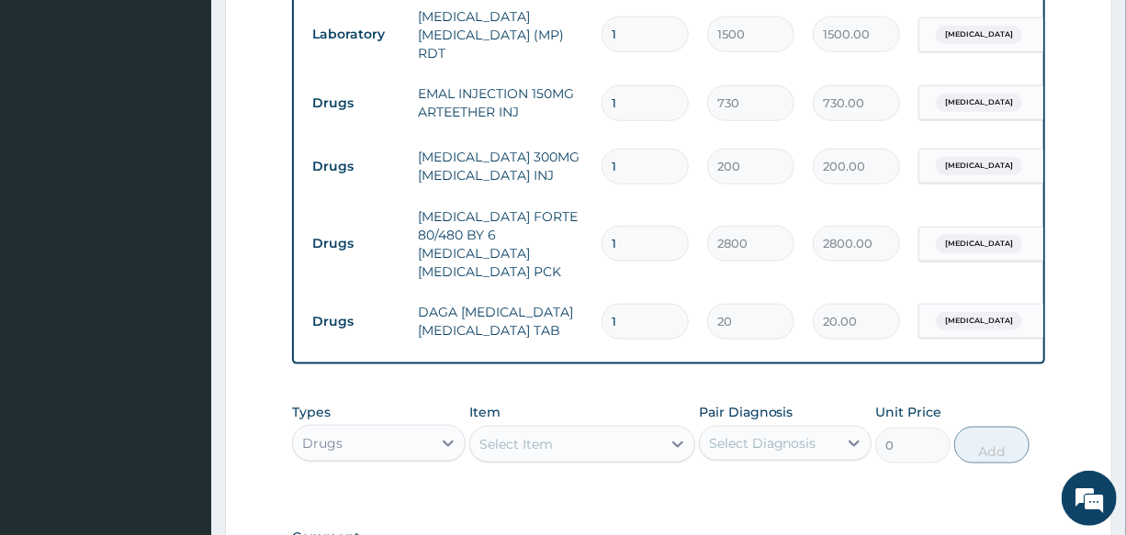
drag, startPoint x: 658, startPoint y: 297, endPoint x: 568, endPoint y: 312, distance: 91.3
click at [568, 312] on tr "Drugs DAGA [MEDICAL_DATA] [MEDICAL_DATA] TAB 1 20 20.00 [MEDICAL_DATA] Delete" at bounding box center [753, 321] width 900 height 63
type input "2"
type input "40.00"
type input "24"
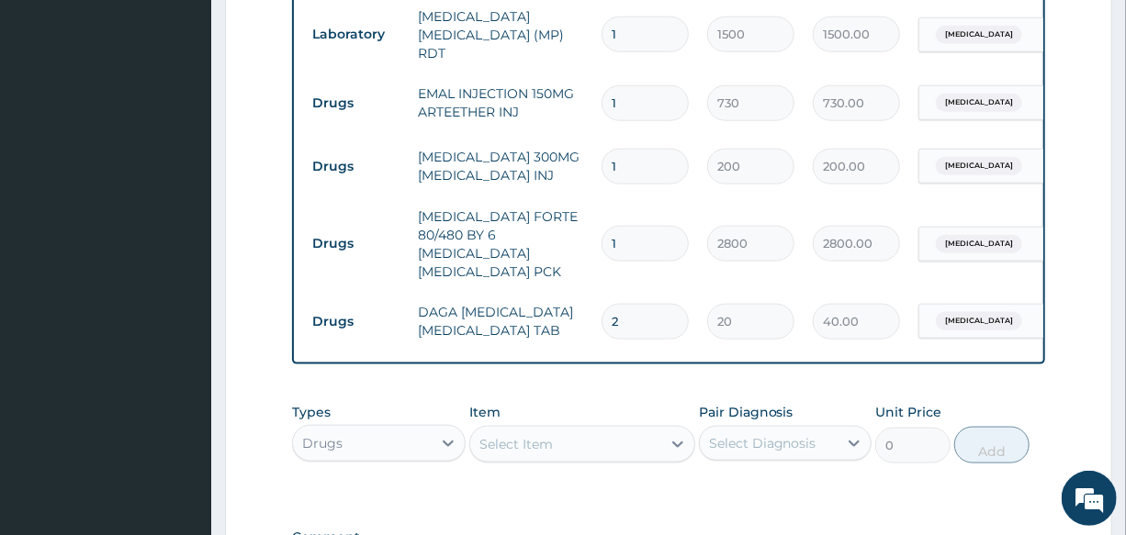
type input "480.00"
type input "24"
drag, startPoint x: 641, startPoint y: 158, endPoint x: 541, endPoint y: 174, distance: 101.4
click at [541, 174] on tr "Drugs [MEDICAL_DATA] 300MG [MEDICAL_DATA] INJ 1 200 200.00 [MEDICAL_DATA] Delete" at bounding box center [753, 166] width 900 height 63
type input "2"
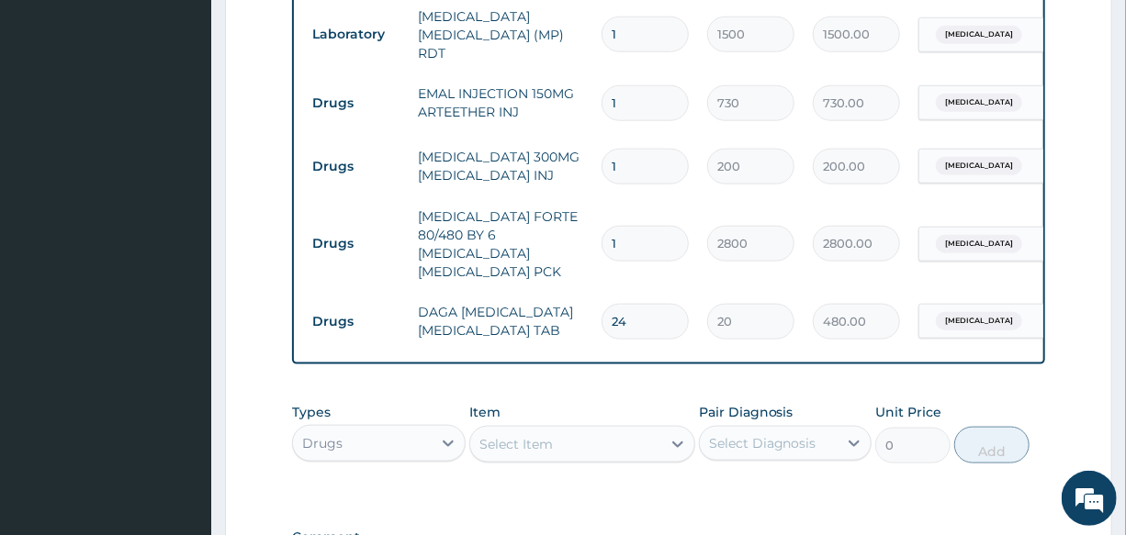
type input "400.00"
type input "2"
drag, startPoint x: 642, startPoint y: 99, endPoint x: 529, endPoint y: 106, distance: 113.1
click at [529, 106] on tr "Drugs EMAL INJECTION 150MG ARTEETHER INJ 1 730 730.00 [MEDICAL_DATA] Delete" at bounding box center [753, 103] width 900 height 63
type input "3"
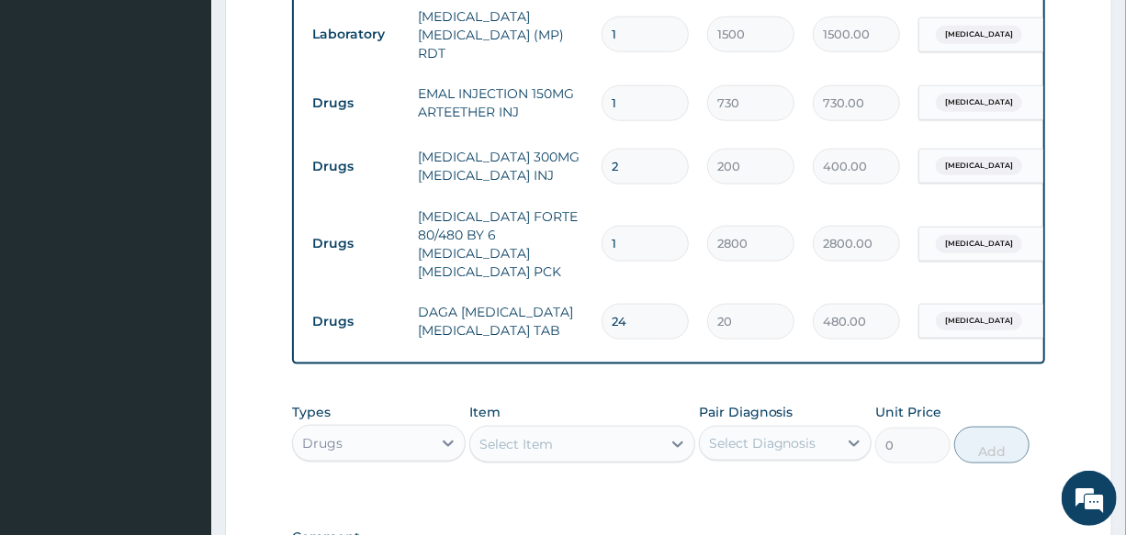
type input "2190.00"
type input "3"
click at [521, 115] on td "EMAL INJECTION 150MG ARTEETHER INJ" at bounding box center [501, 102] width 184 height 55
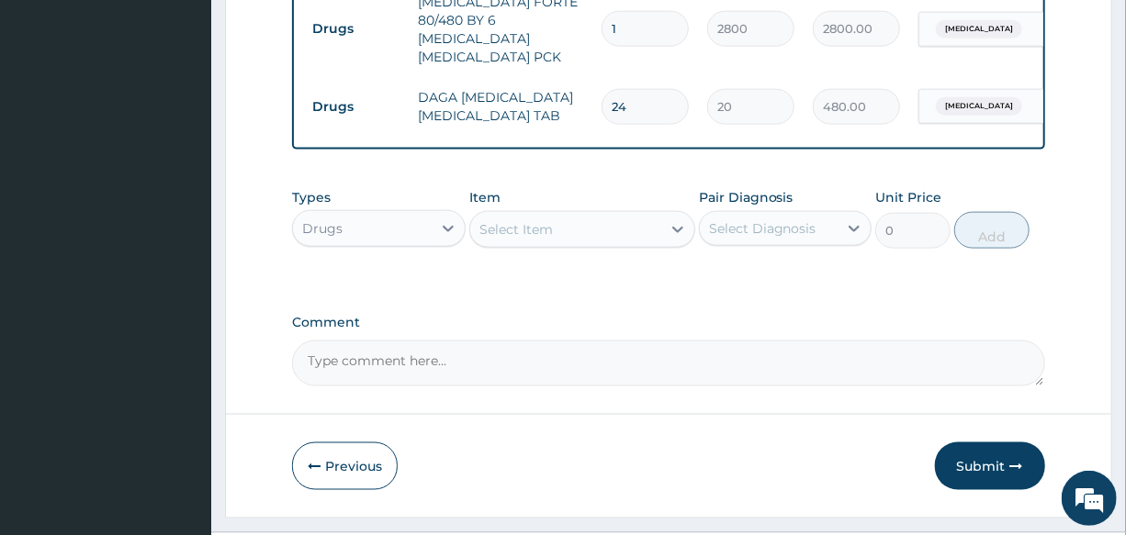
scroll to position [1070, 0]
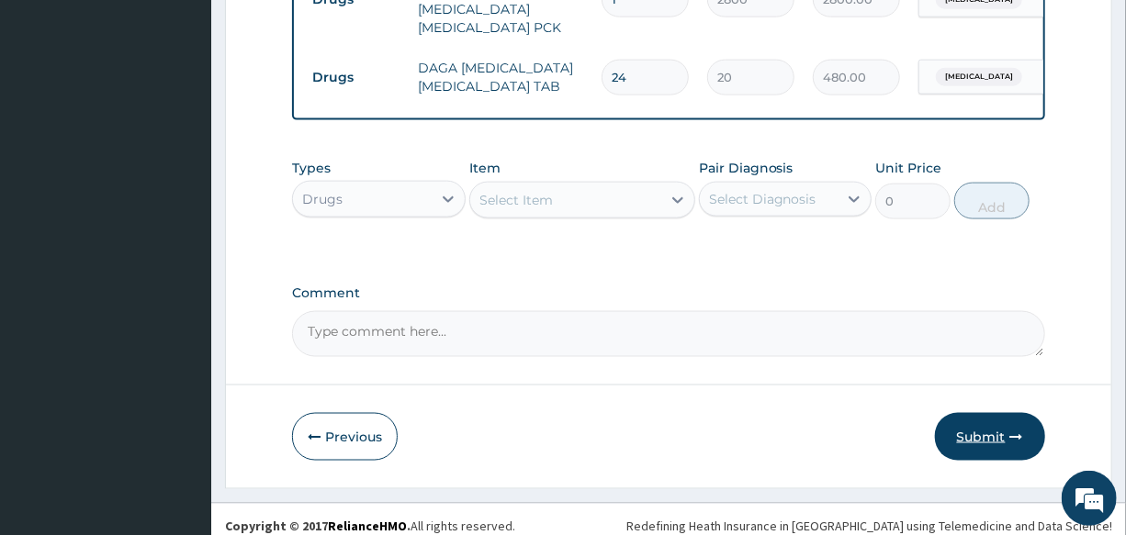
click at [971, 421] on button "Submit" at bounding box center [990, 437] width 110 height 48
